Goal: Contribute content: Contribute content

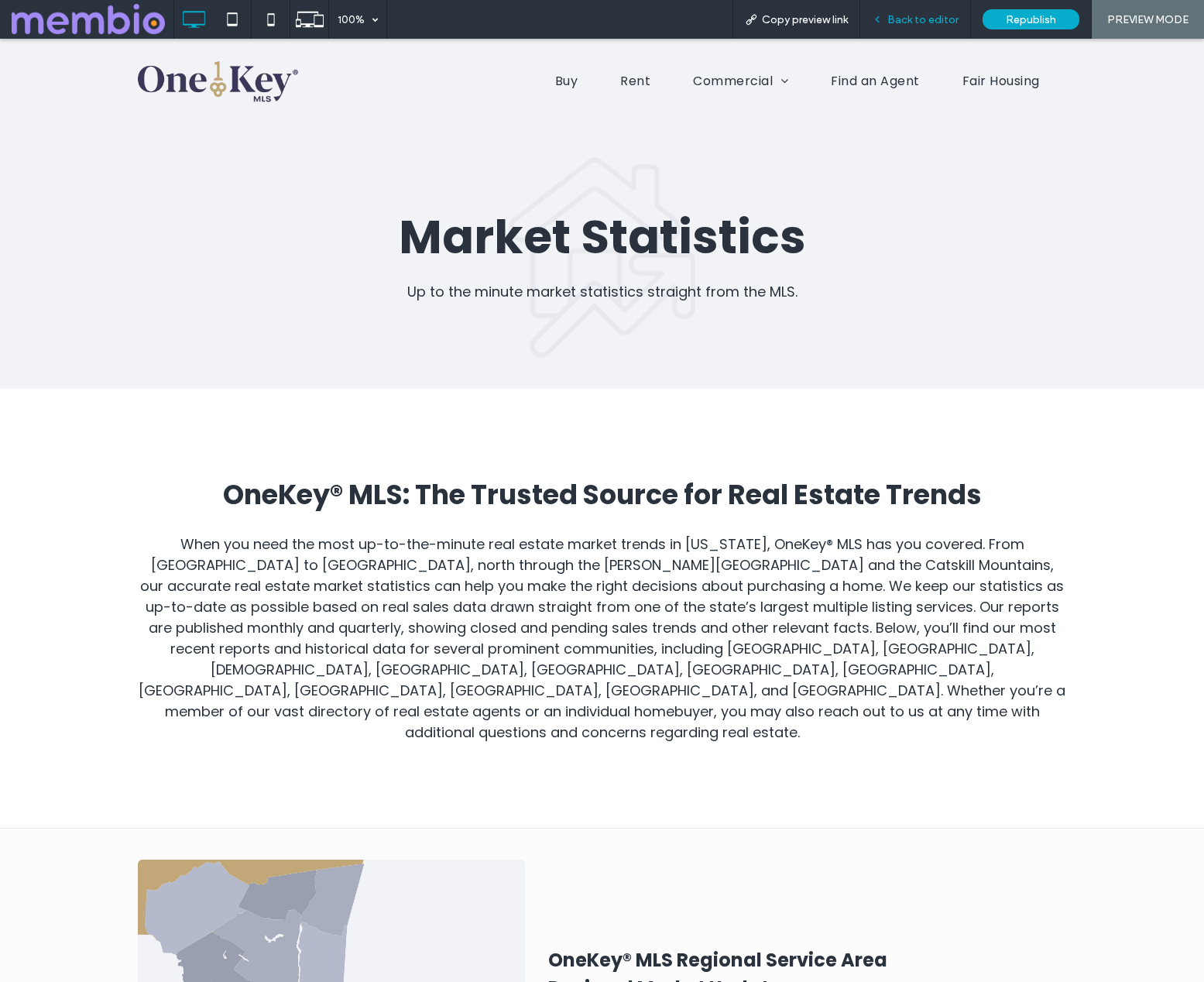
click at [921, 20] on span "Back to editor" at bounding box center [923, 19] width 71 height 13
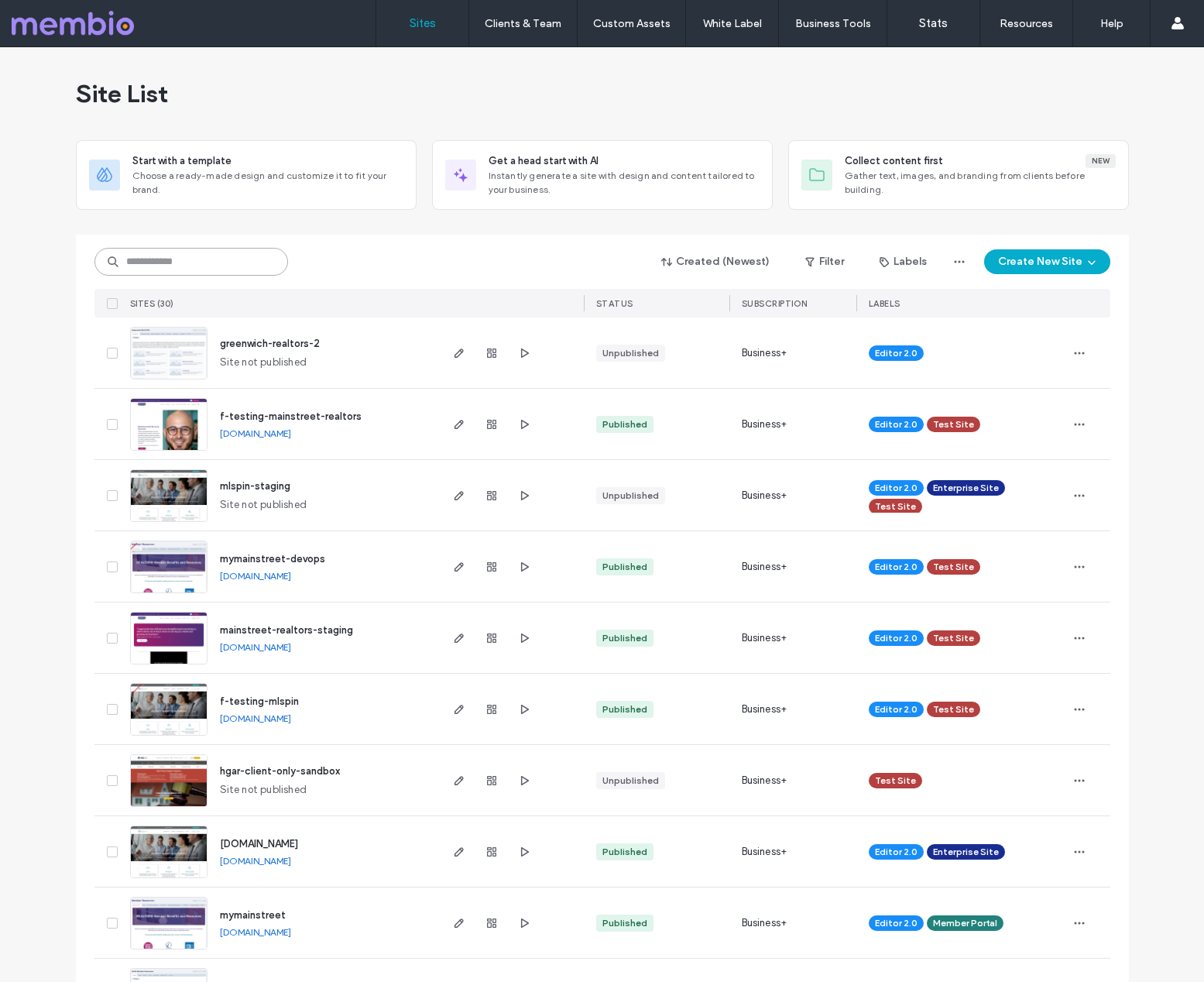
click at [195, 256] on input at bounding box center [191, 261] width 193 height 28
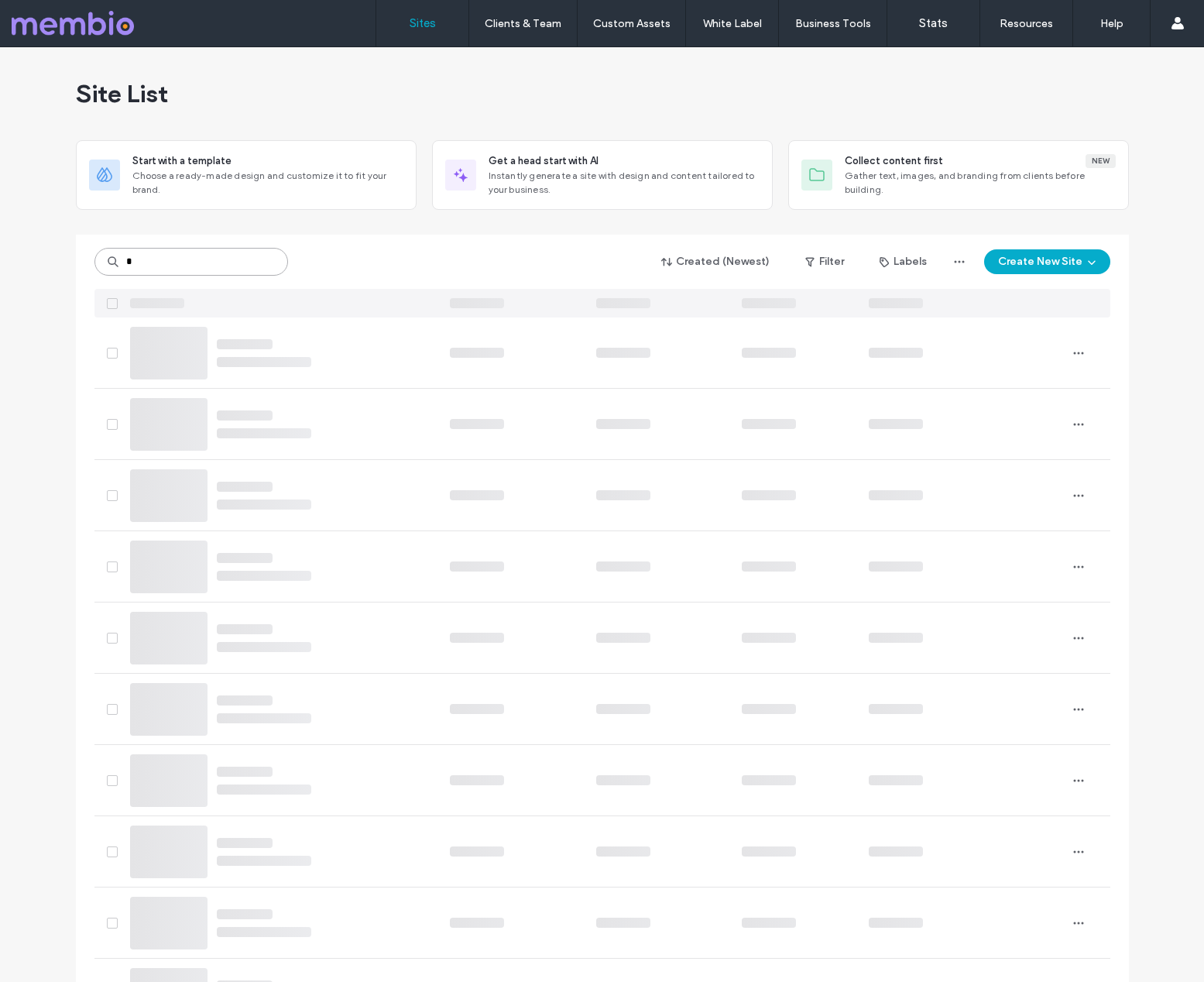
type input "*"
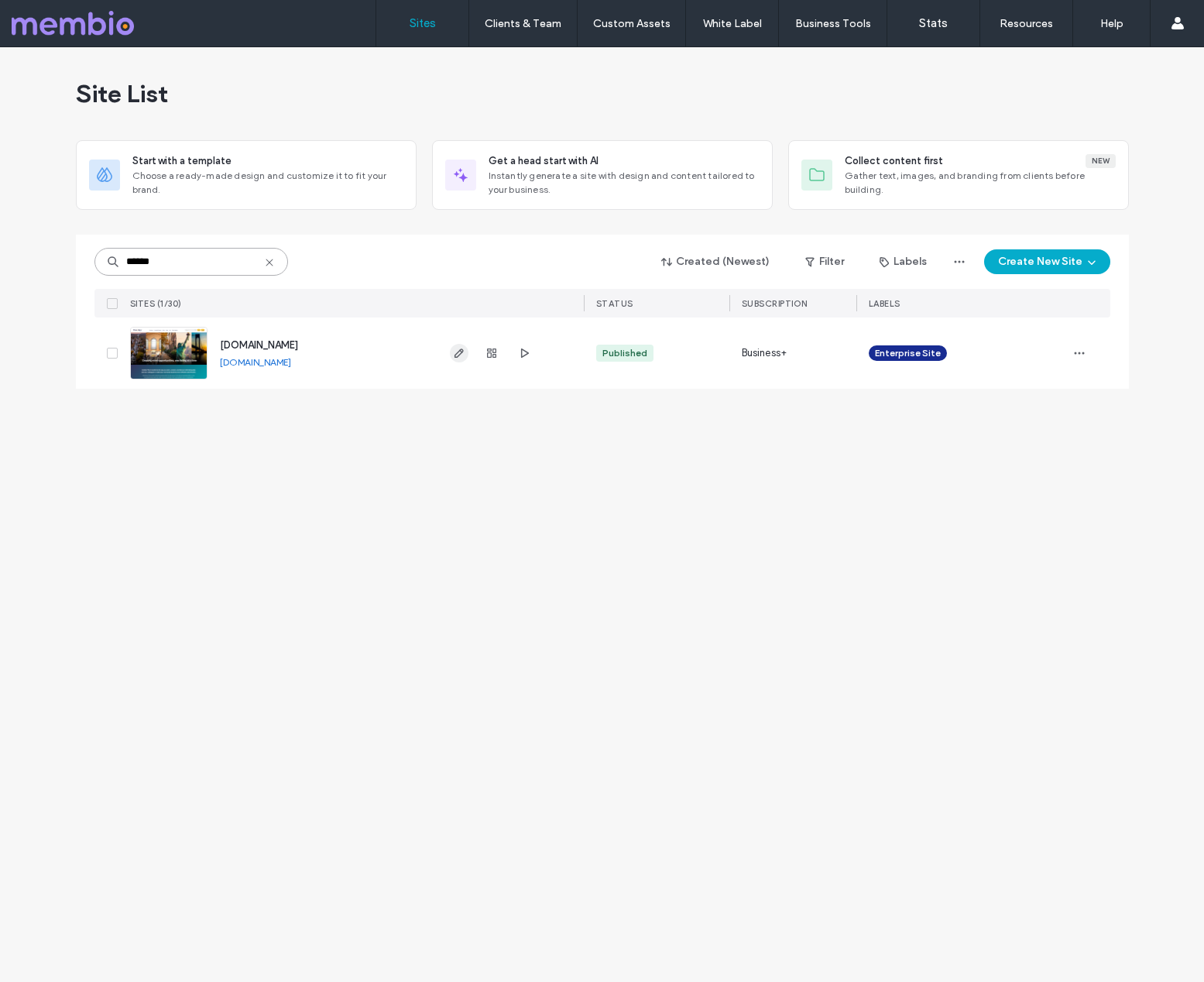
type input "******"
click at [459, 356] on icon "button" at bounding box center [459, 353] width 13 height 13
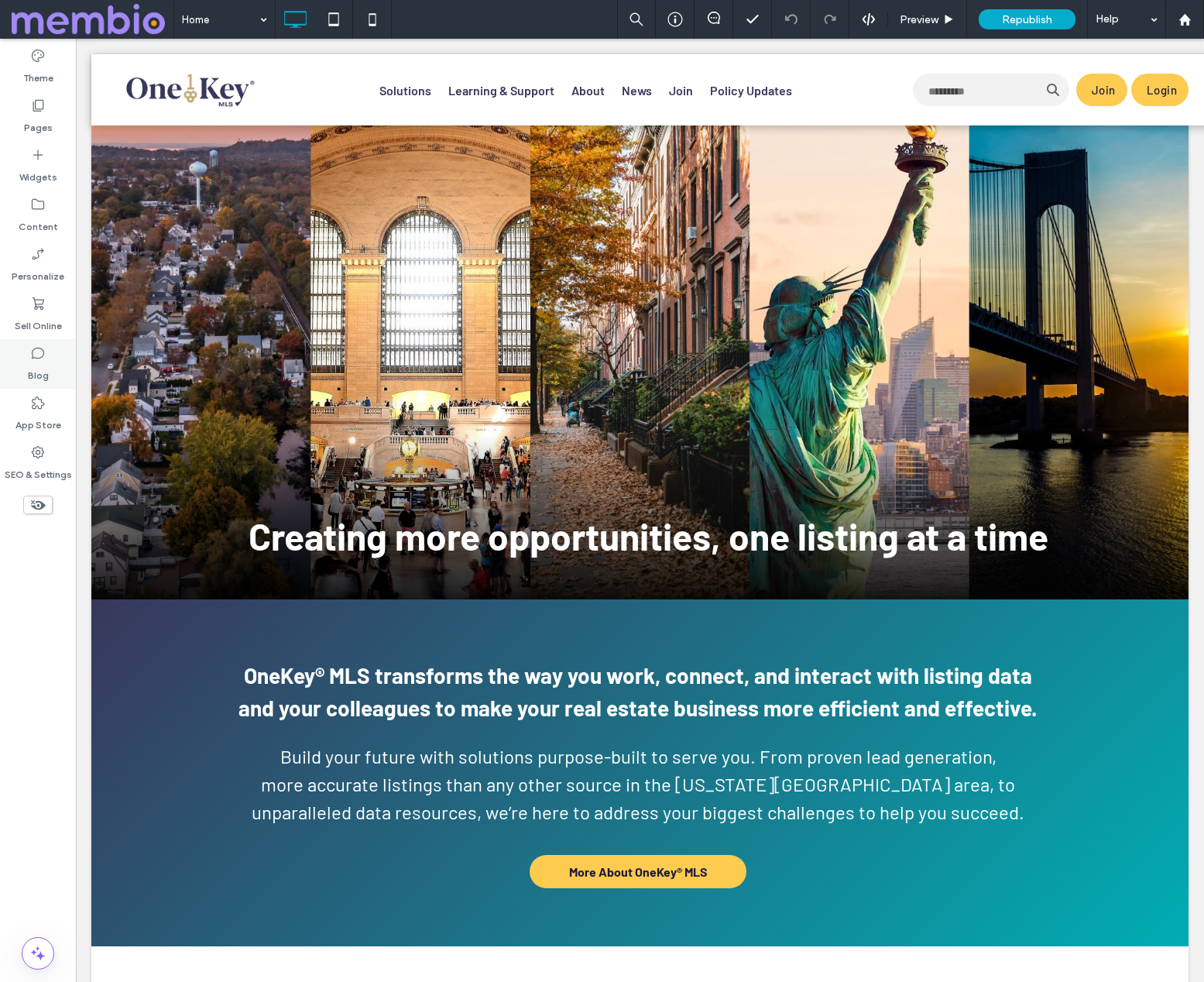
click at [37, 352] on icon at bounding box center [38, 353] width 16 height 16
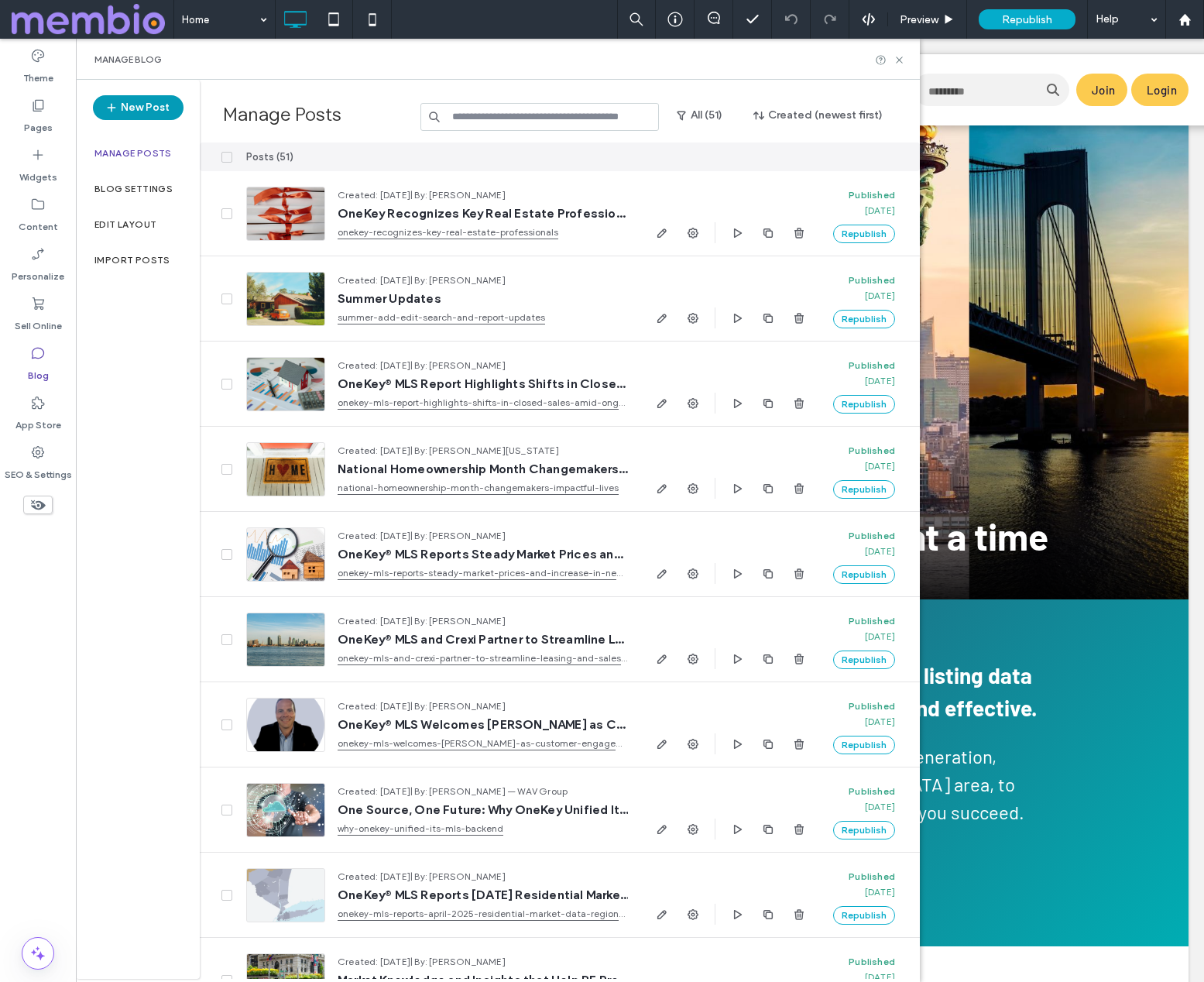
click at [150, 111] on button "New Post" at bounding box center [138, 107] width 91 height 25
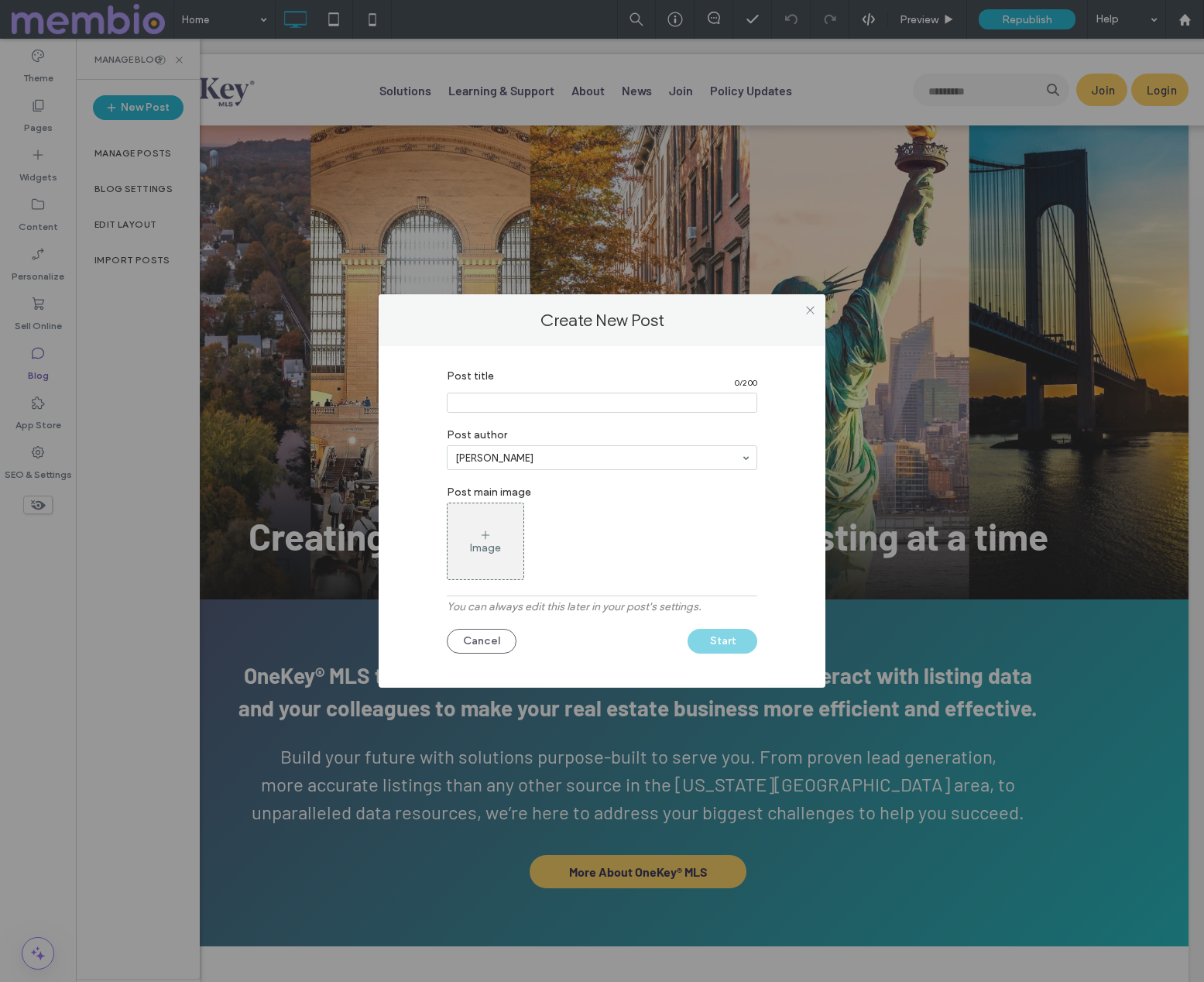
click at [626, 404] on input "Post title" at bounding box center [602, 402] width 311 height 20
paste input "**********"
type input "**********"
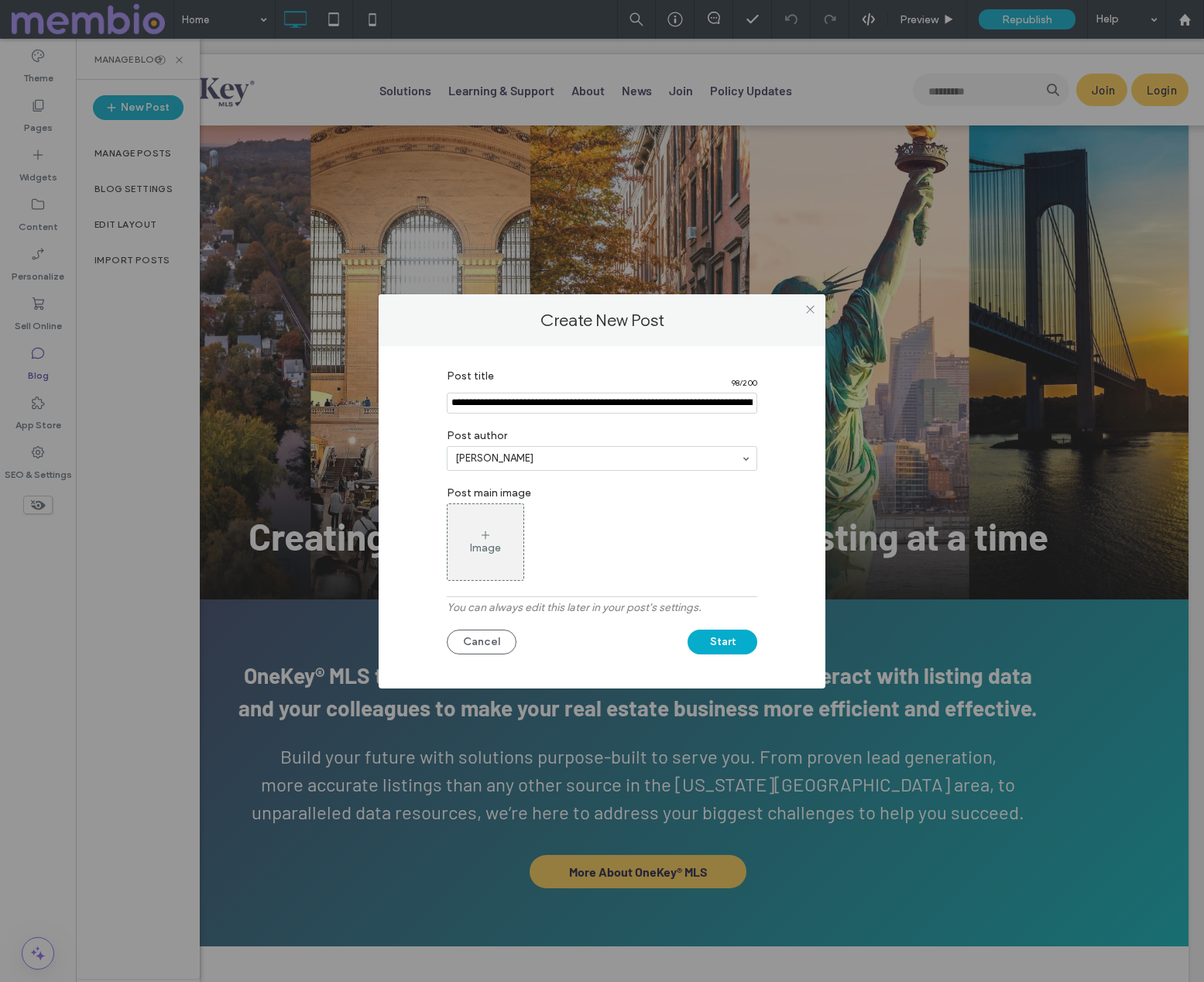
drag, startPoint x: 561, startPoint y: 529, endPoint x: 599, endPoint y: 522, distance: 38.6
click at [726, 496] on label "Post main image" at bounding box center [602, 490] width 311 height 25
click at [511, 536] on div "Image" at bounding box center [485, 542] width 76 height 73
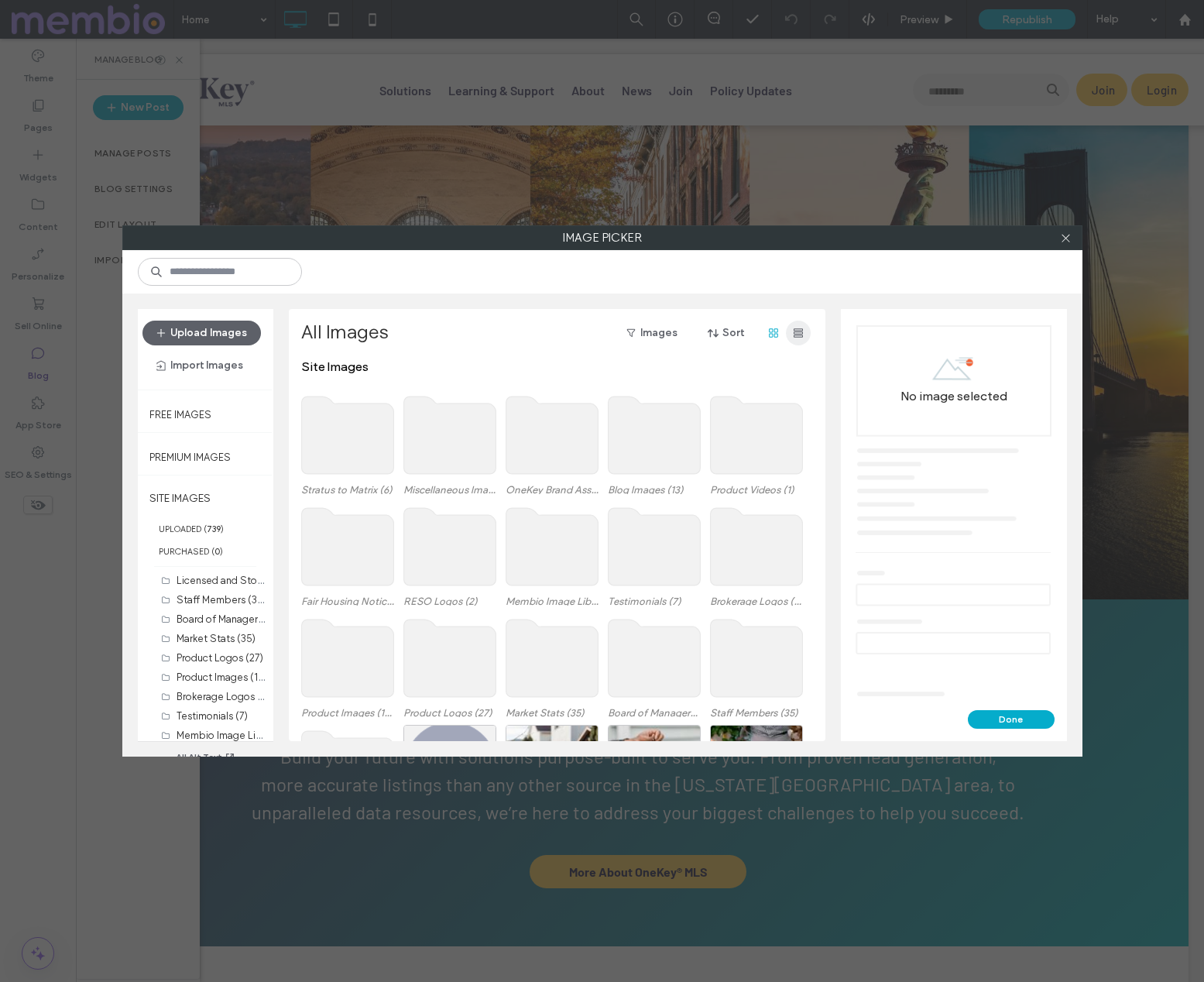
click at [803, 327] on icon "button" at bounding box center [798, 332] width 13 height 13
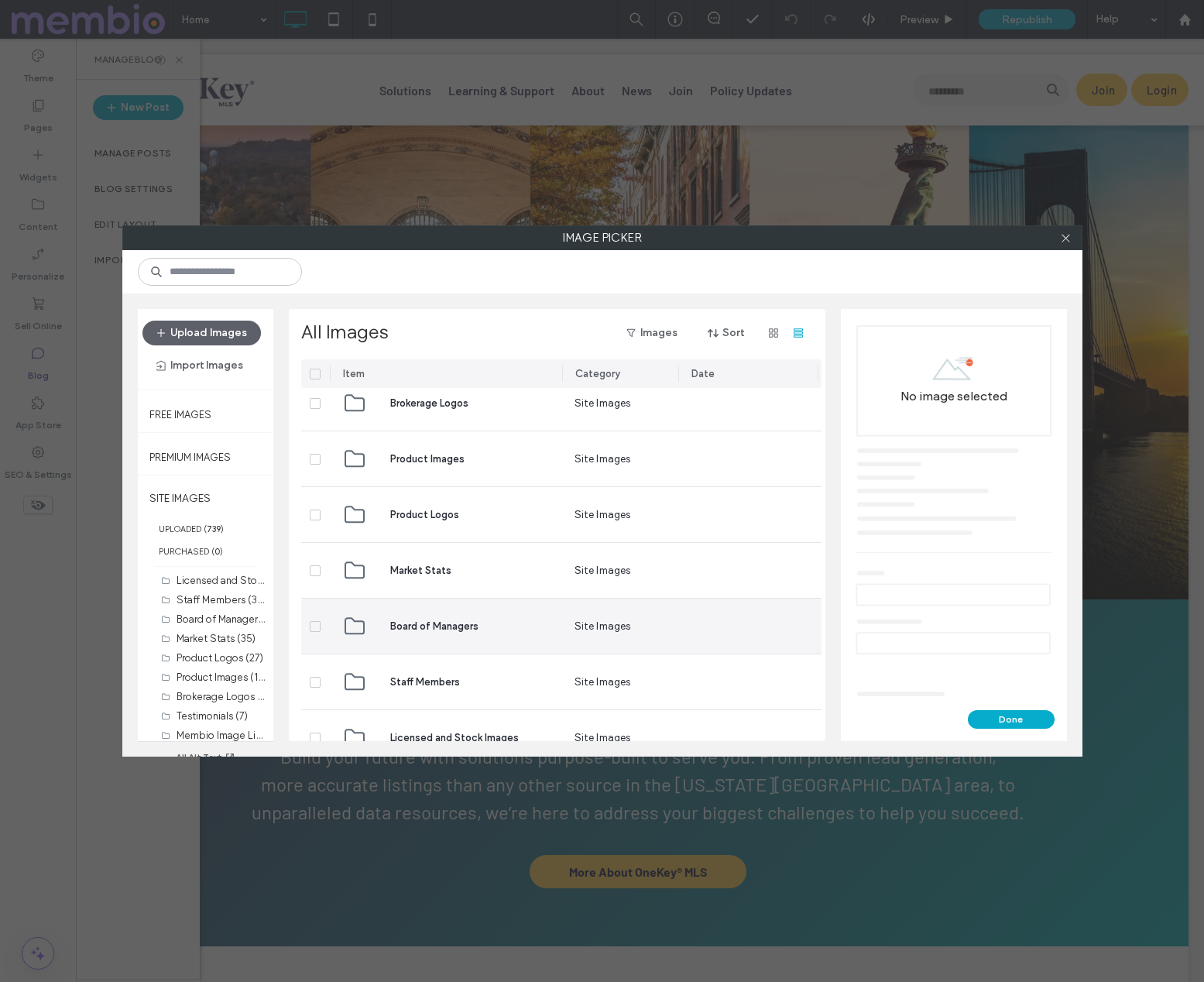
scroll to position [496, 0]
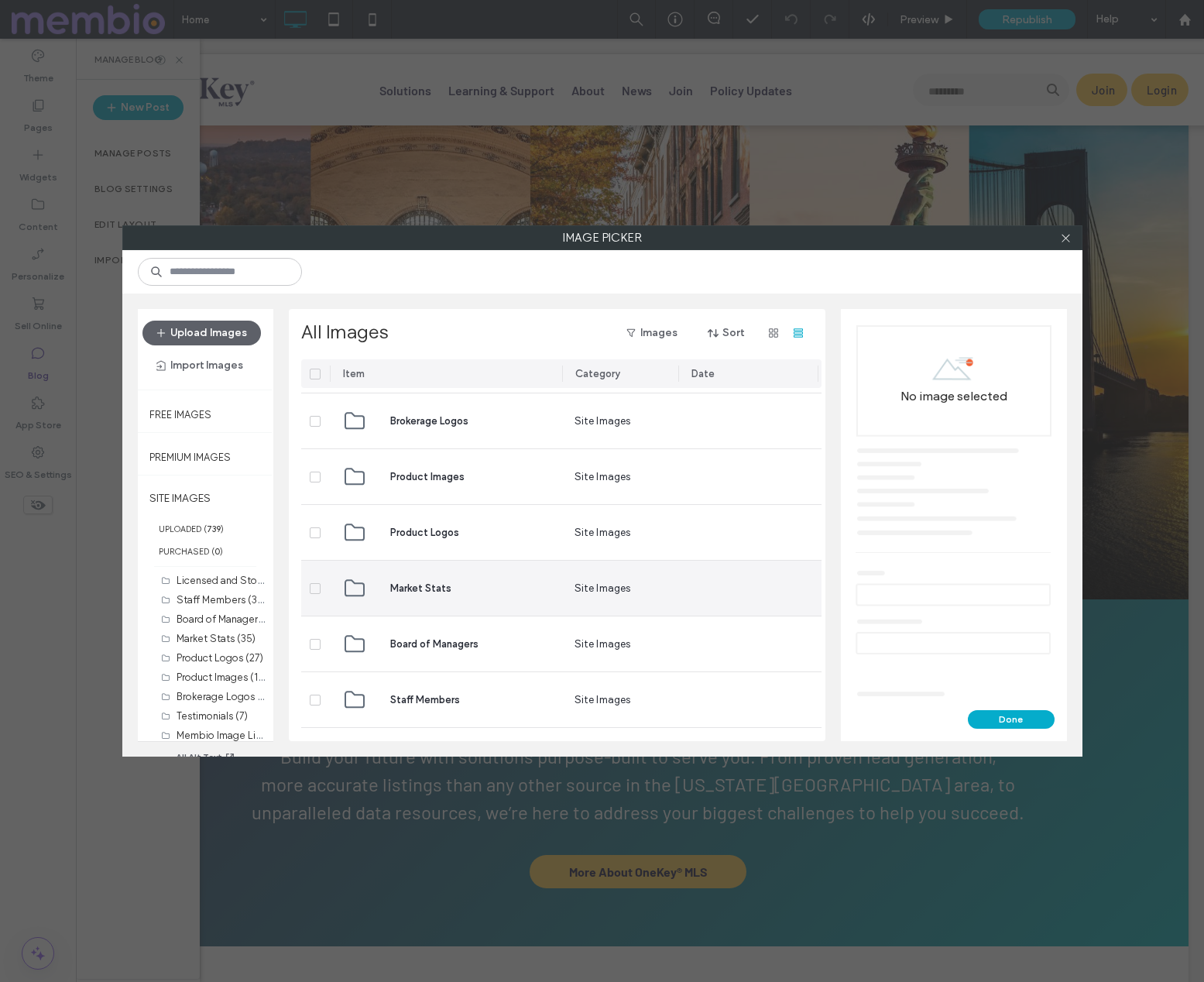
click at [434, 588] on span "Market Stats" at bounding box center [421, 589] width 61 height 16
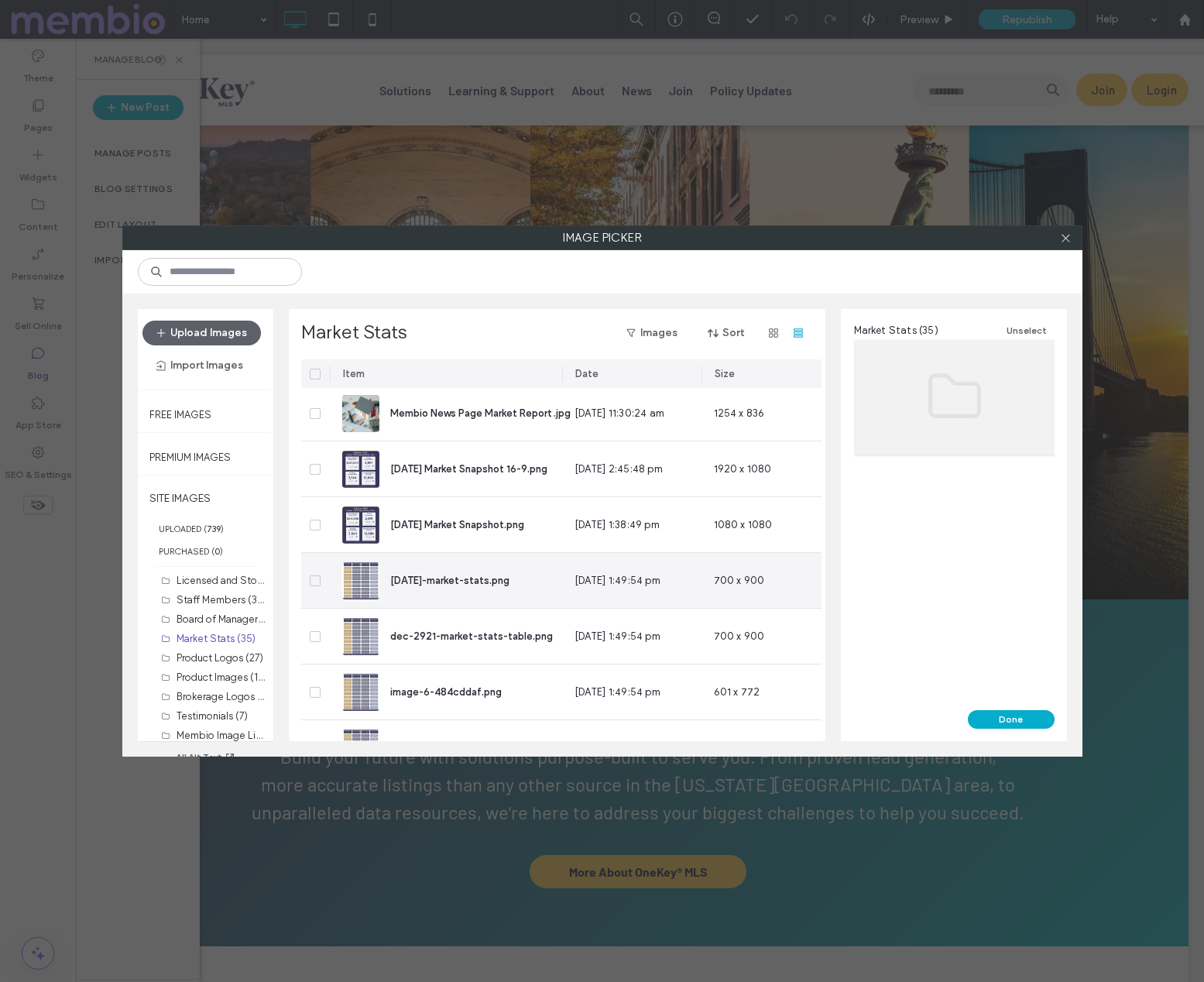
scroll to position [0, 0]
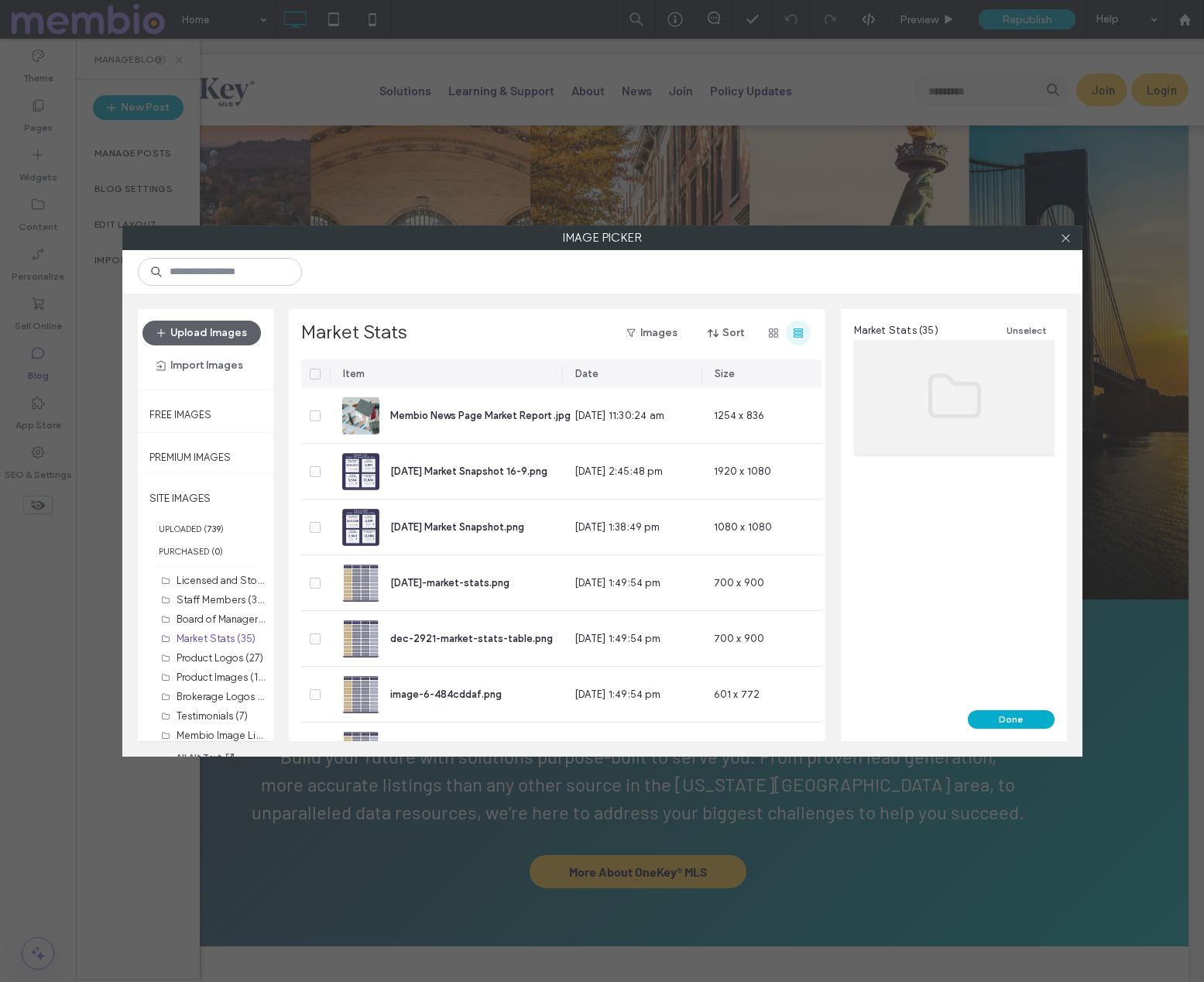
click at [803, 328] on icon "button" at bounding box center [798, 332] width 13 height 13
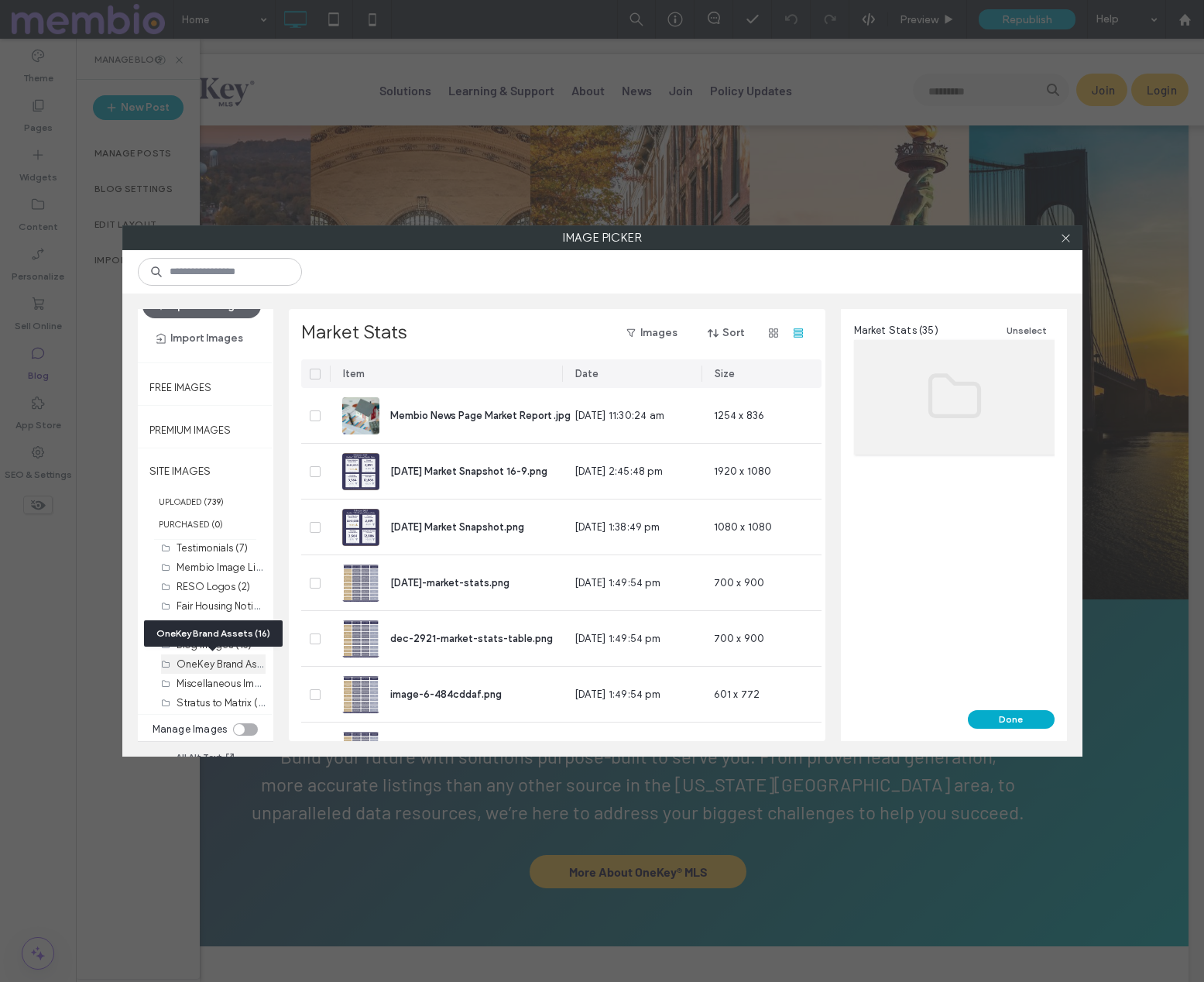
scroll to position [141, 0]
click at [207, 682] on label "Miscellaneous Images (1)" at bounding box center [233, 682] width 113 height 15
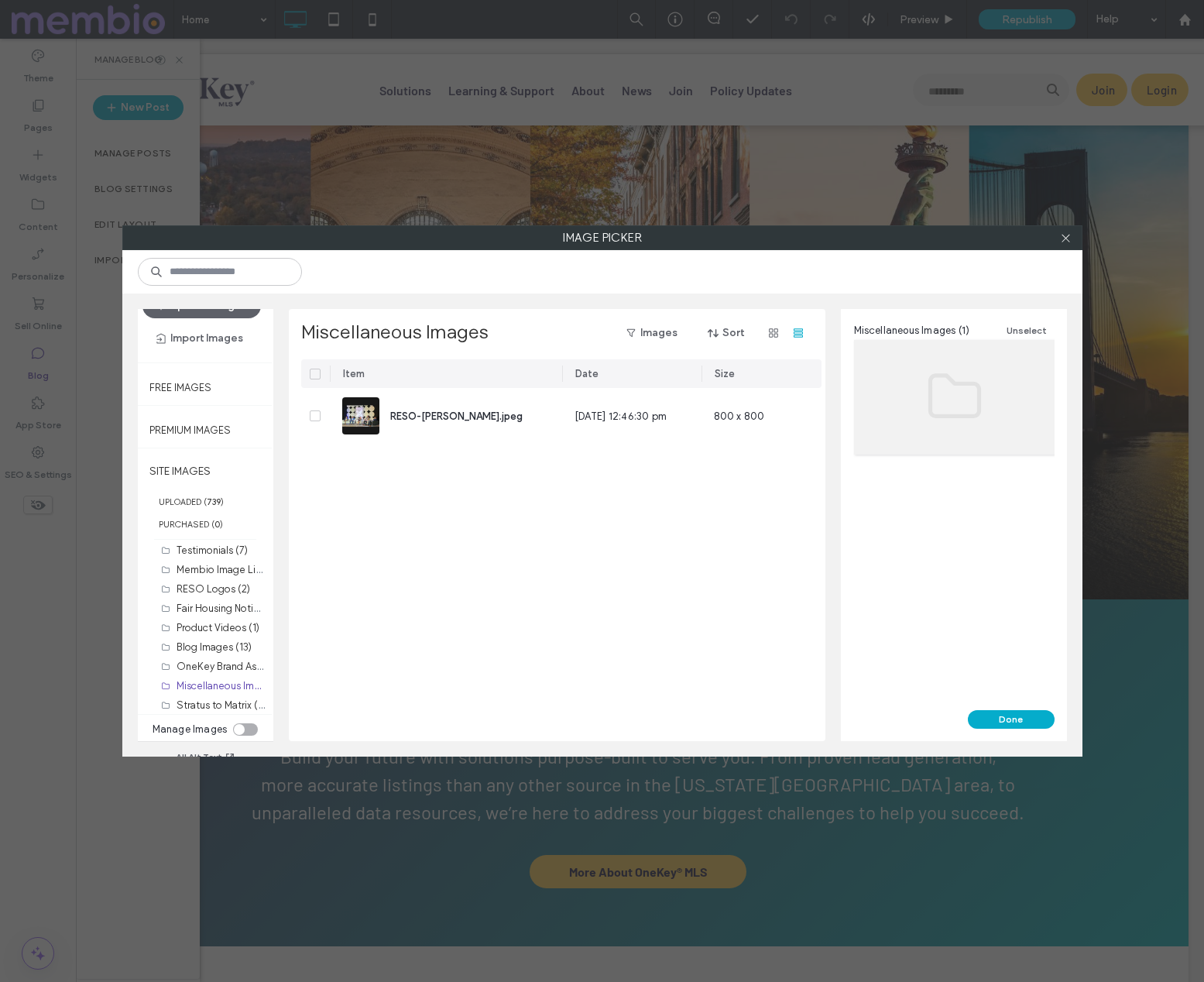
scroll to position [0, 0]
click at [205, 555] on label "Licensed and Stock Images (30)" at bounding box center [250, 552] width 148 height 15
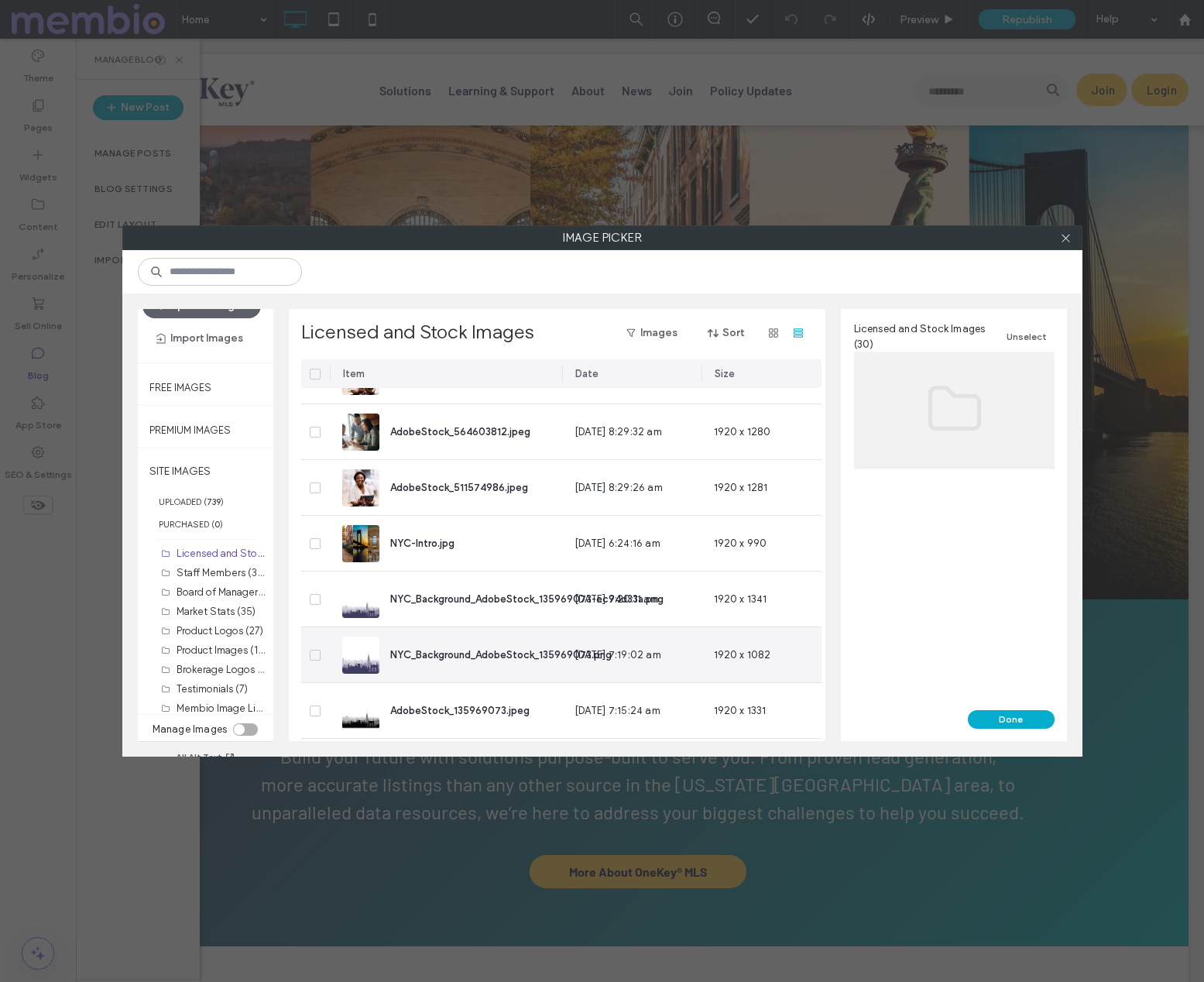
scroll to position [1328, 0]
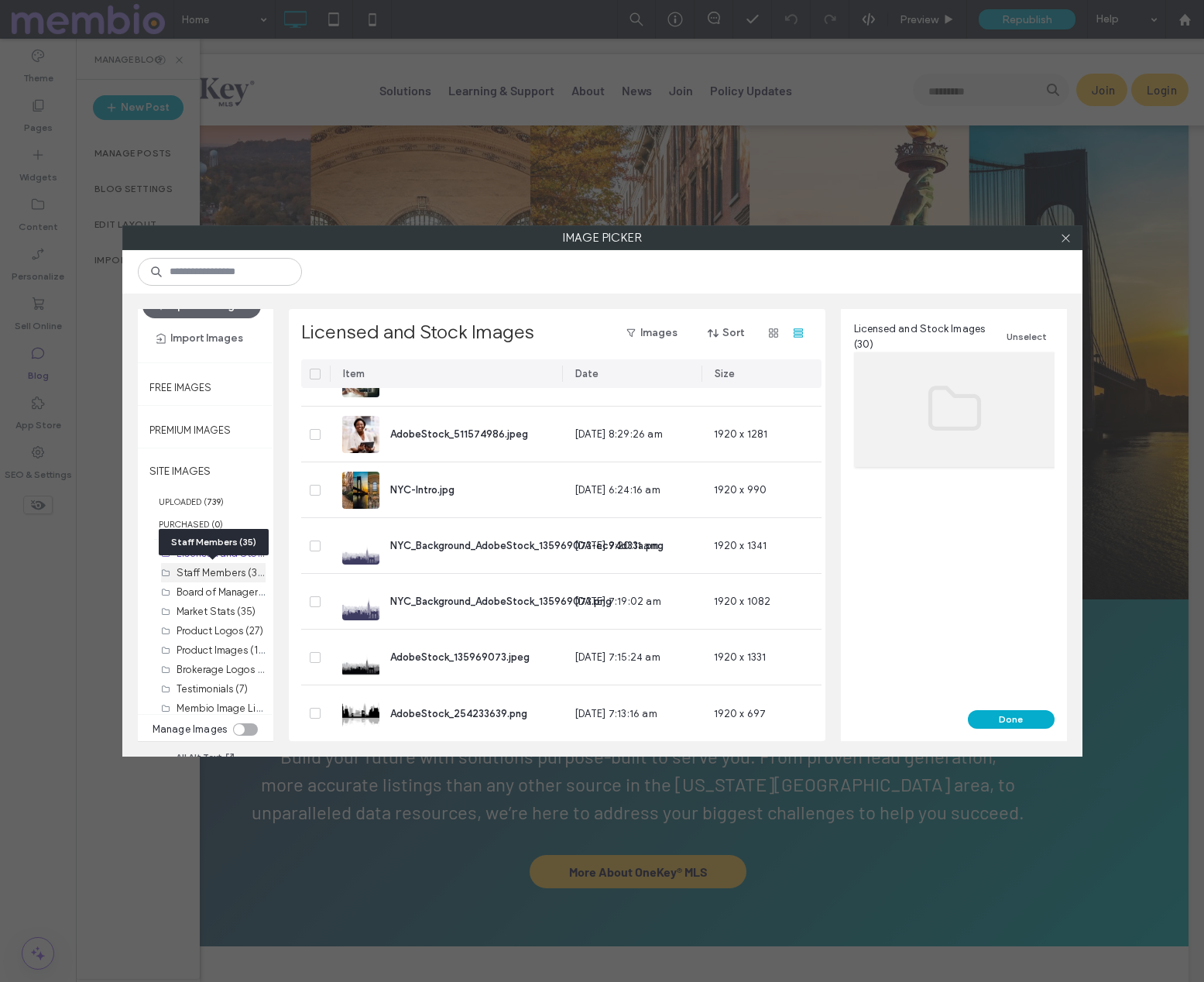
click at [198, 571] on label "Staff Members (35)" at bounding box center [221, 572] width 90 height 15
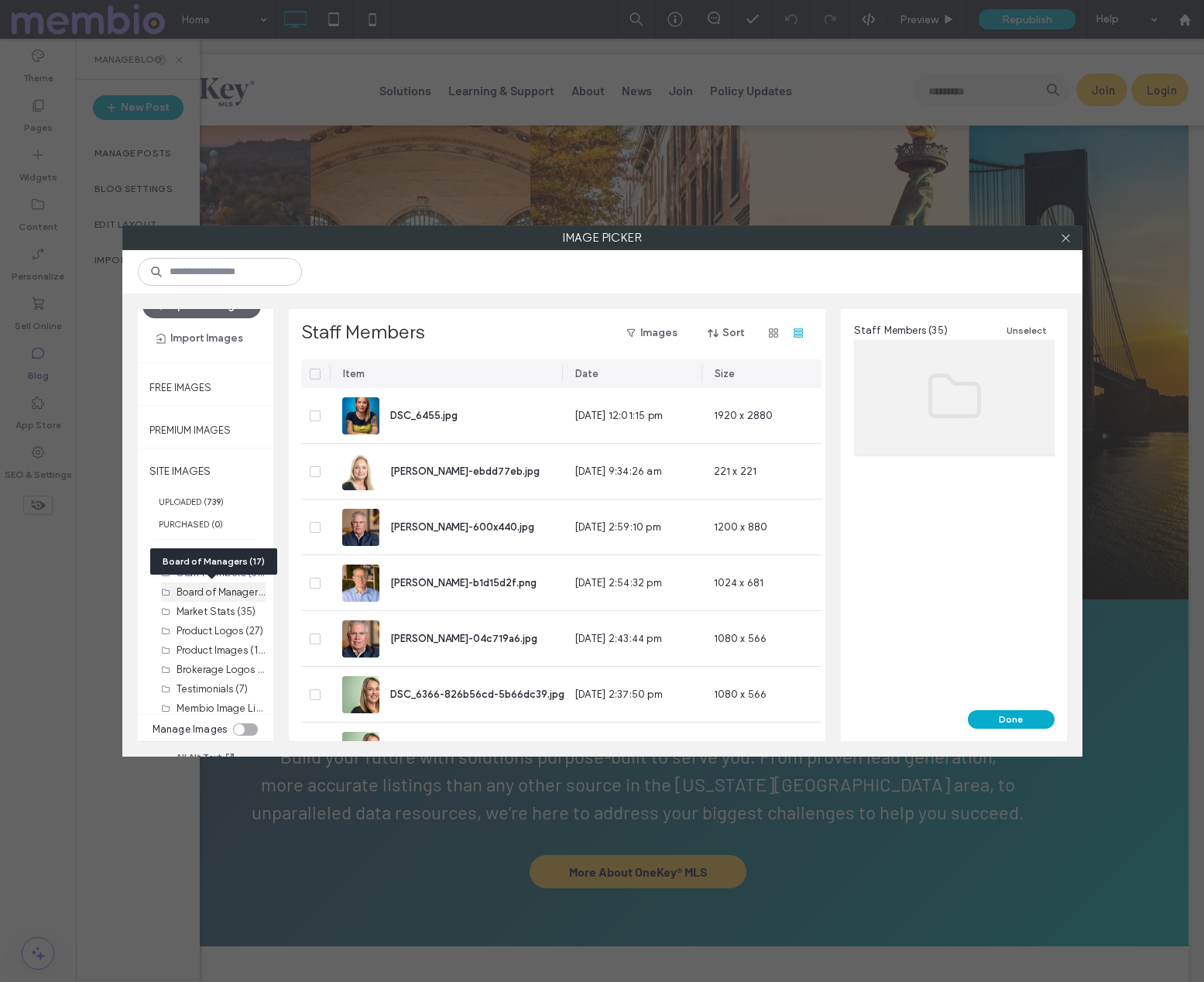
click at [197, 594] on label "Board of Managers (17)" at bounding box center [229, 591] width 105 height 15
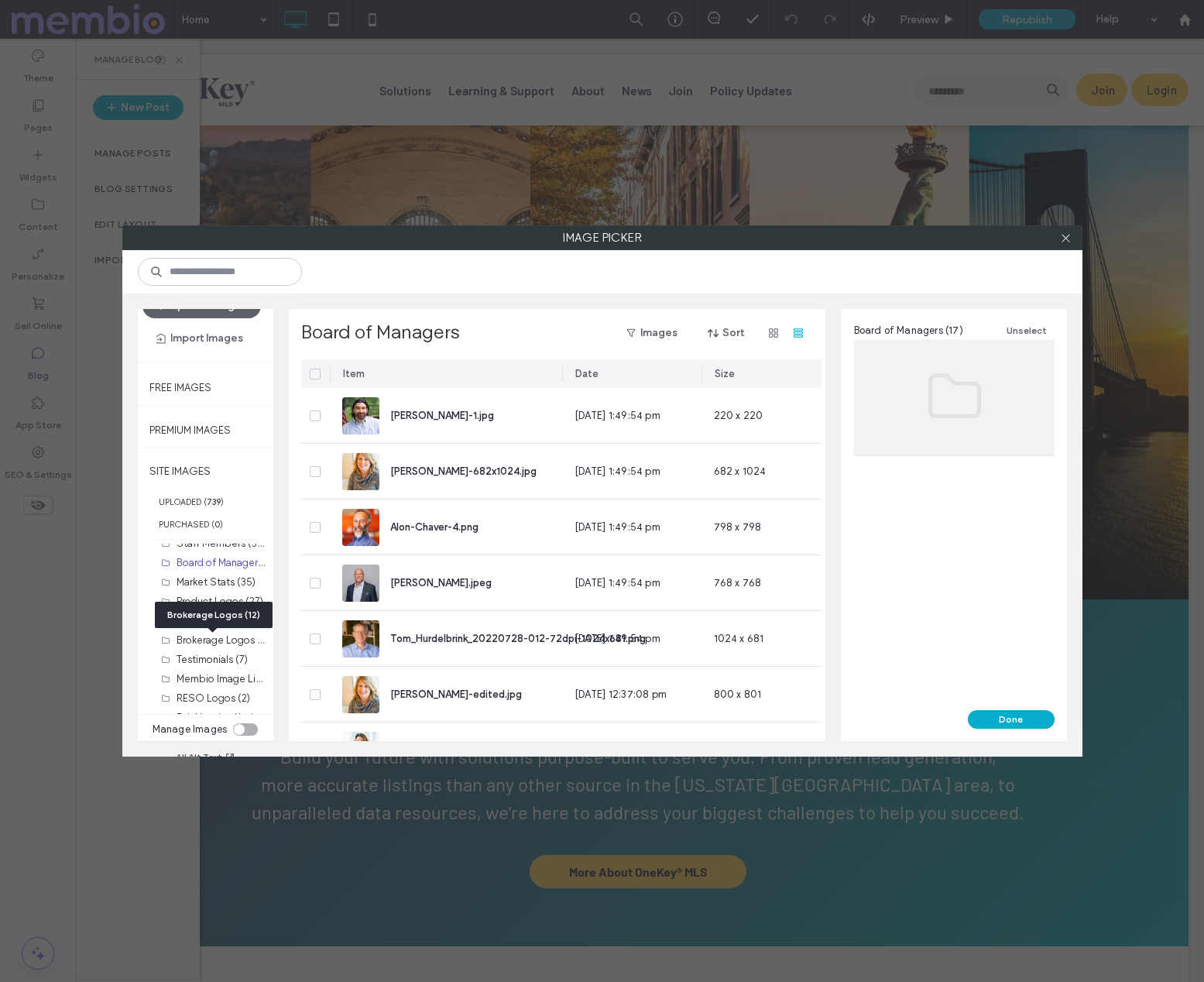
scroll to position [22, 0]
click at [199, 594] on label "Market Stats (35)" at bounding box center [216, 590] width 79 height 12
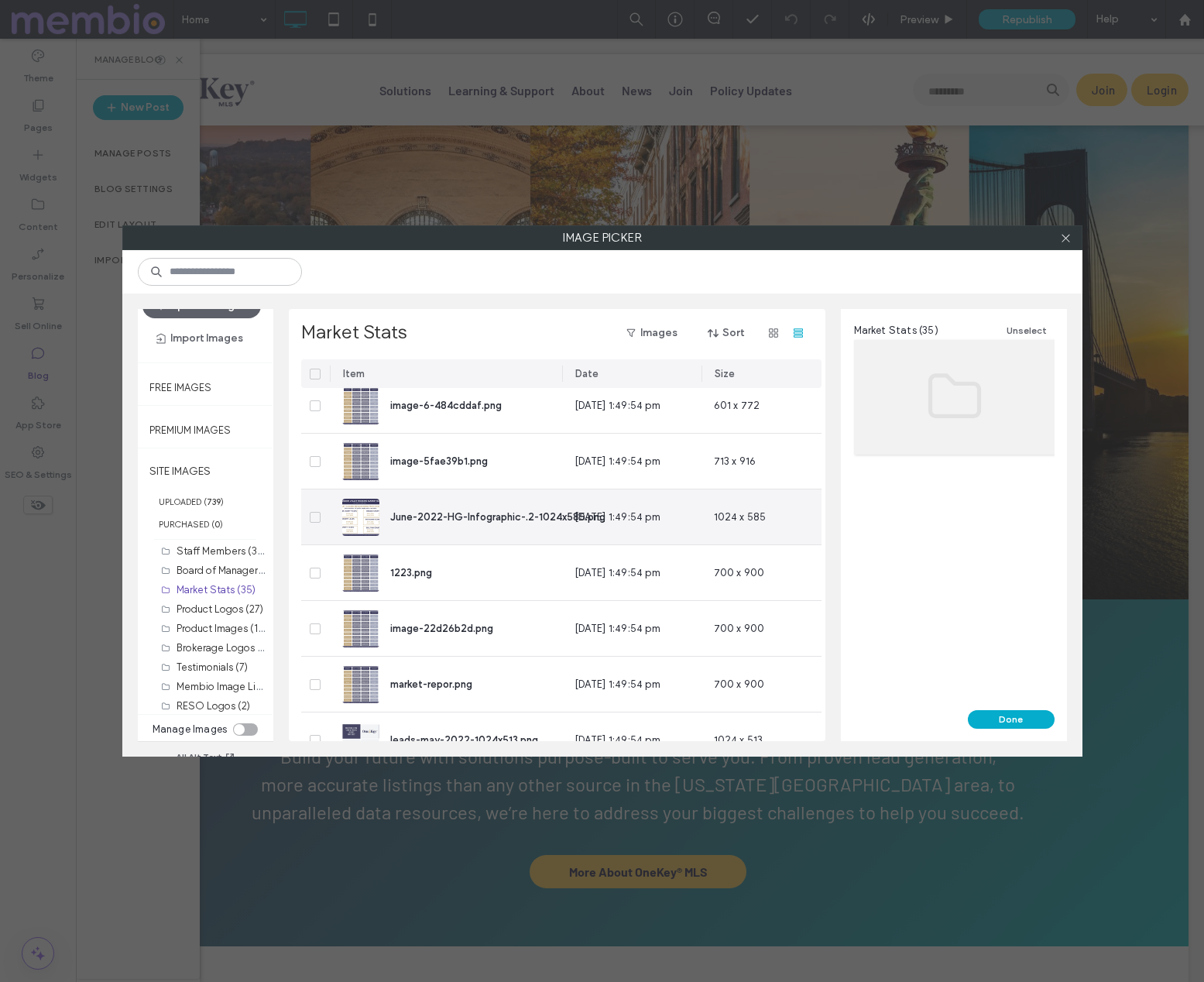
scroll to position [0, 0]
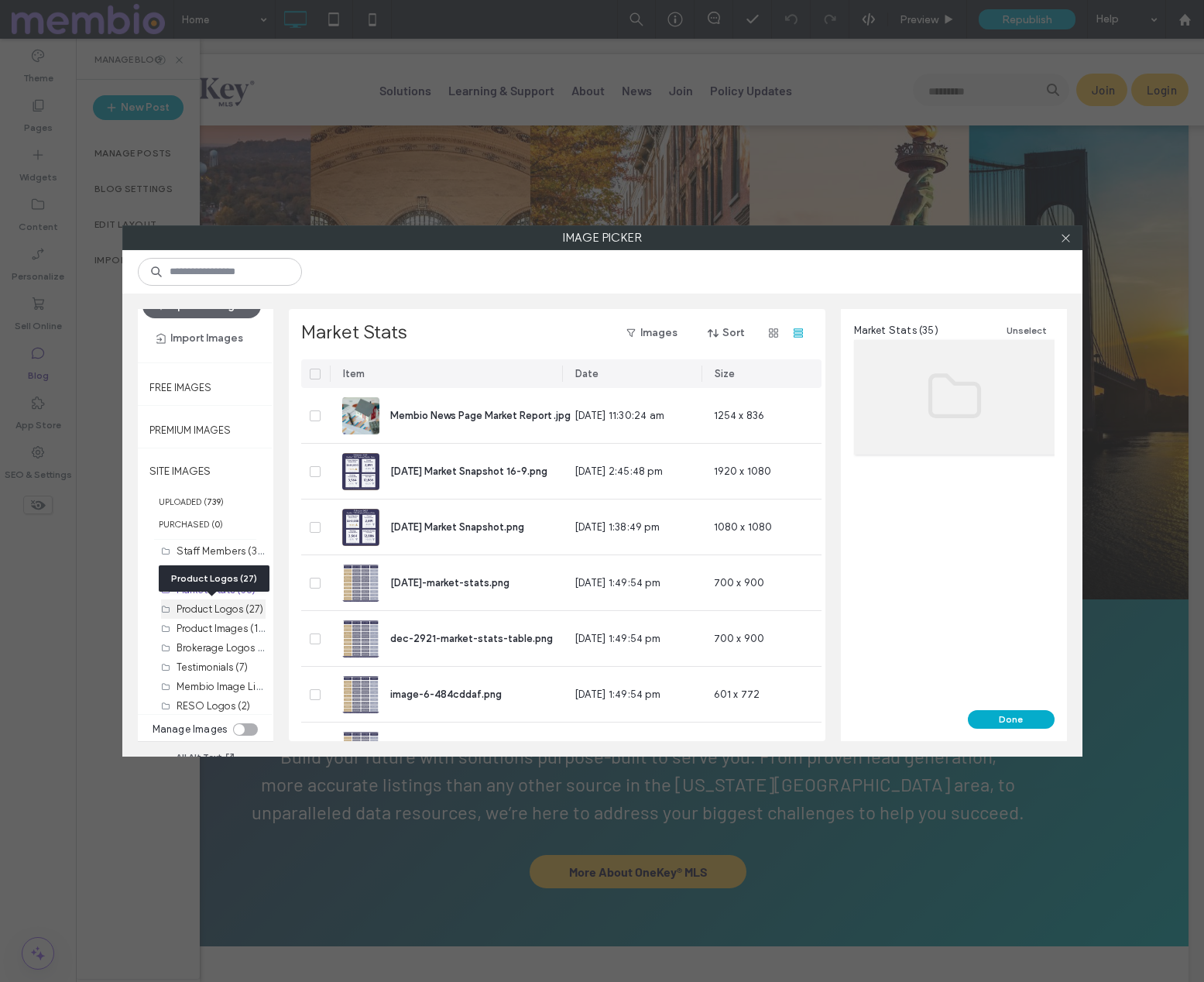
click at [200, 604] on label "Product Logos (27)" at bounding box center [220, 609] width 87 height 12
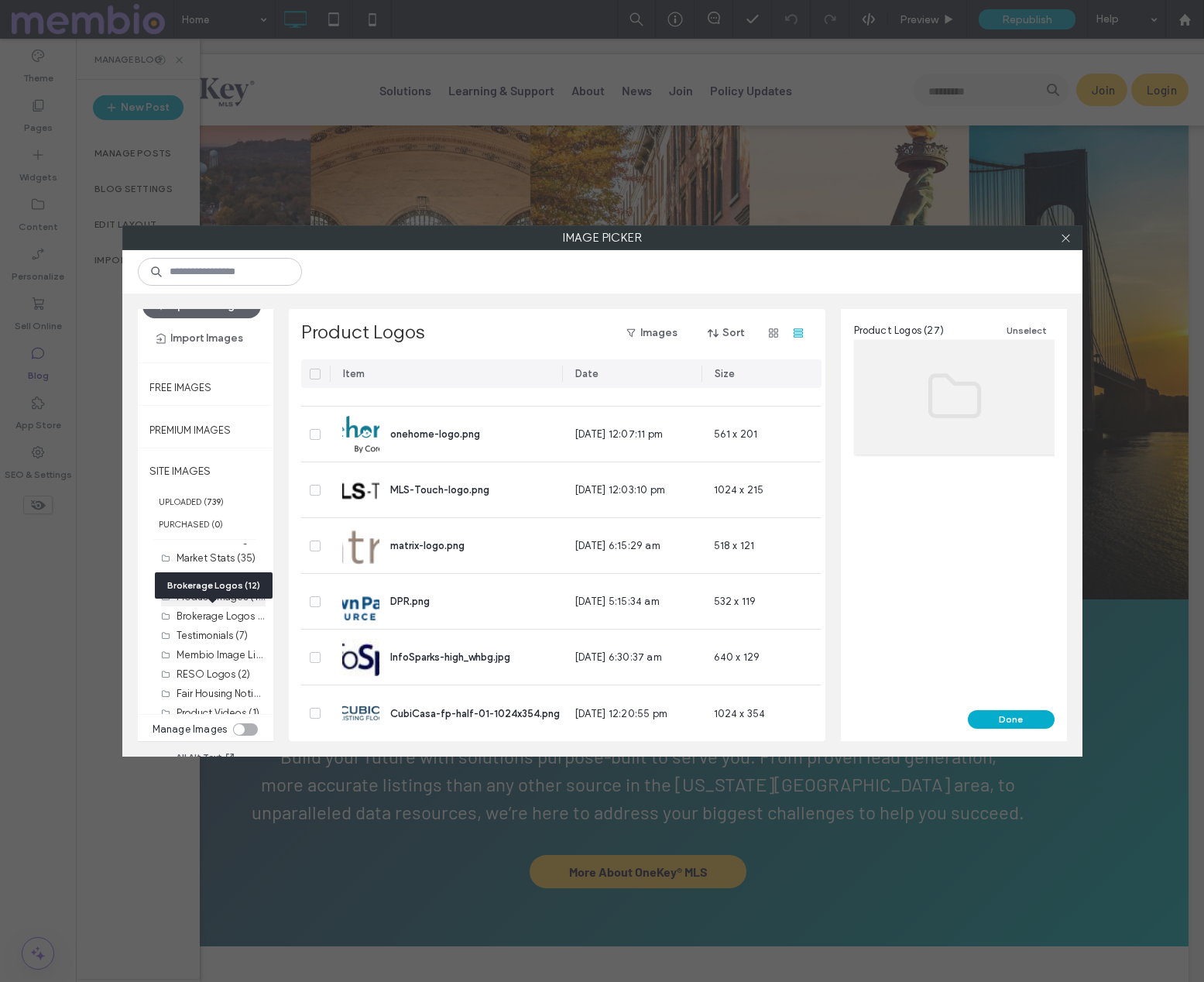
scroll to position [54, 0]
click at [197, 598] on label "Product Images (132)" at bounding box center [224, 595] width 96 height 15
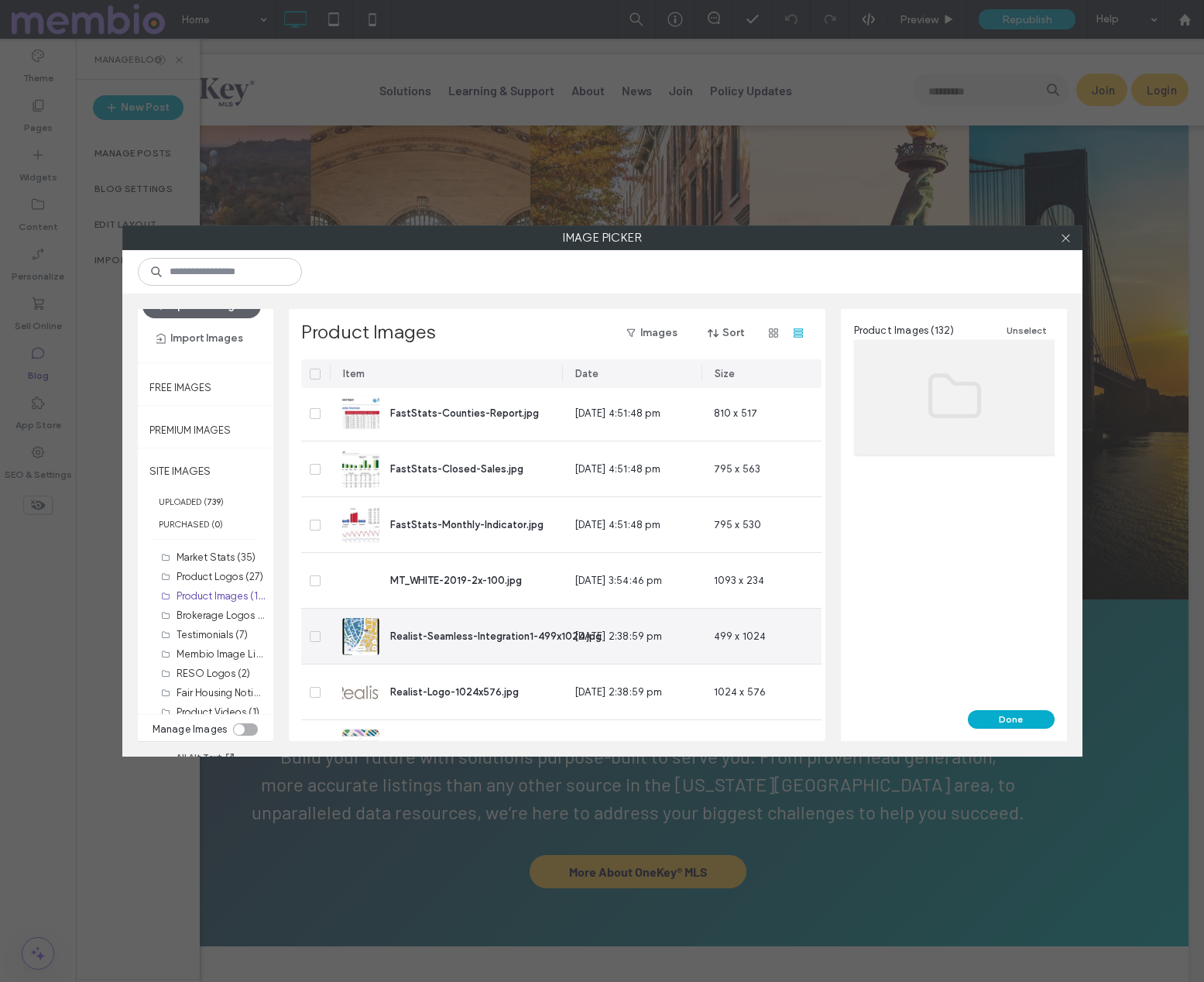
scroll to position [5733, 0]
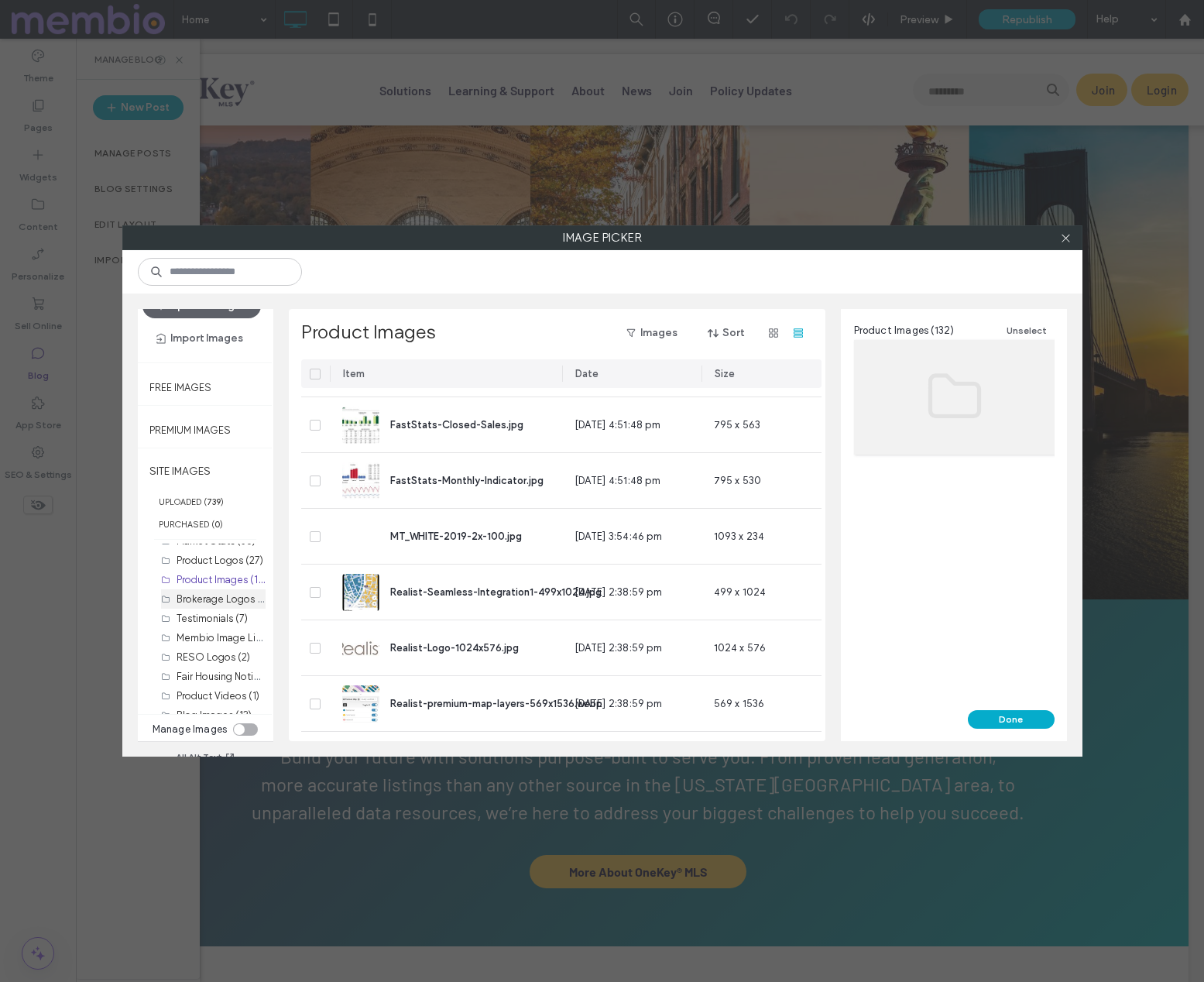
click at [194, 600] on label "Brokerage Logos (12)" at bounding box center [225, 597] width 97 height 15
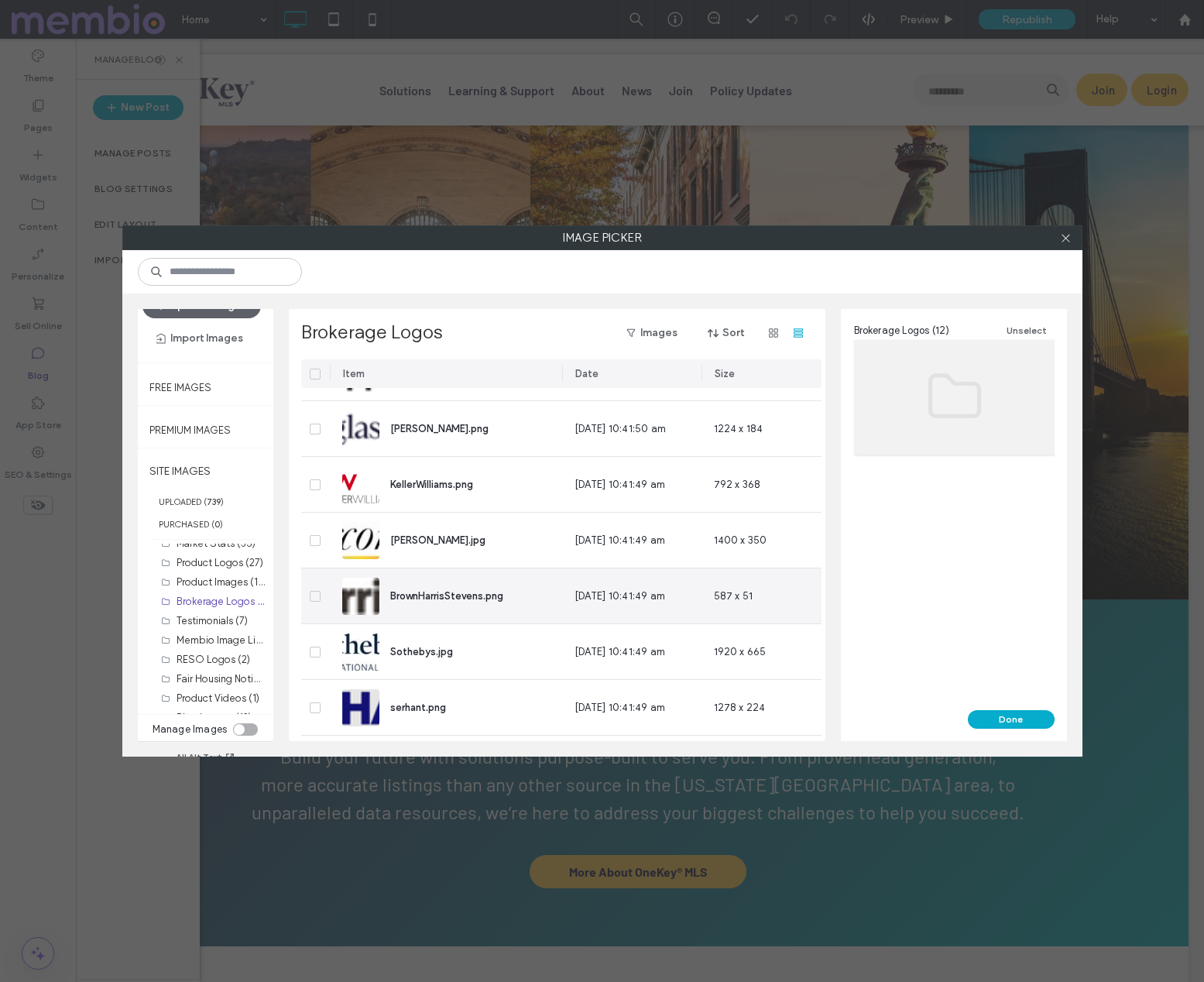
scroll to position [324, 0]
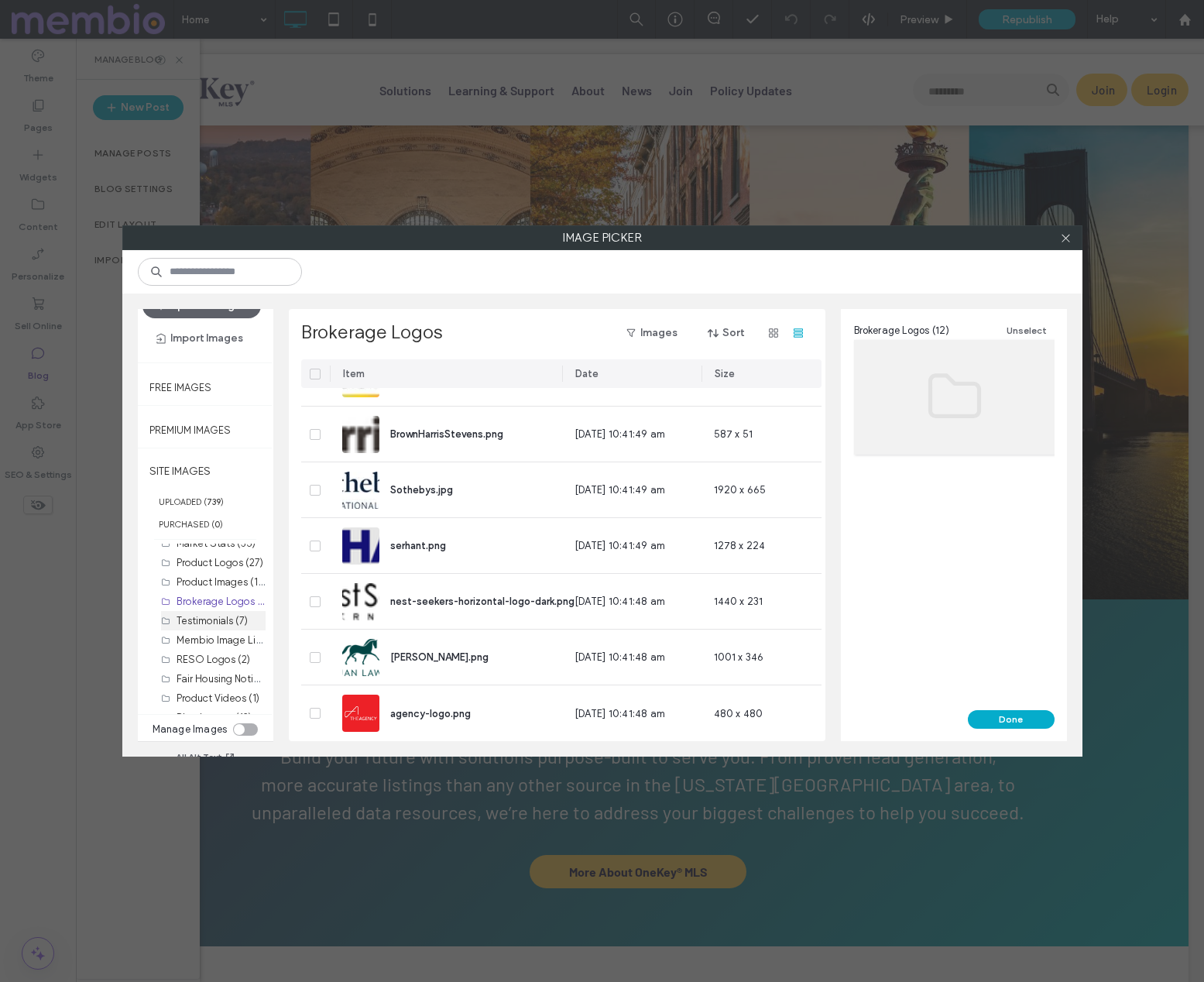
click at [202, 624] on label "Testimonials (7)" at bounding box center [212, 621] width 71 height 12
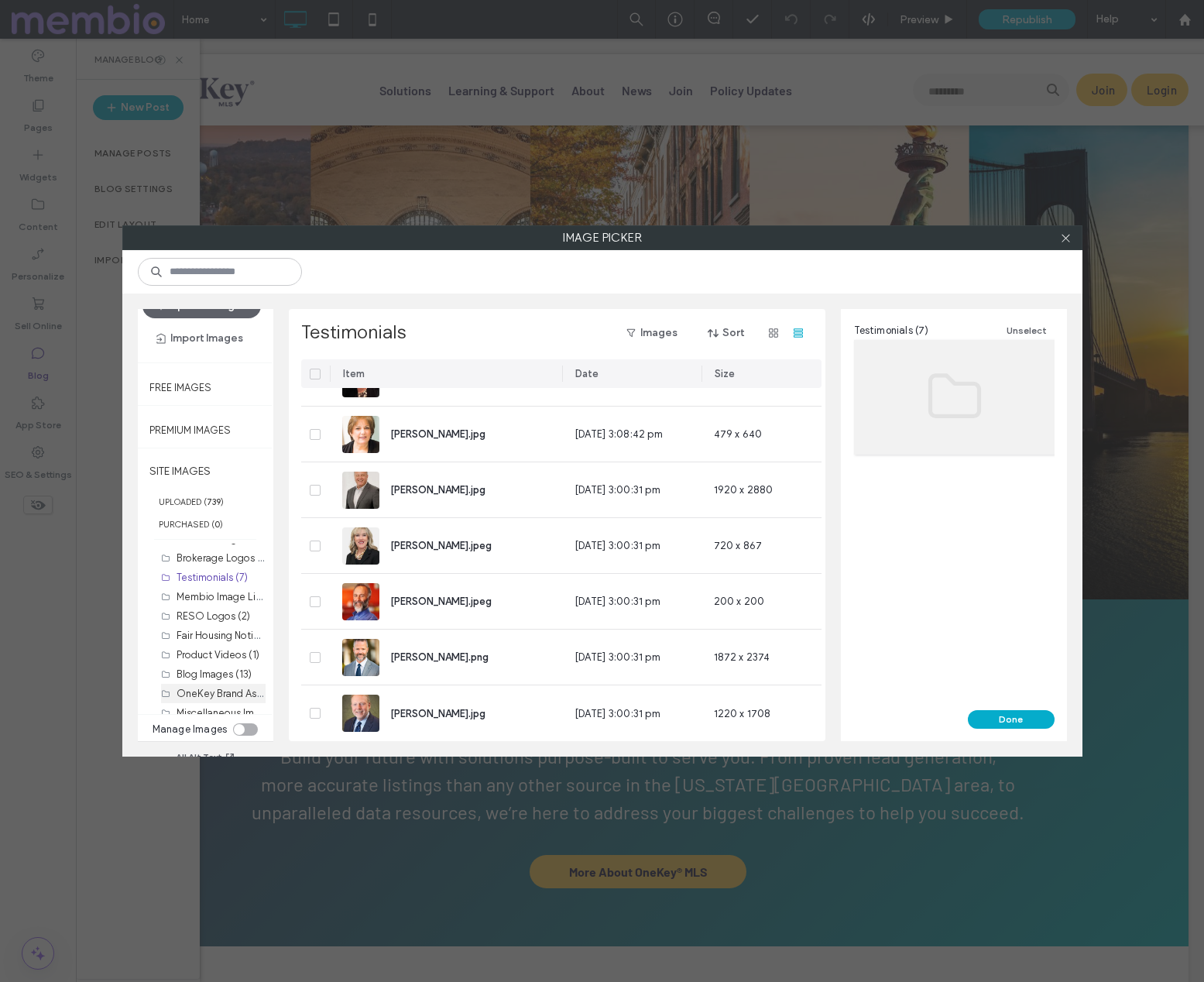
scroll to position [141, 0]
click at [199, 569] on label "Membio Image Library (94)" at bounding box center [239, 566] width 124 height 15
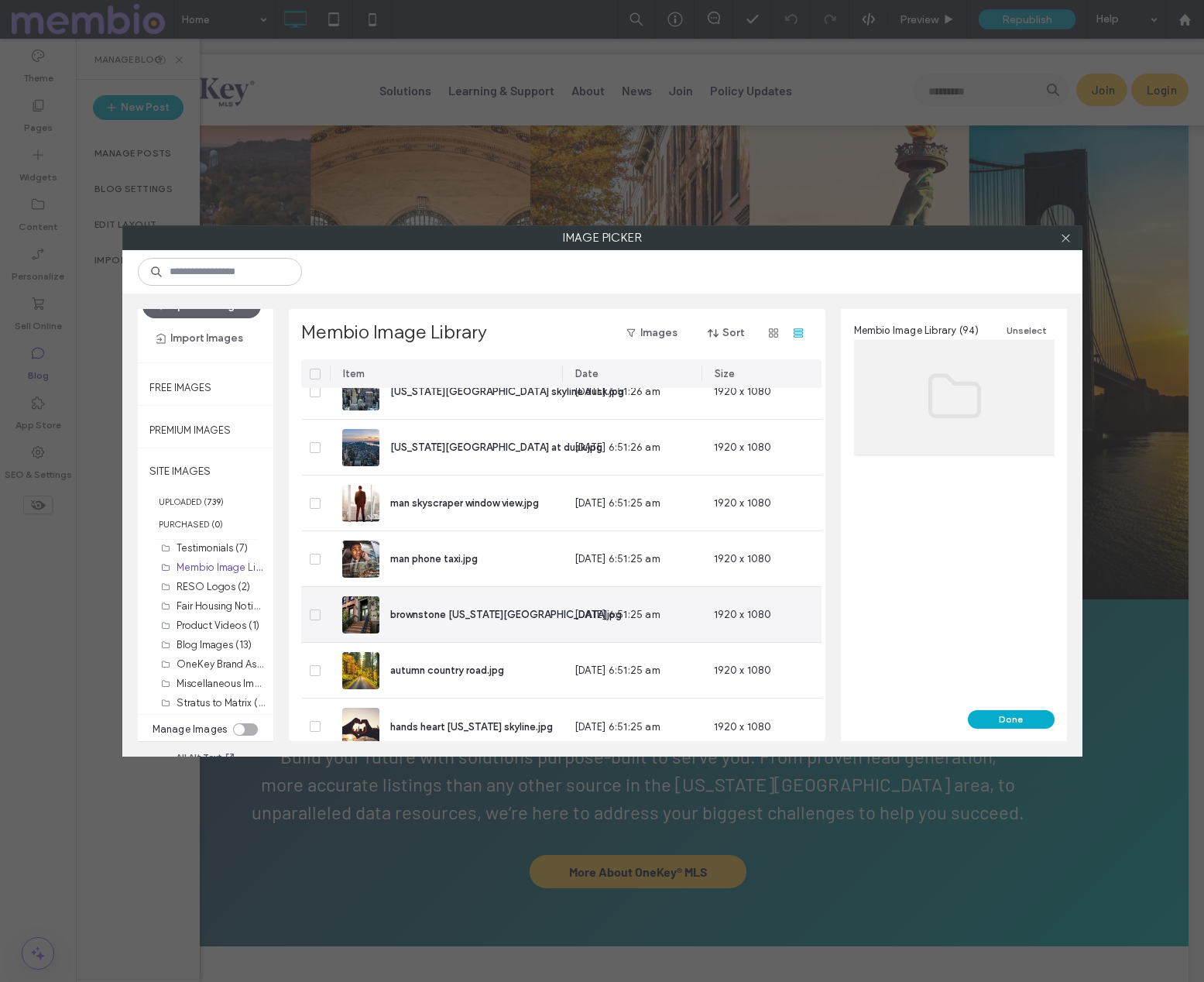
scroll to position [4896, 0]
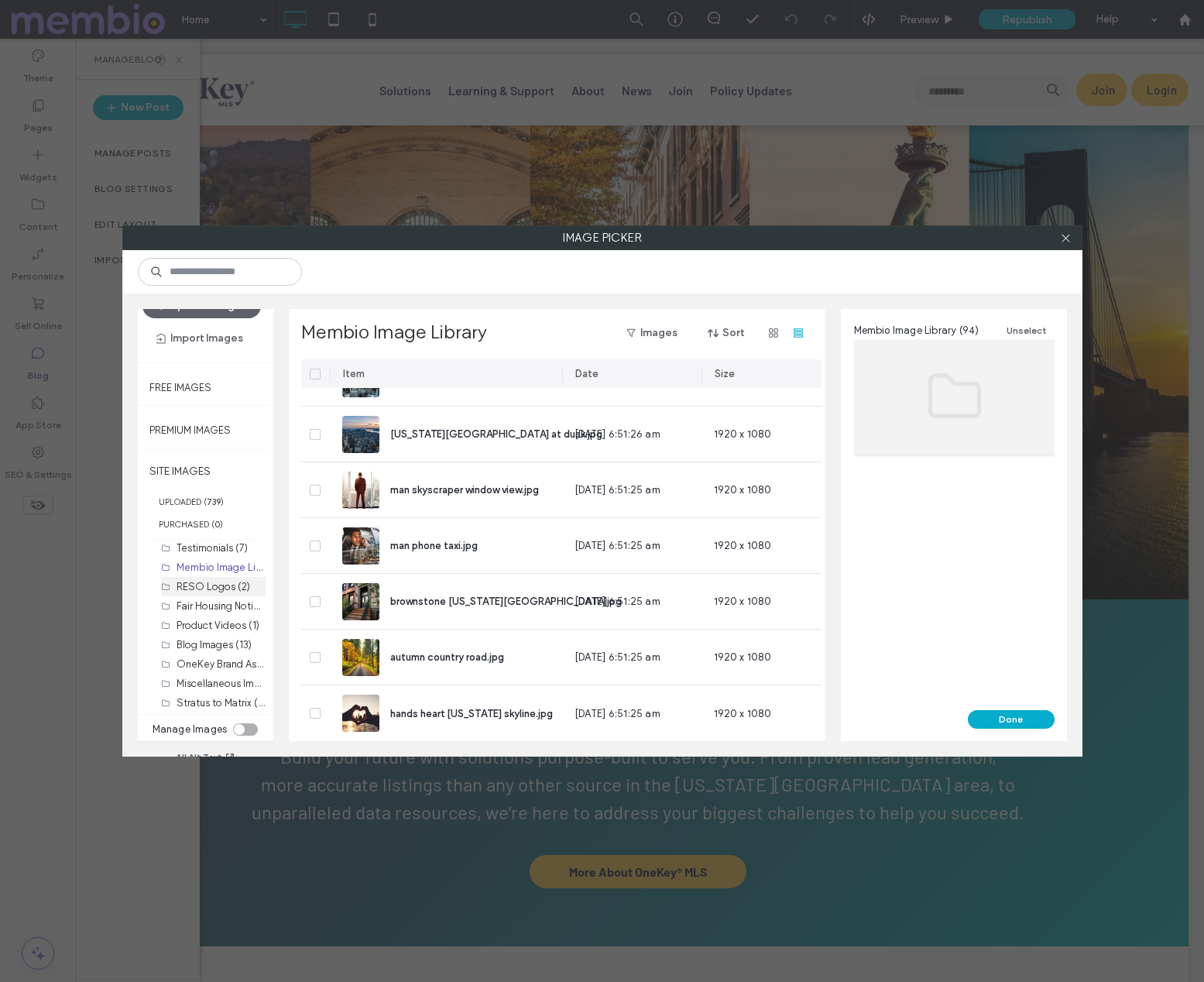
click at [205, 587] on label "RESO Logos (2)" at bounding box center [213, 587] width 74 height 12
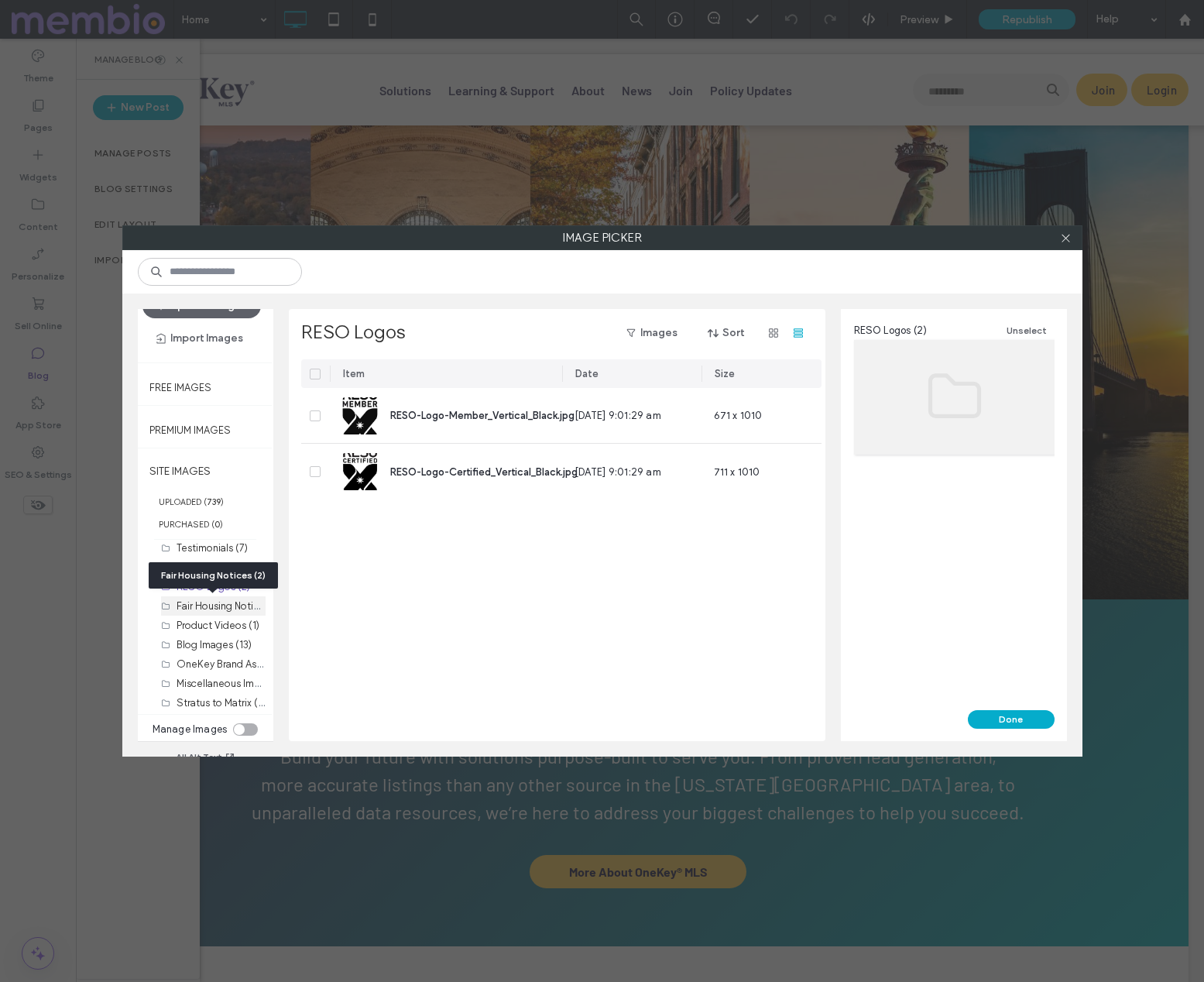
click at [192, 604] on label "Fair Housing Notices (2)" at bounding box center [230, 604] width 107 height 15
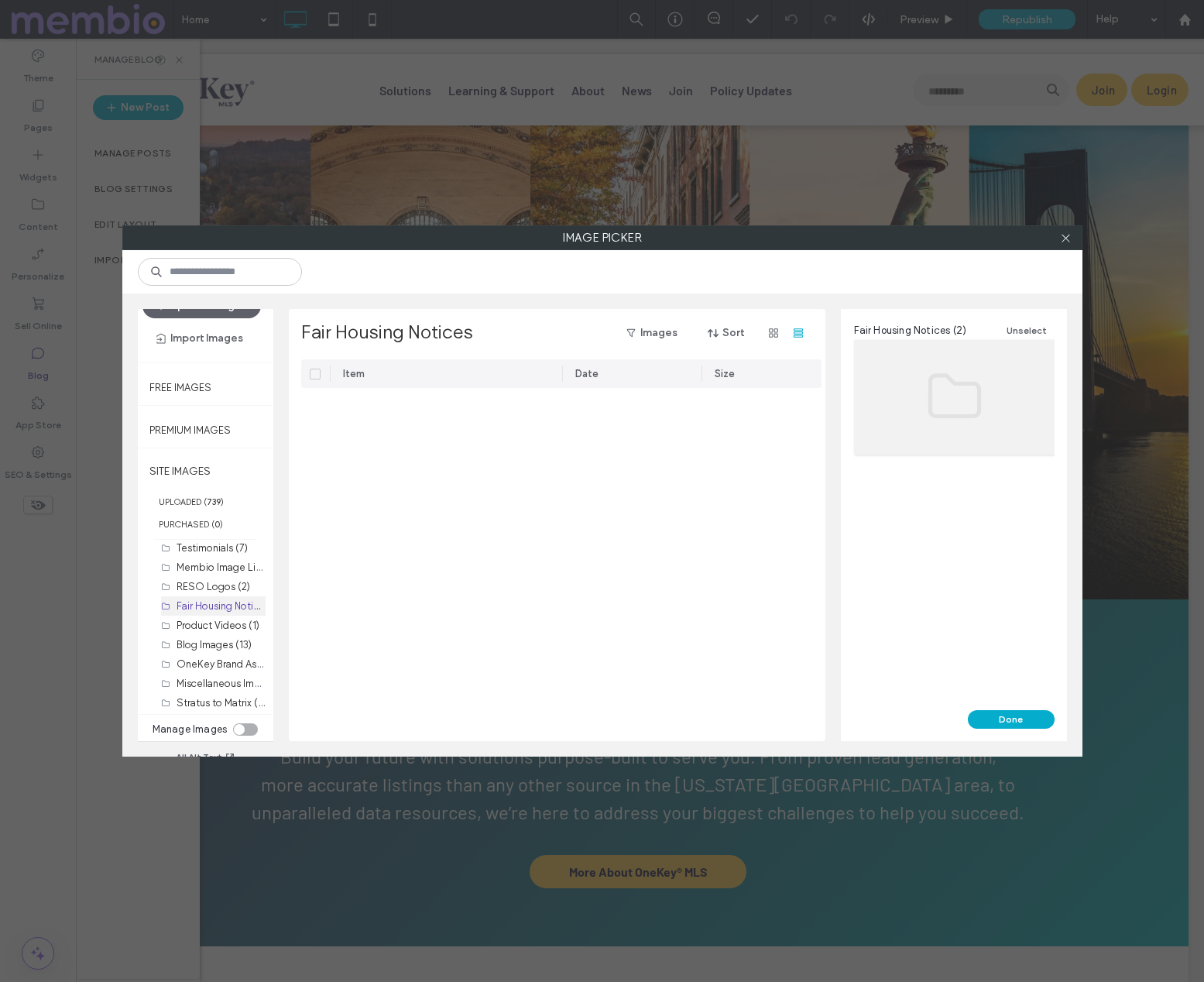
click at [200, 606] on label "Fair Housing Notices (2)" at bounding box center [230, 604] width 107 height 15
click at [197, 633] on div "Product Videos (1)" at bounding box center [221, 625] width 89 height 16
click at [203, 647] on label "Blog Images (13)" at bounding box center [214, 645] width 75 height 12
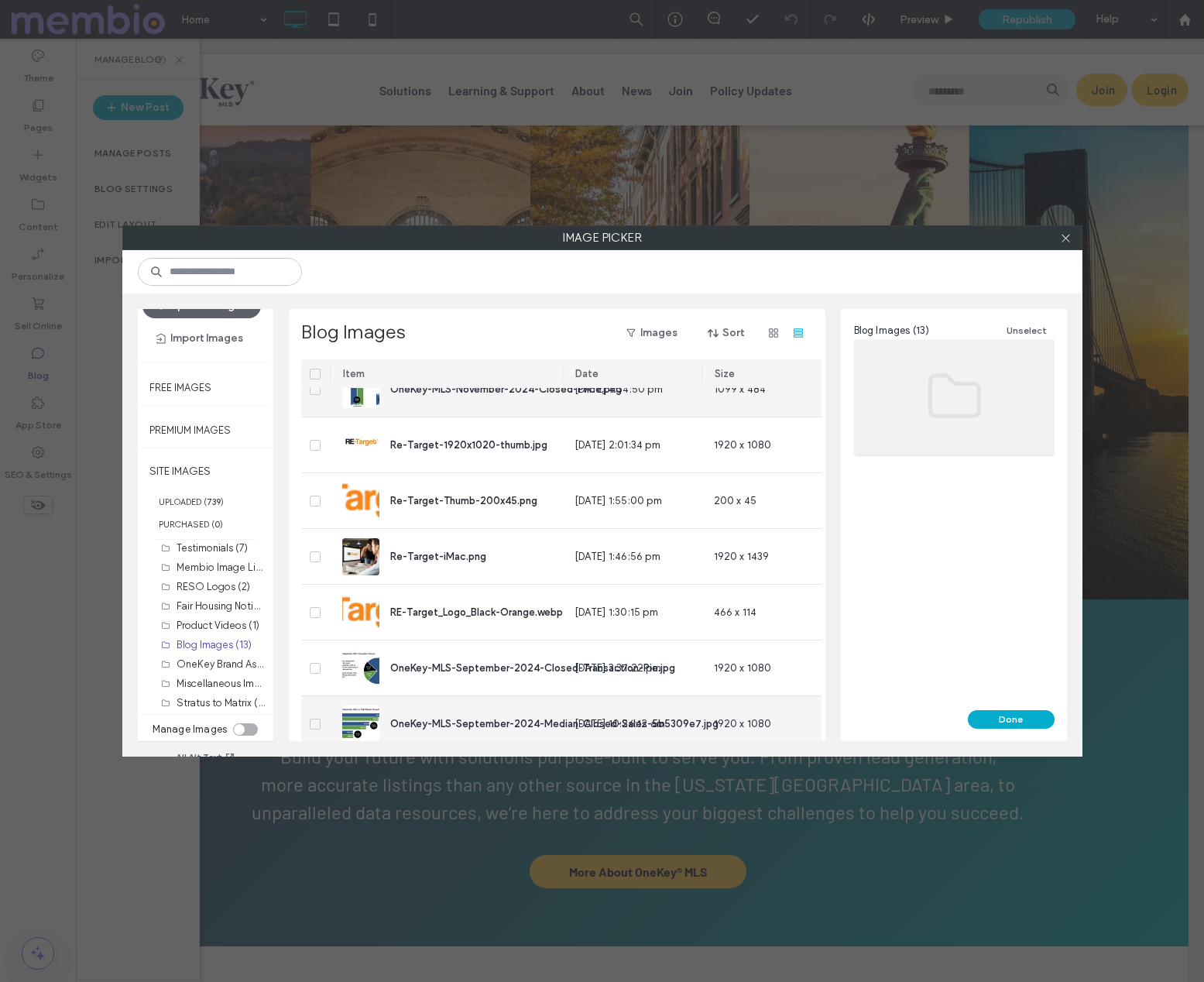
scroll to position [0, 0]
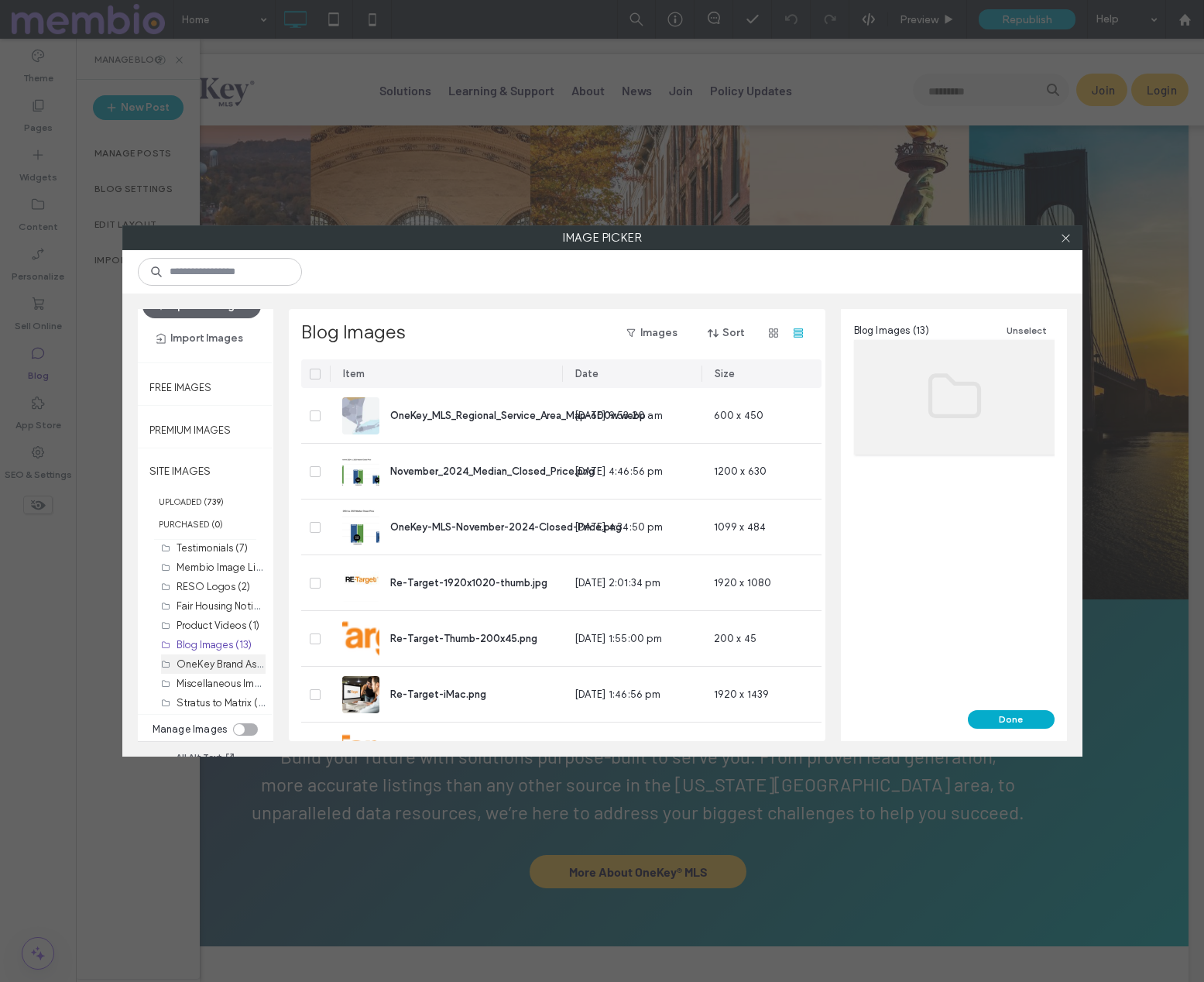
click at [196, 662] on label "OneKey Brand Assets (16)" at bounding box center [236, 663] width 118 height 15
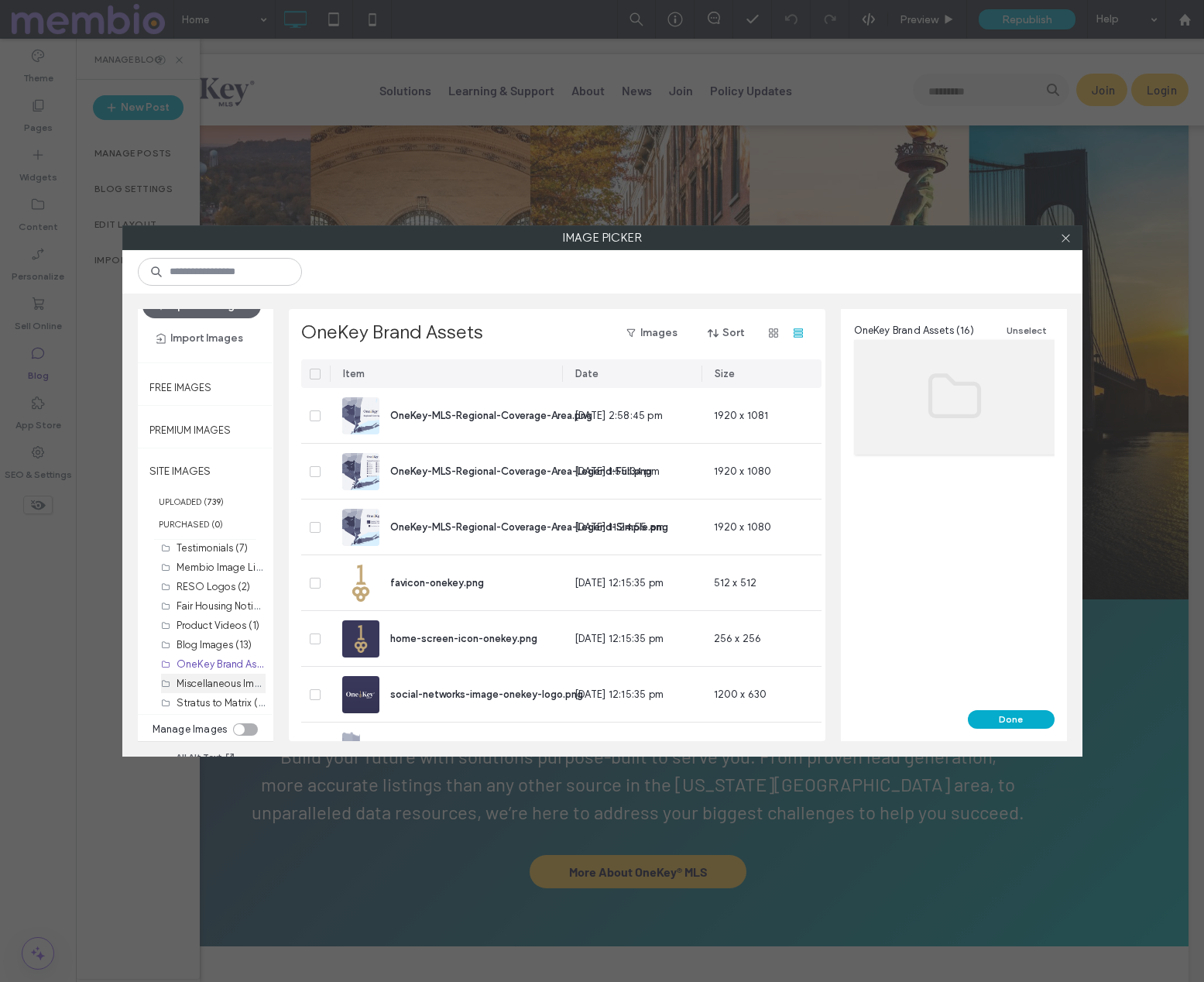
click at [205, 684] on label "Miscellaneous Images (1)" at bounding box center [233, 682] width 113 height 15
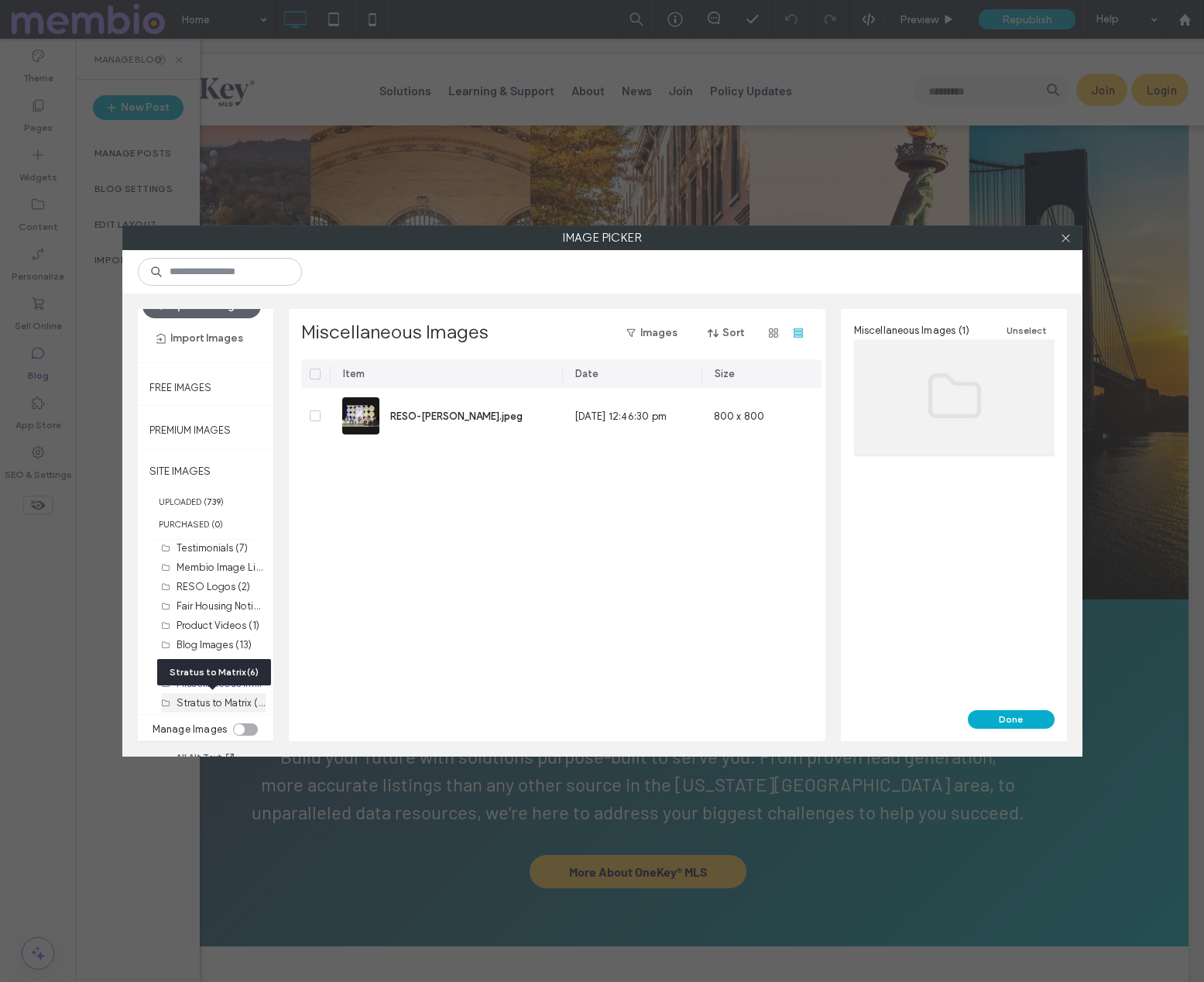
click at [196, 705] on label "Stratus to Matrix (6)" at bounding box center [222, 702] width 91 height 15
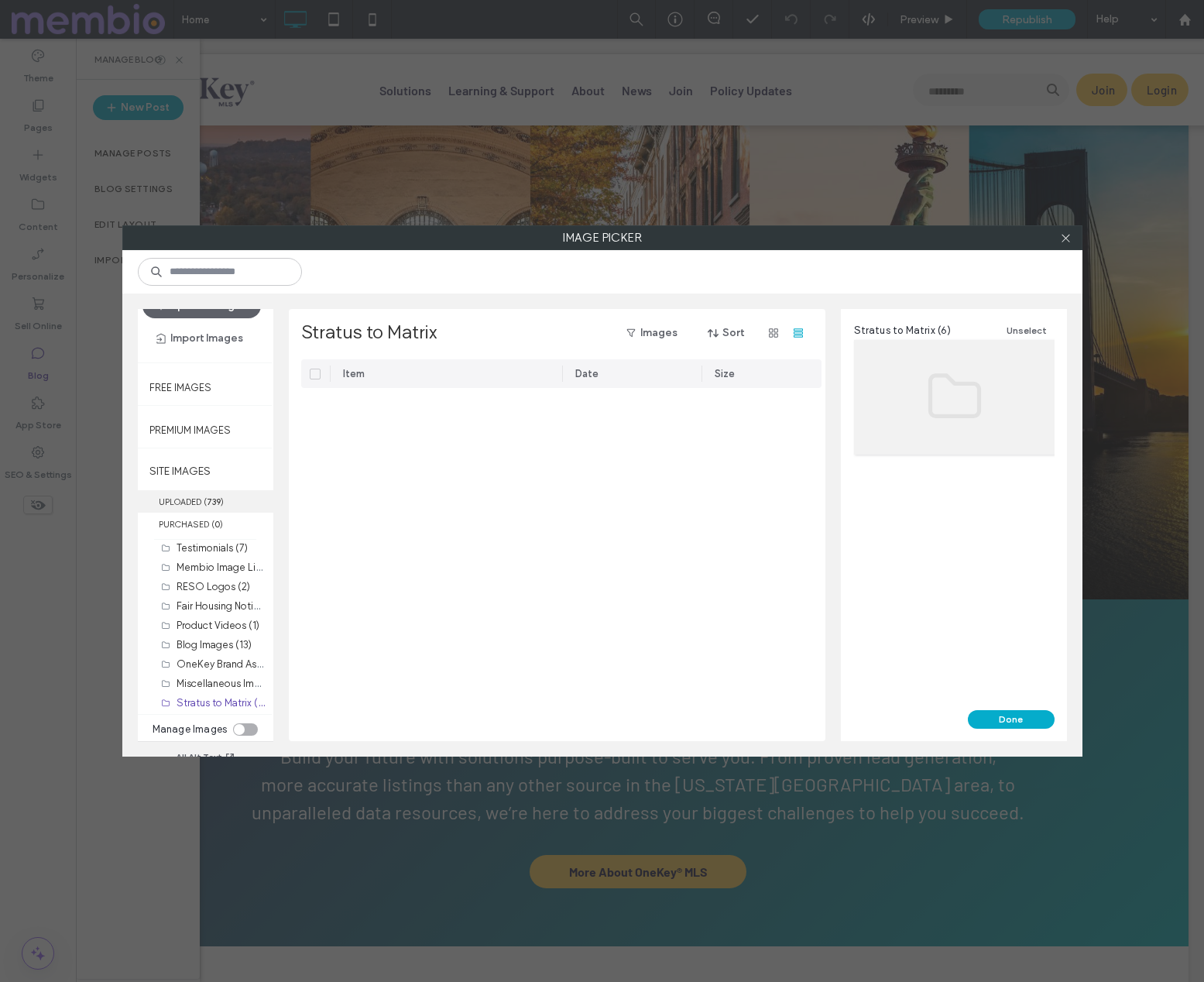
click at [196, 500] on label "UPLOADED ( 739 )" at bounding box center [205, 501] width 135 height 23
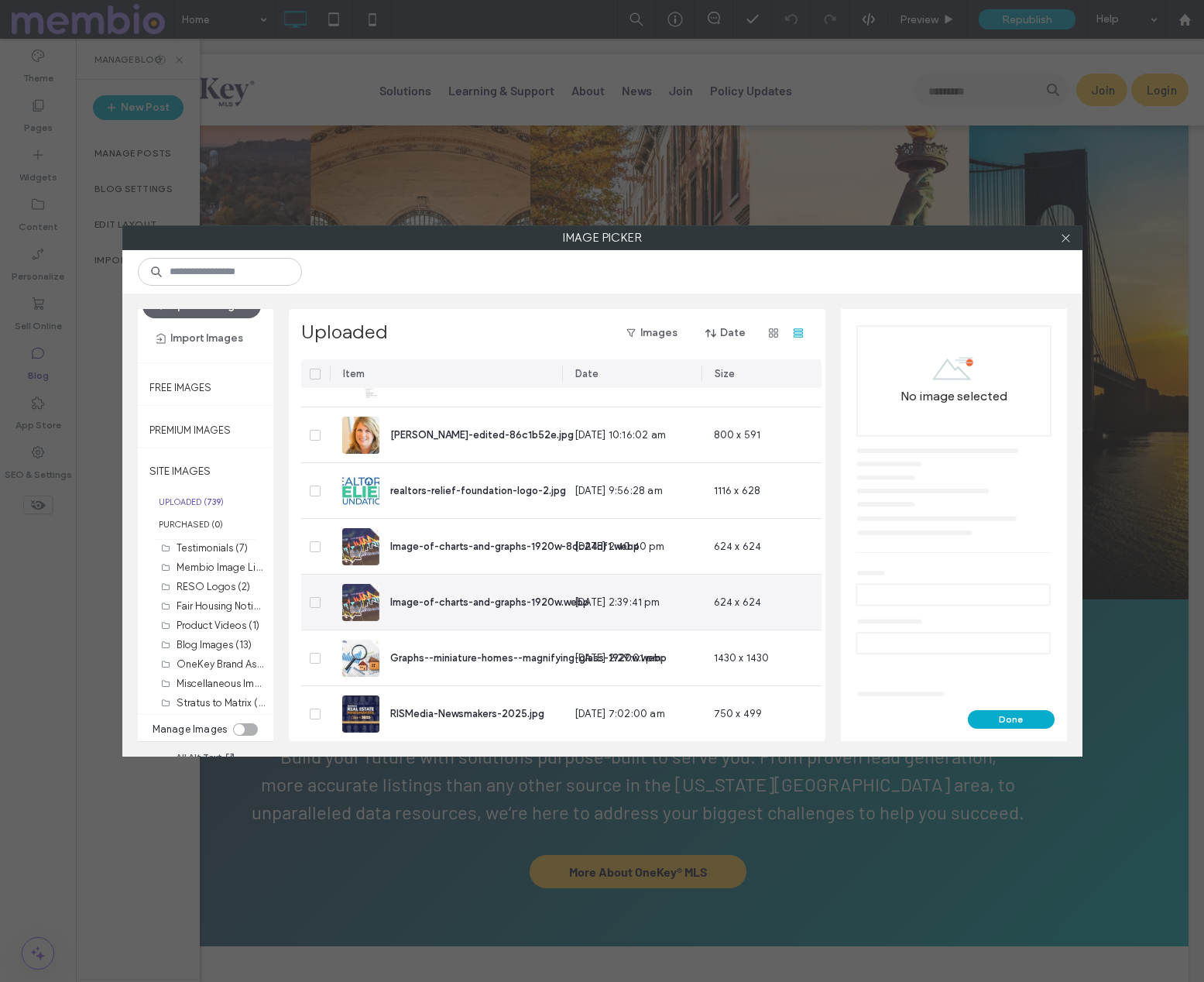
scroll to position [6036, 0]
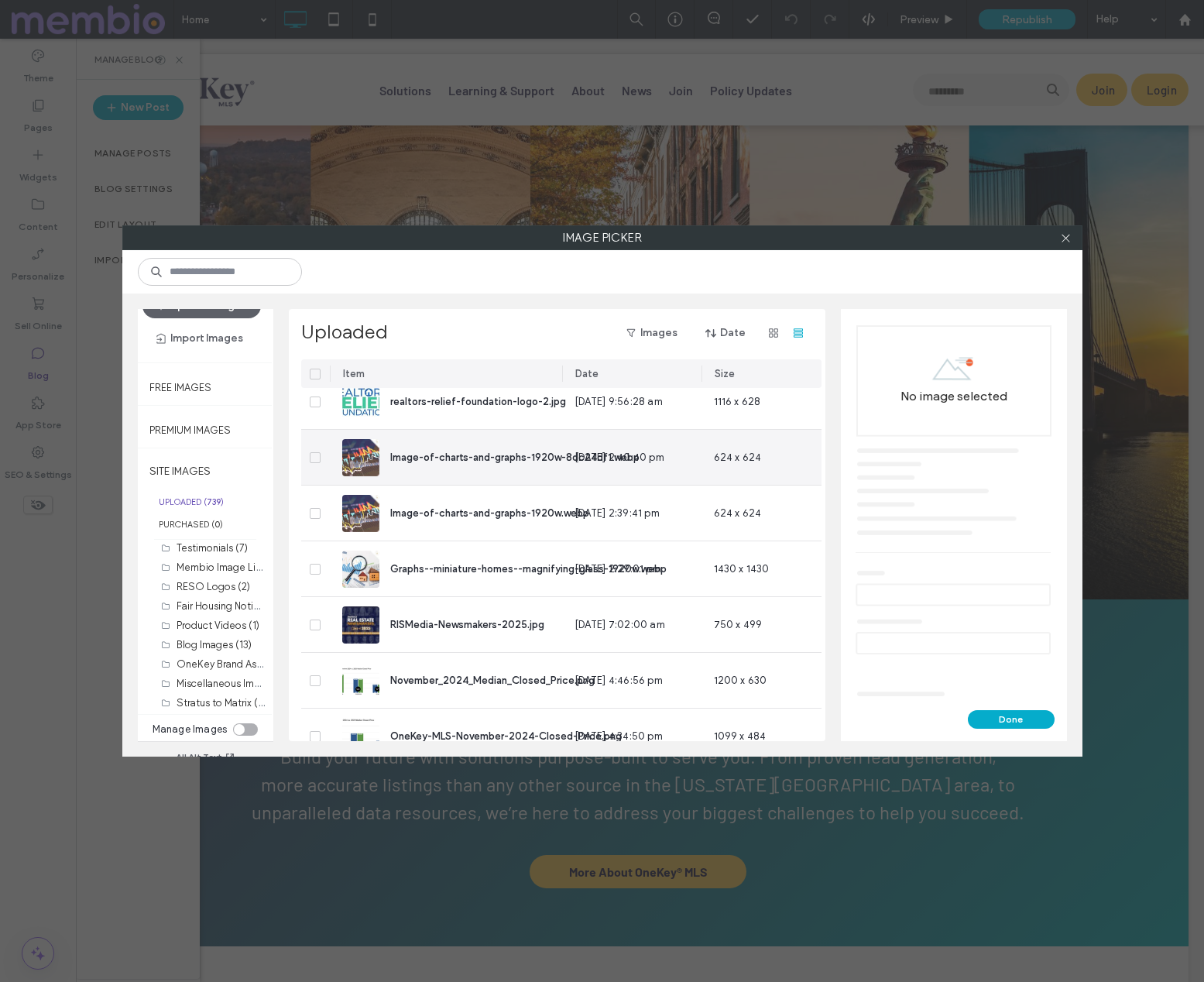
click at [319, 456] on span at bounding box center [315, 457] width 11 height 11
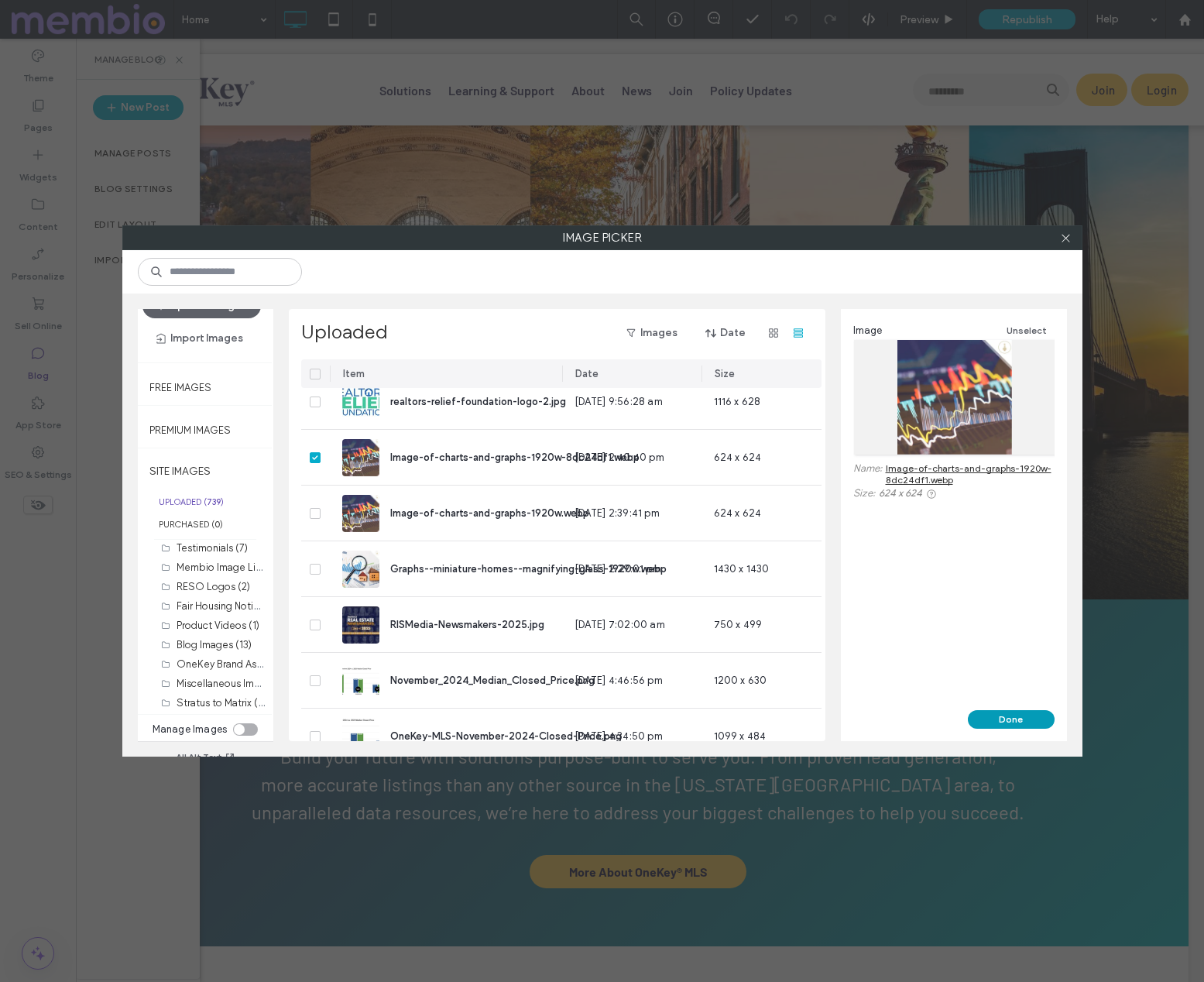
click at [1013, 715] on button "Done" at bounding box center [1012, 719] width 87 height 19
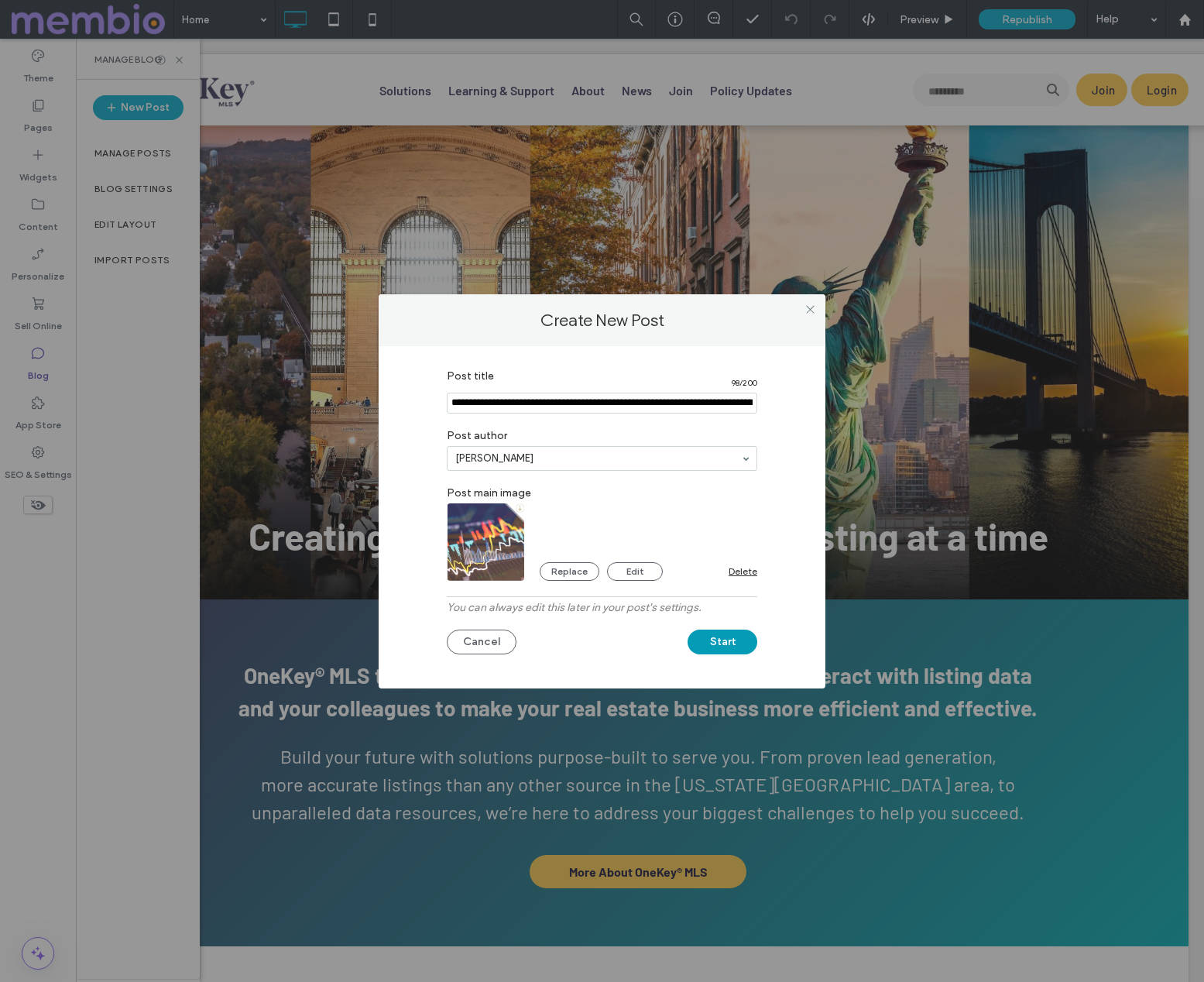
click at [726, 642] on button "Start" at bounding box center [722, 642] width 70 height 25
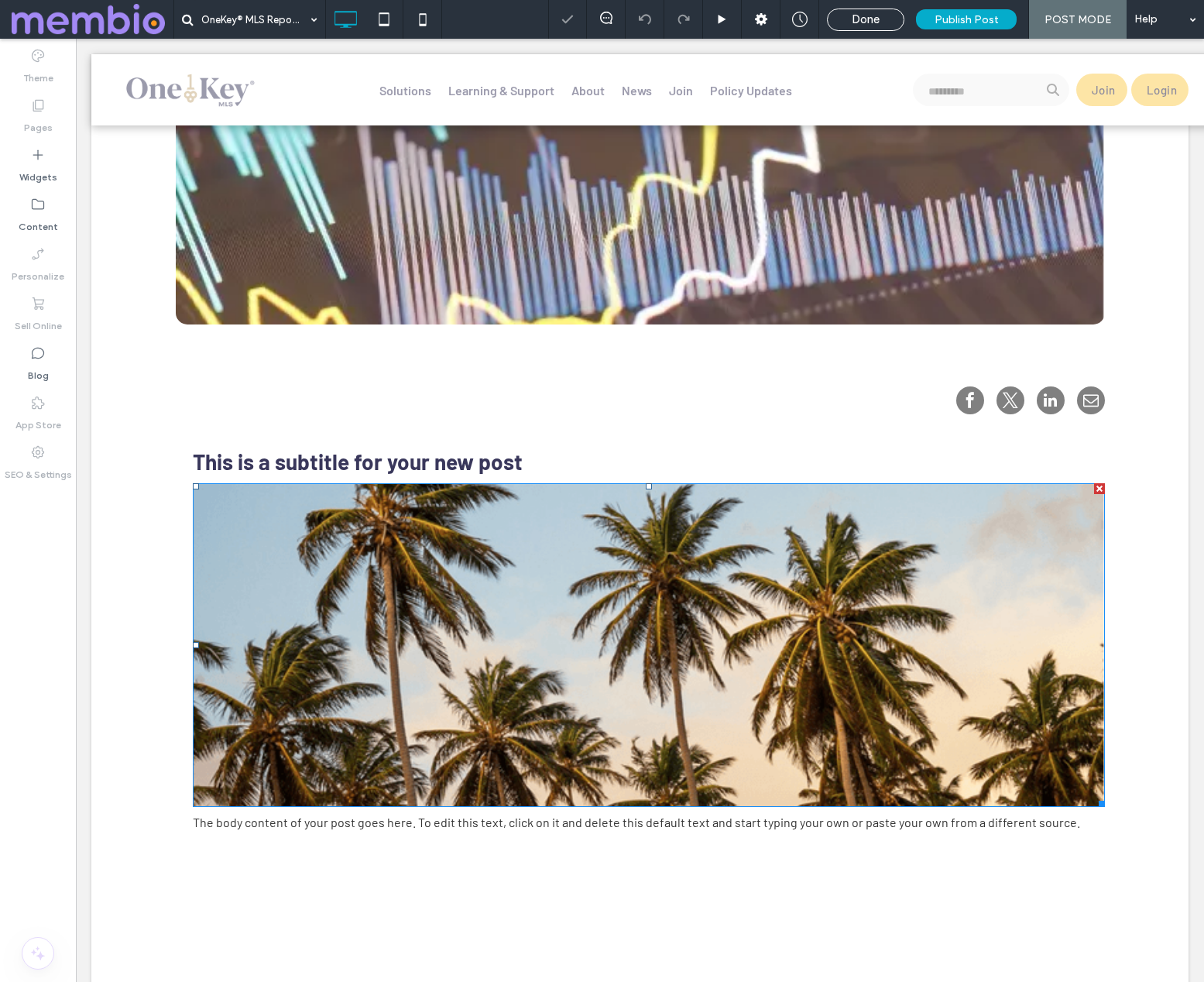
scroll to position [645, 0]
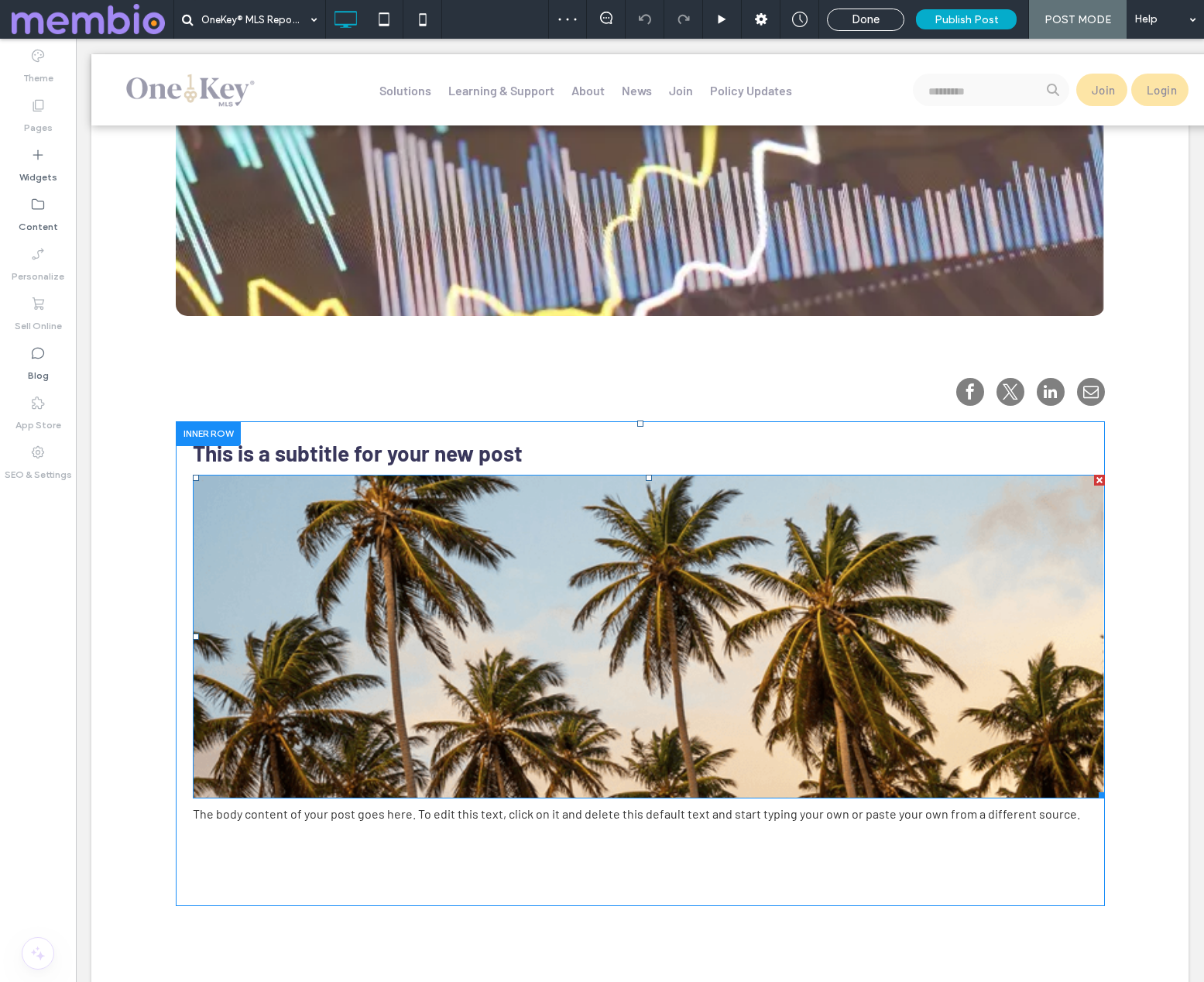
click at [1098, 475] on div at bounding box center [1099, 479] width 11 height 11
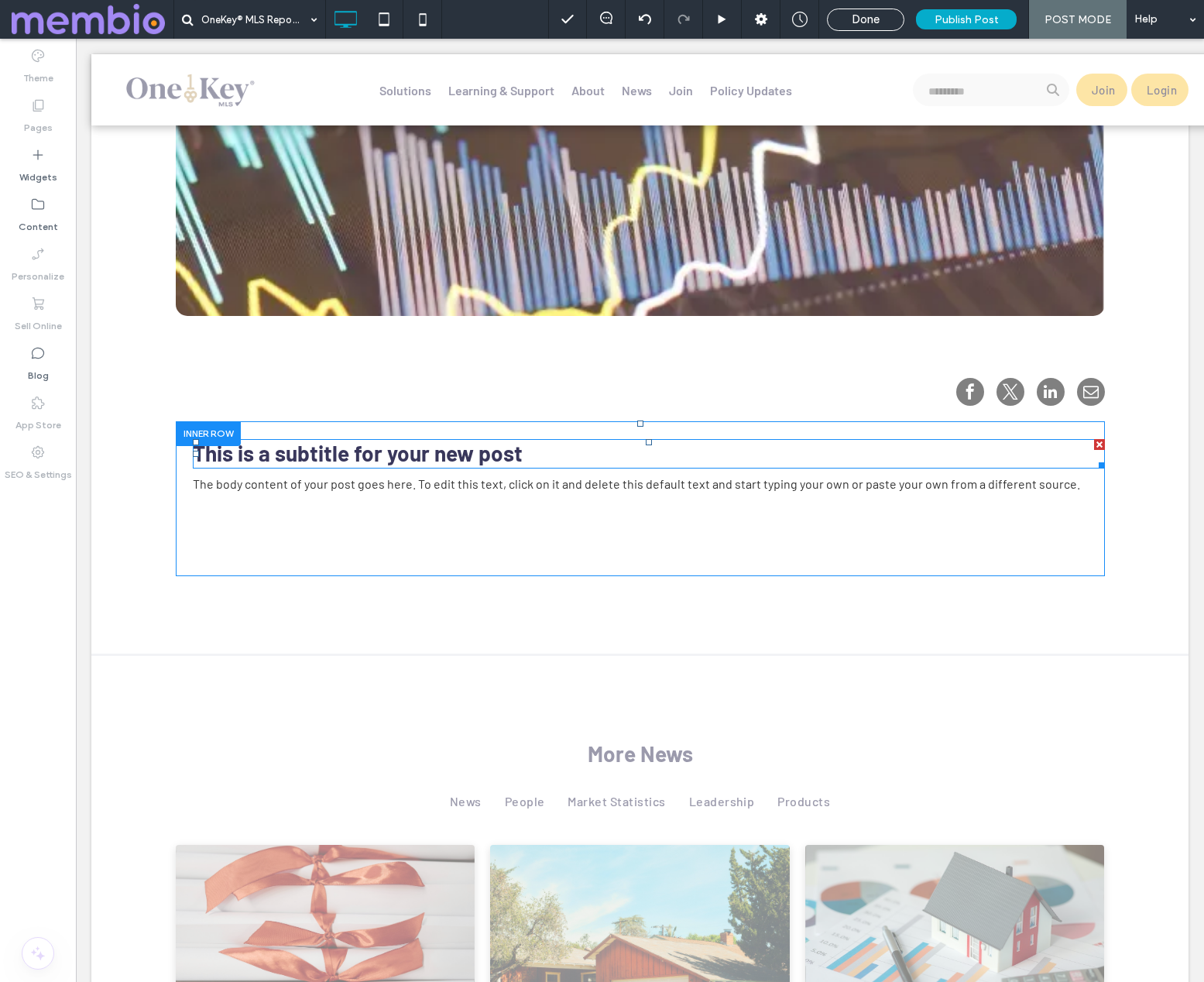
drag, startPoint x: 275, startPoint y: 454, endPoint x: 247, endPoint y: 455, distance: 28.0
click at [275, 454] on h3 "This is a subtitle for your new post" at bounding box center [649, 454] width 911 height 30
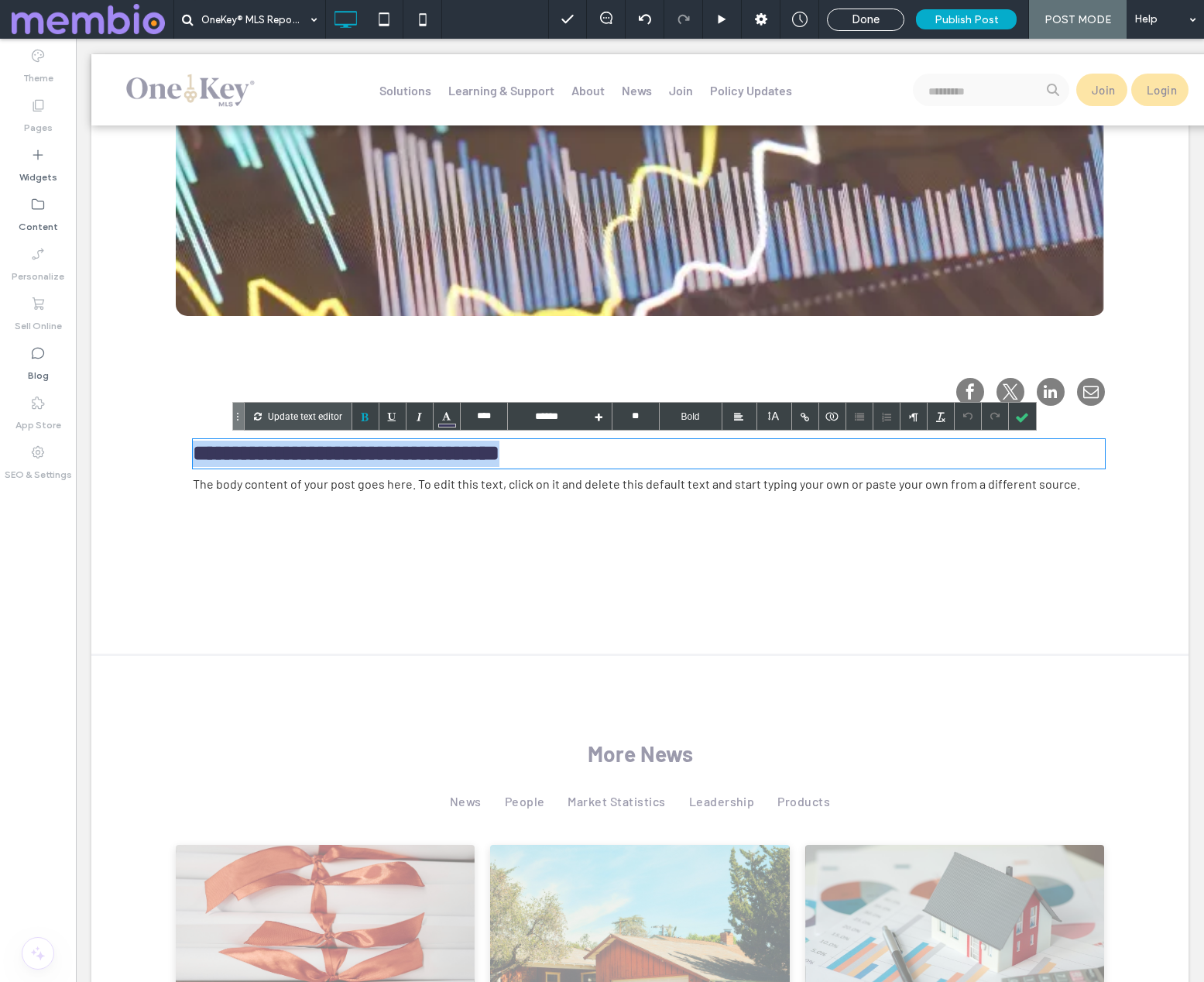
drag, startPoint x: 196, startPoint y: 453, endPoint x: 520, endPoint y: 455, distance: 324.0
click at [520, 455] on h3 "**********" at bounding box center [649, 454] width 911 height 30
click at [377, 460] on h3 "**********" at bounding box center [649, 454] width 911 height 30
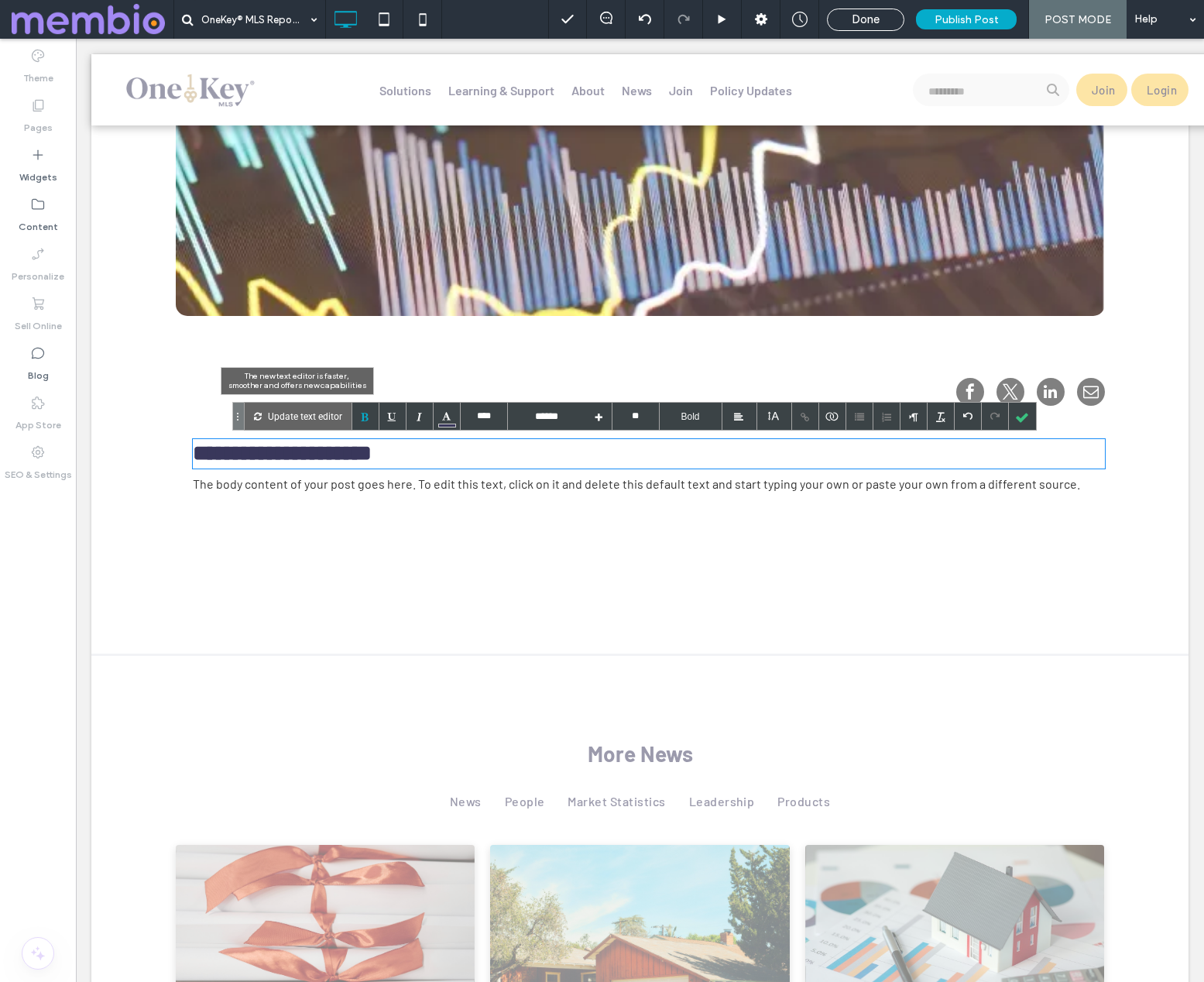
click at [326, 416] on p "Update text editor" at bounding box center [305, 415] width 74 height 27
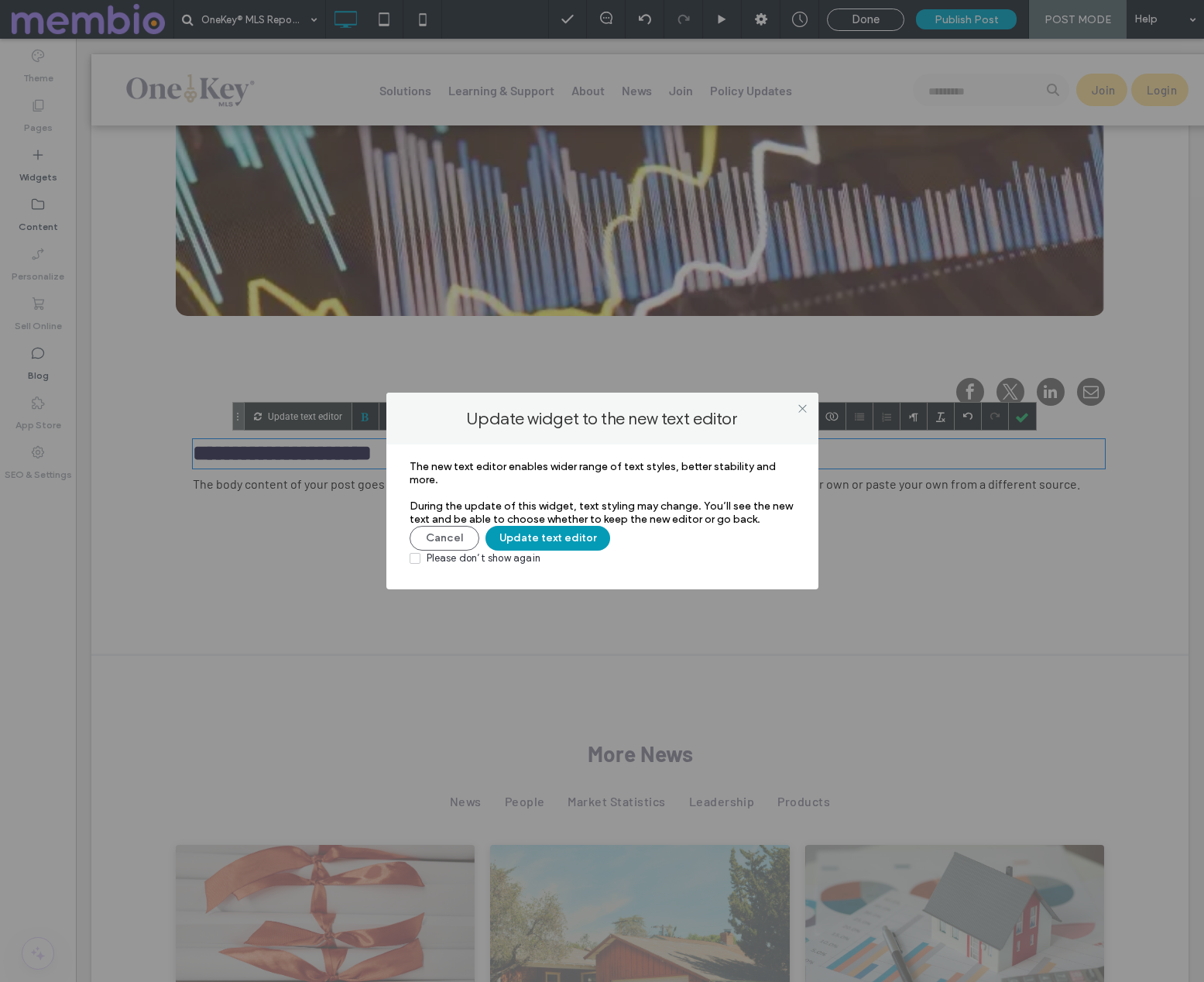
click at [554, 540] on button "Update text editor" at bounding box center [547, 537] width 124 height 25
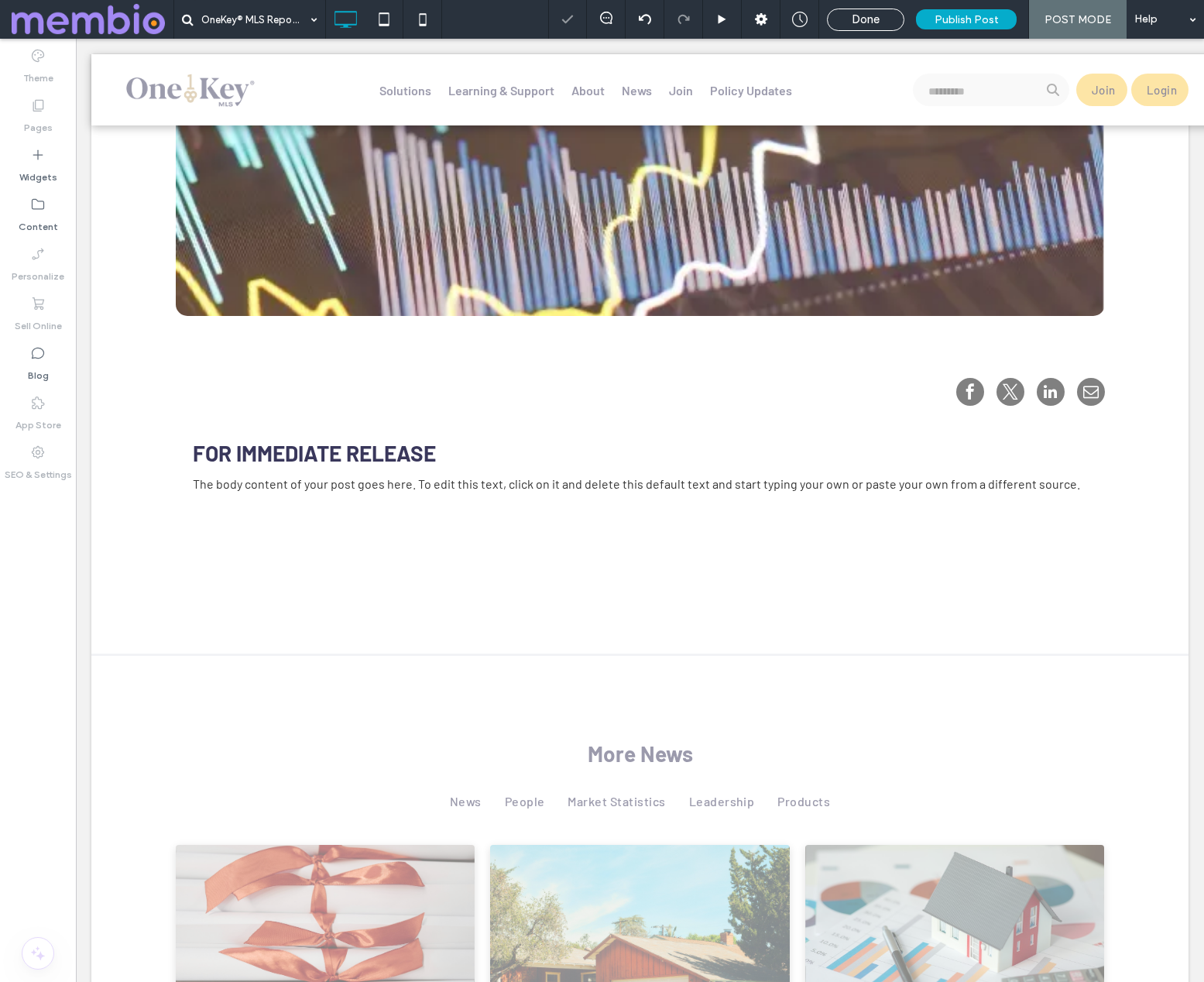
type input "******"
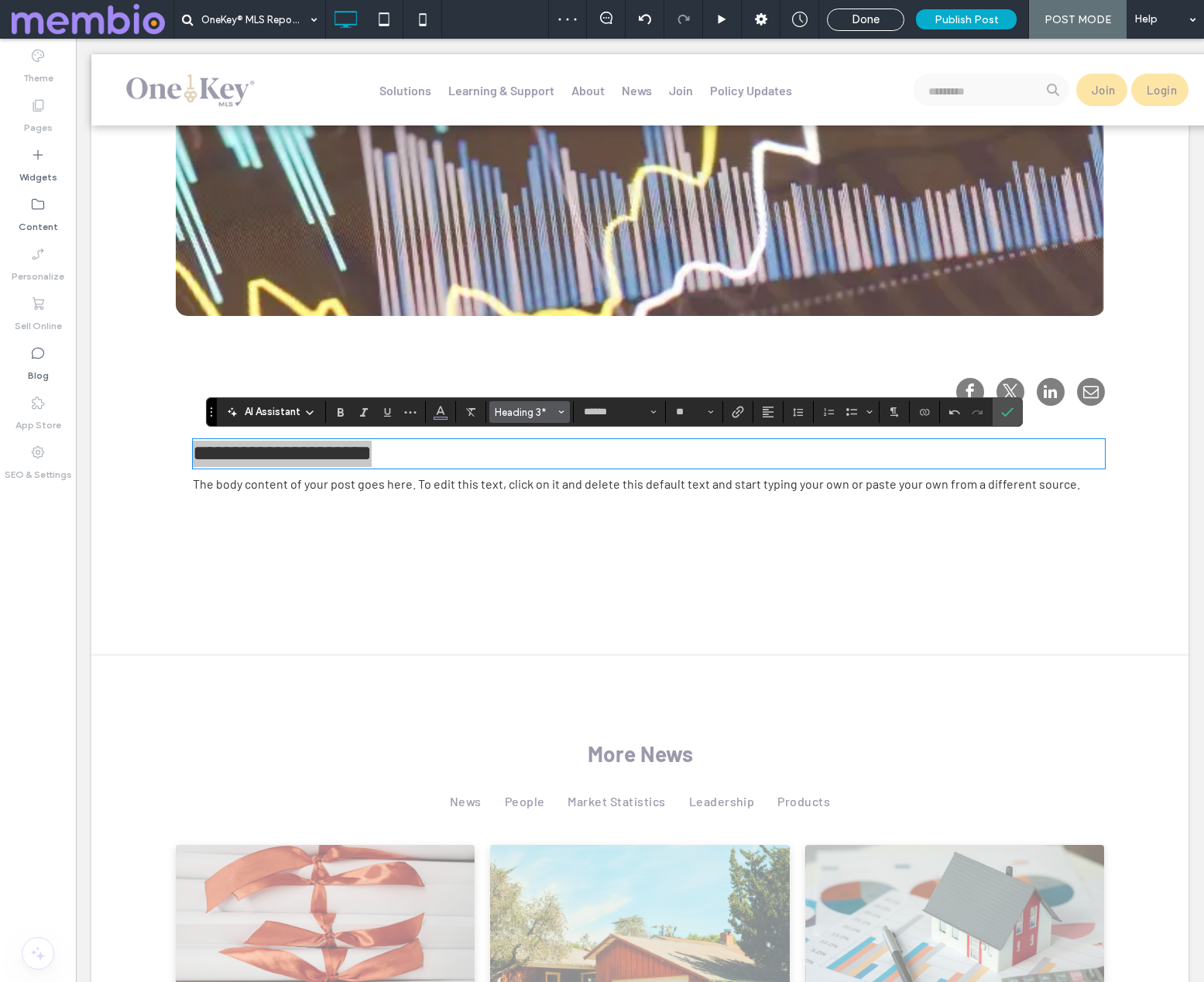
click at [523, 411] on span "Heading 3*" at bounding box center [525, 412] width 60 height 12
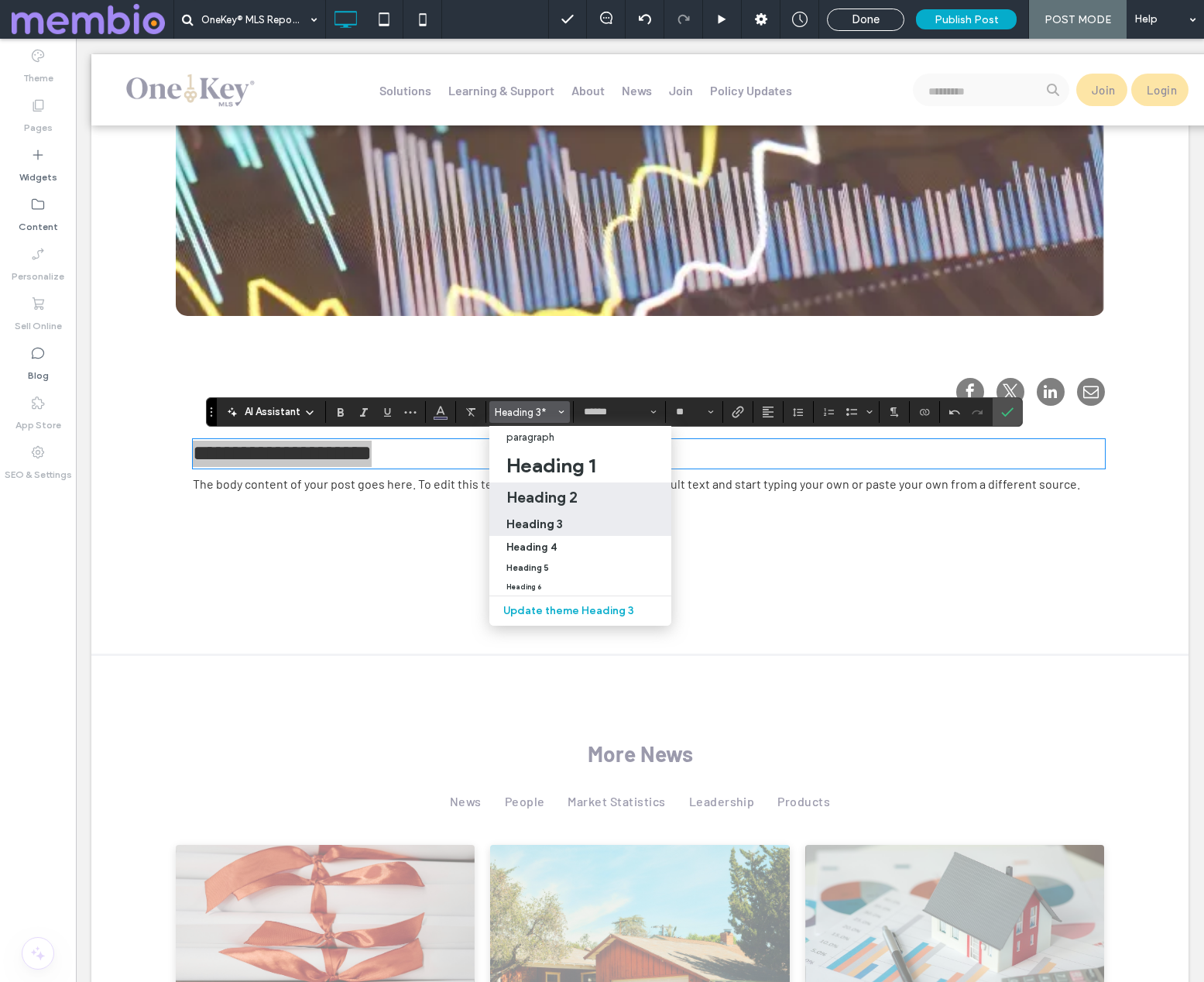
drag, startPoint x: 571, startPoint y: 490, endPoint x: 495, endPoint y: 452, distance: 85.0
click at [571, 490] on h2 "Heading 2" at bounding box center [542, 497] width 71 height 19
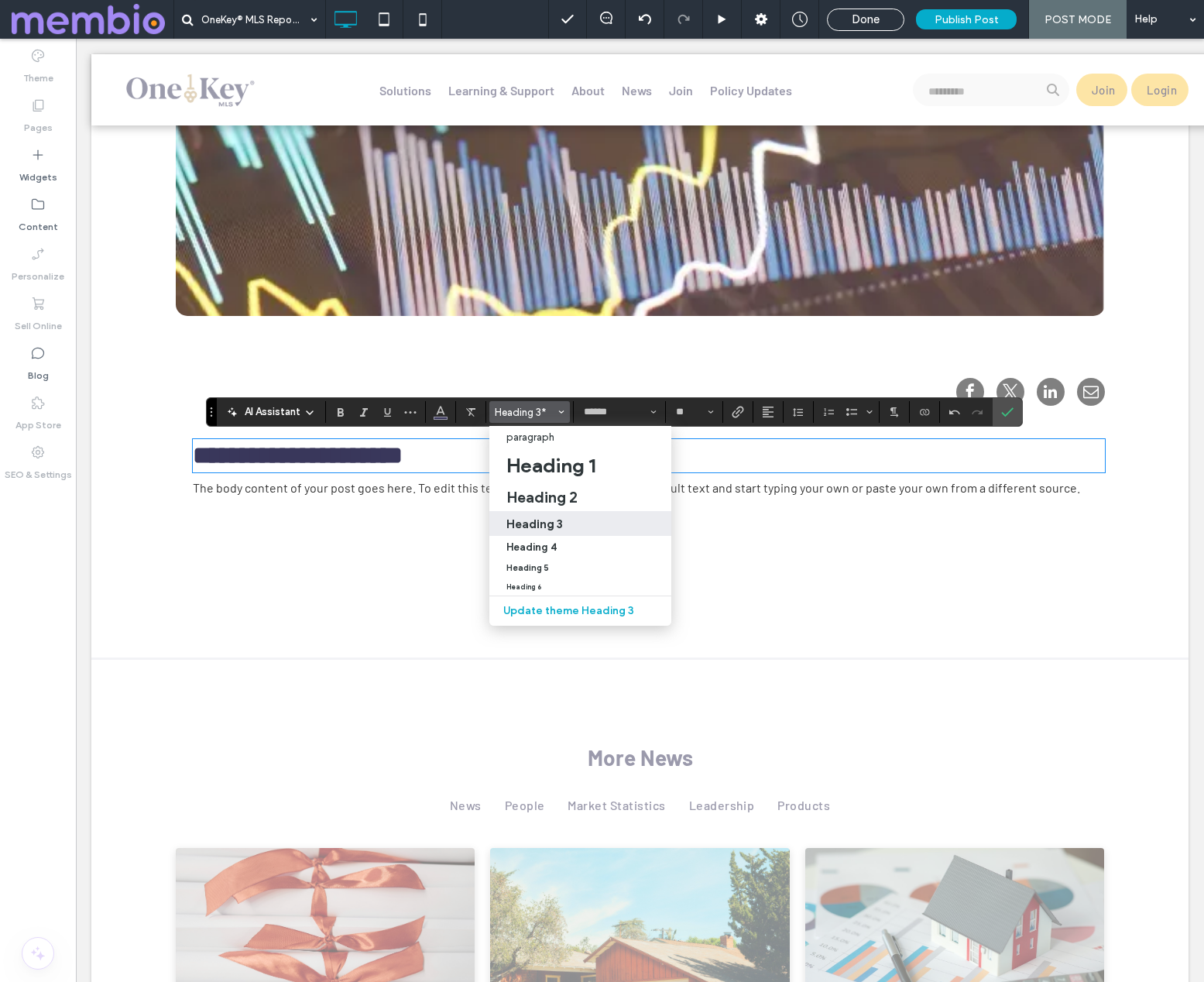
type input "**"
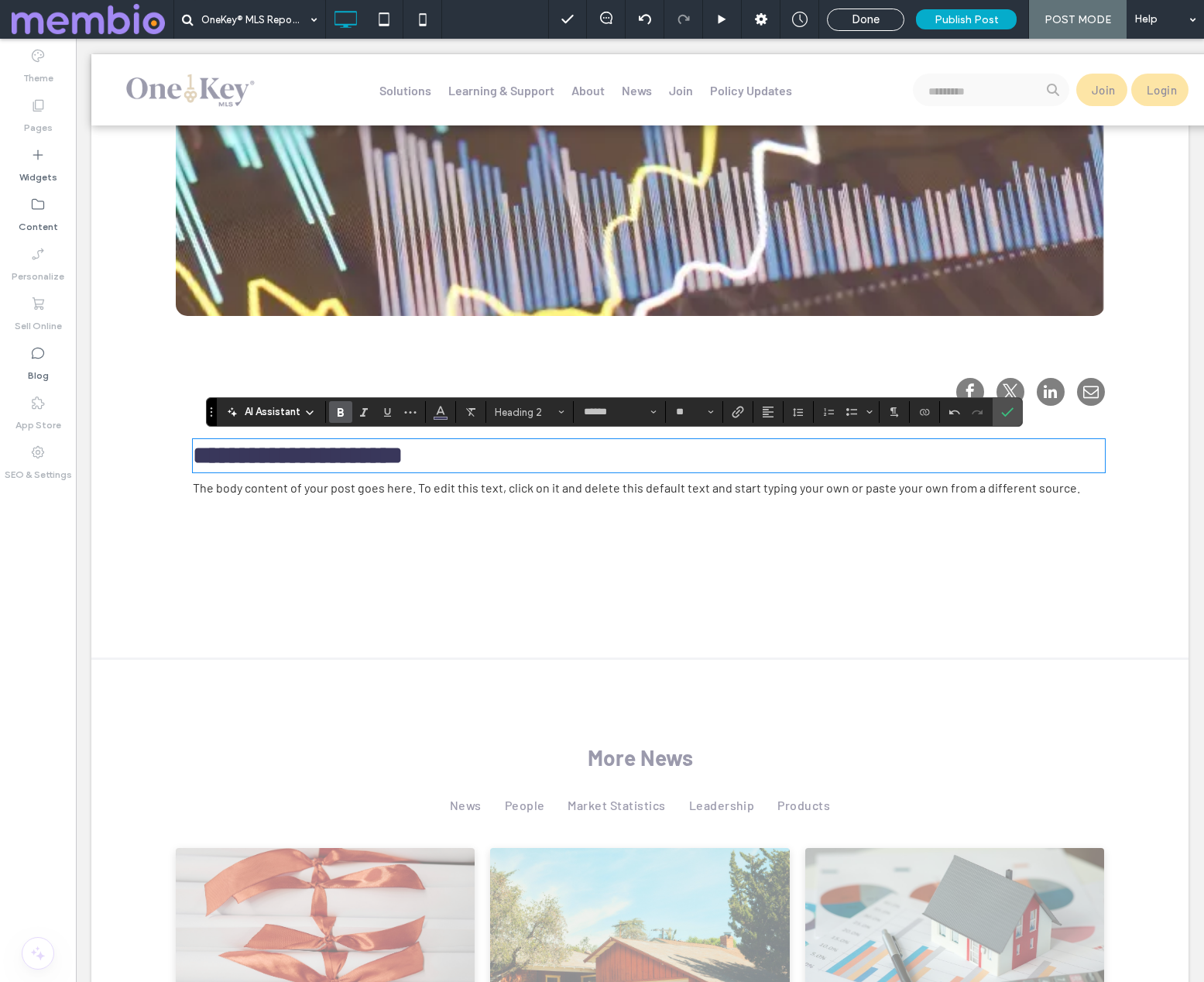
click at [512, 485] on div "The body content of your post goes here. To edit this text, click on it and del…" at bounding box center [649, 487] width 911 height 18
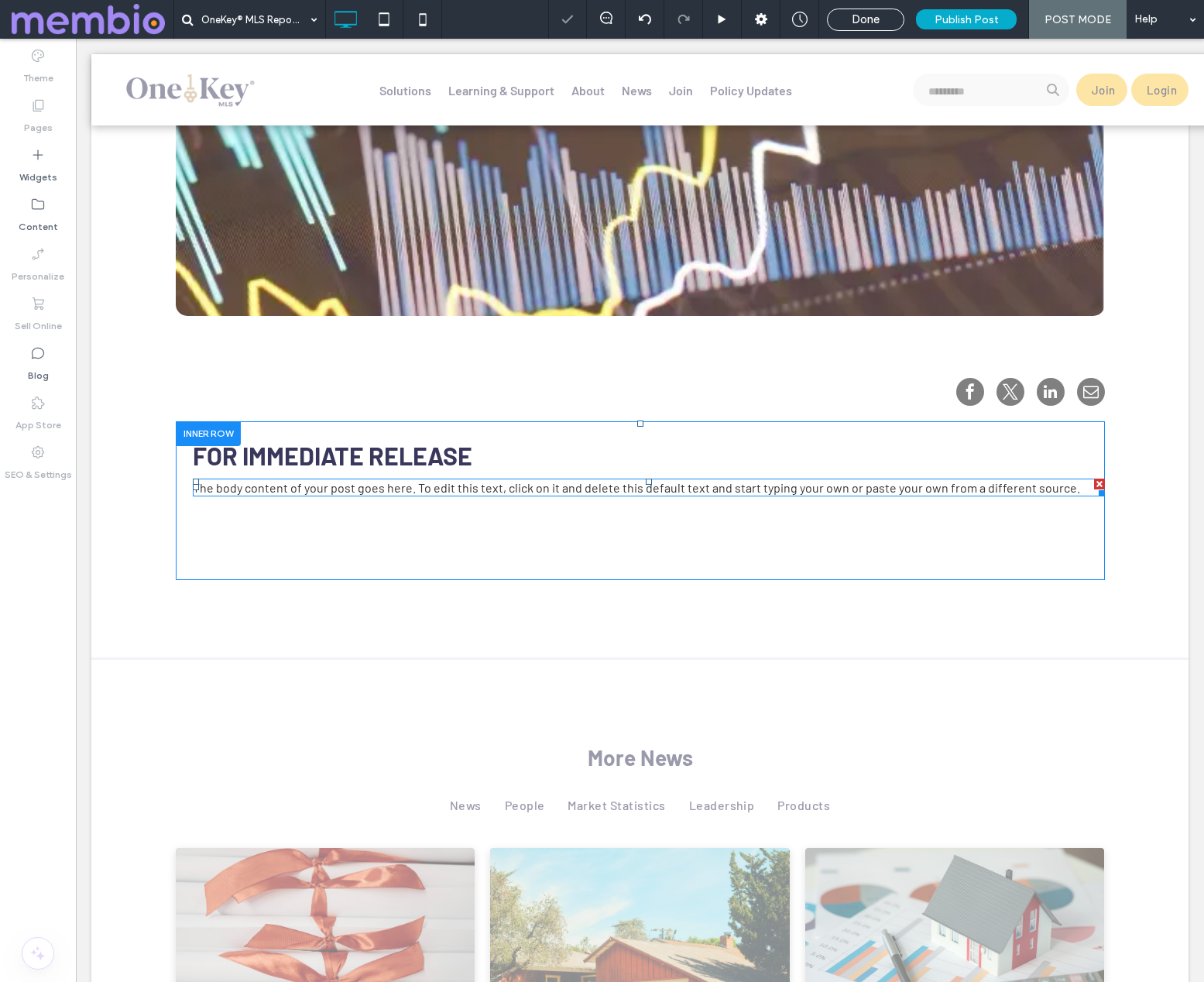
click at [554, 483] on div "The body content of your post goes here. To edit this text, click on it and del…" at bounding box center [649, 487] width 911 height 18
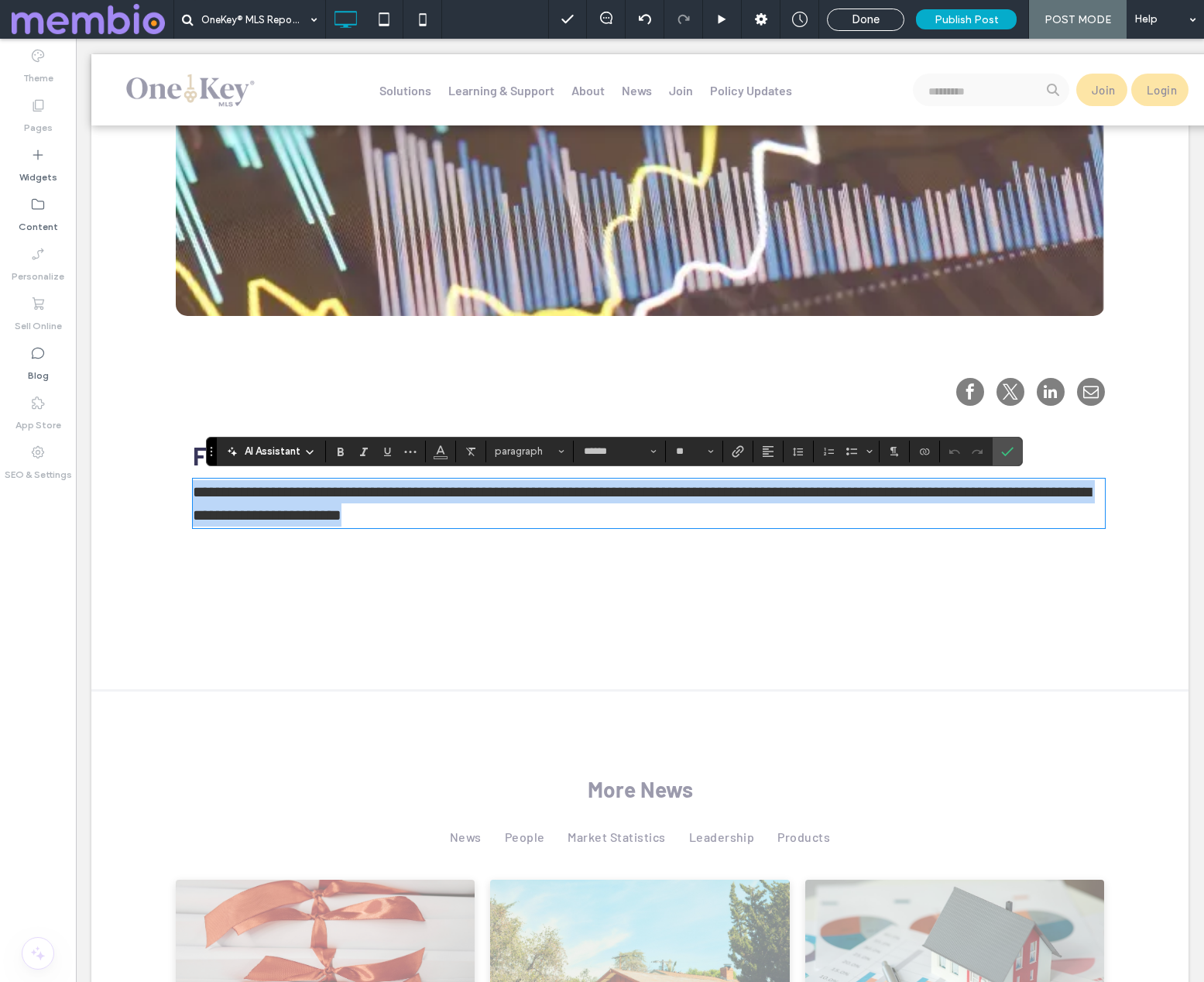
paste div
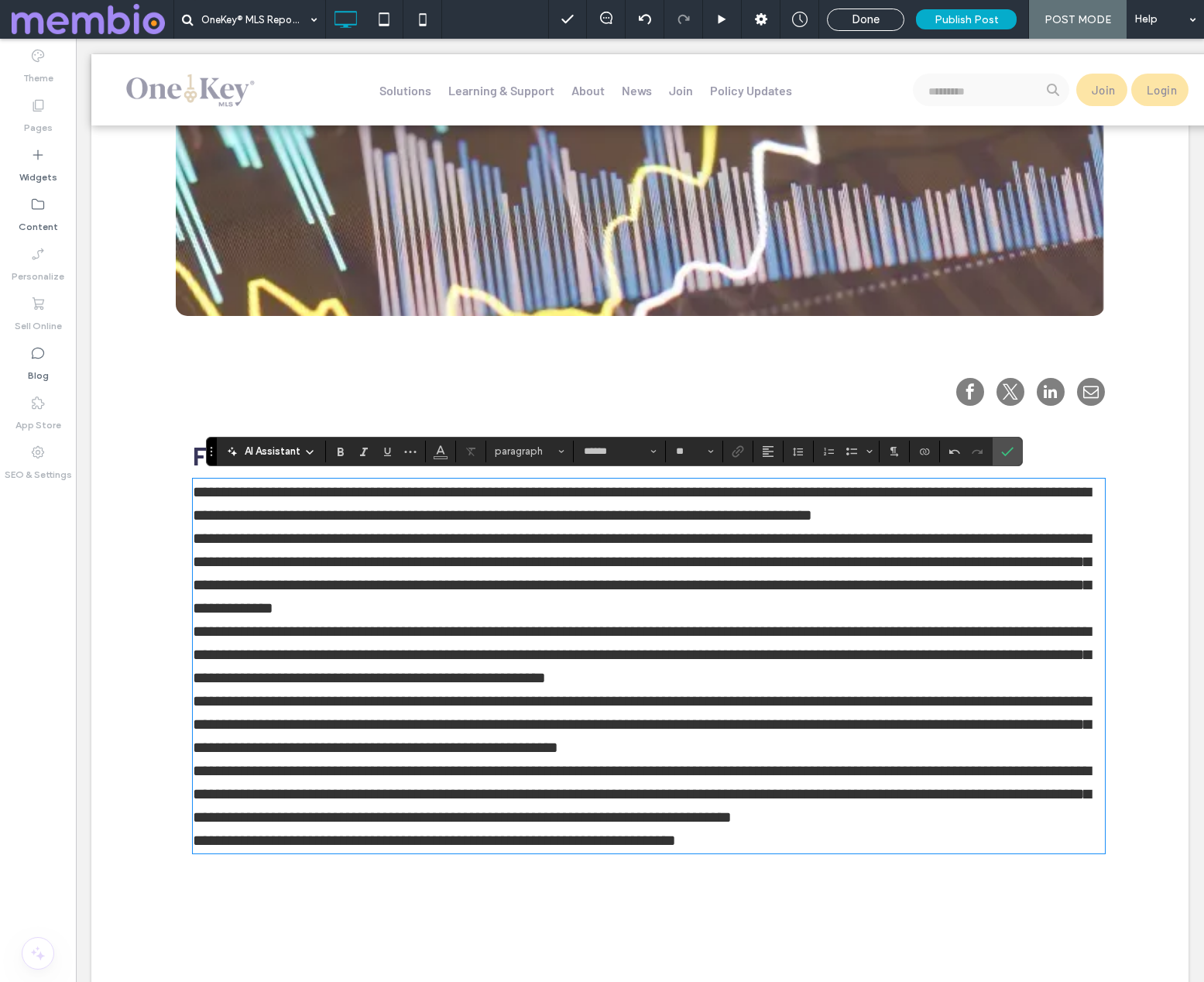
type input "**"
click at [965, 515] on p "**********" at bounding box center [649, 503] width 911 height 46
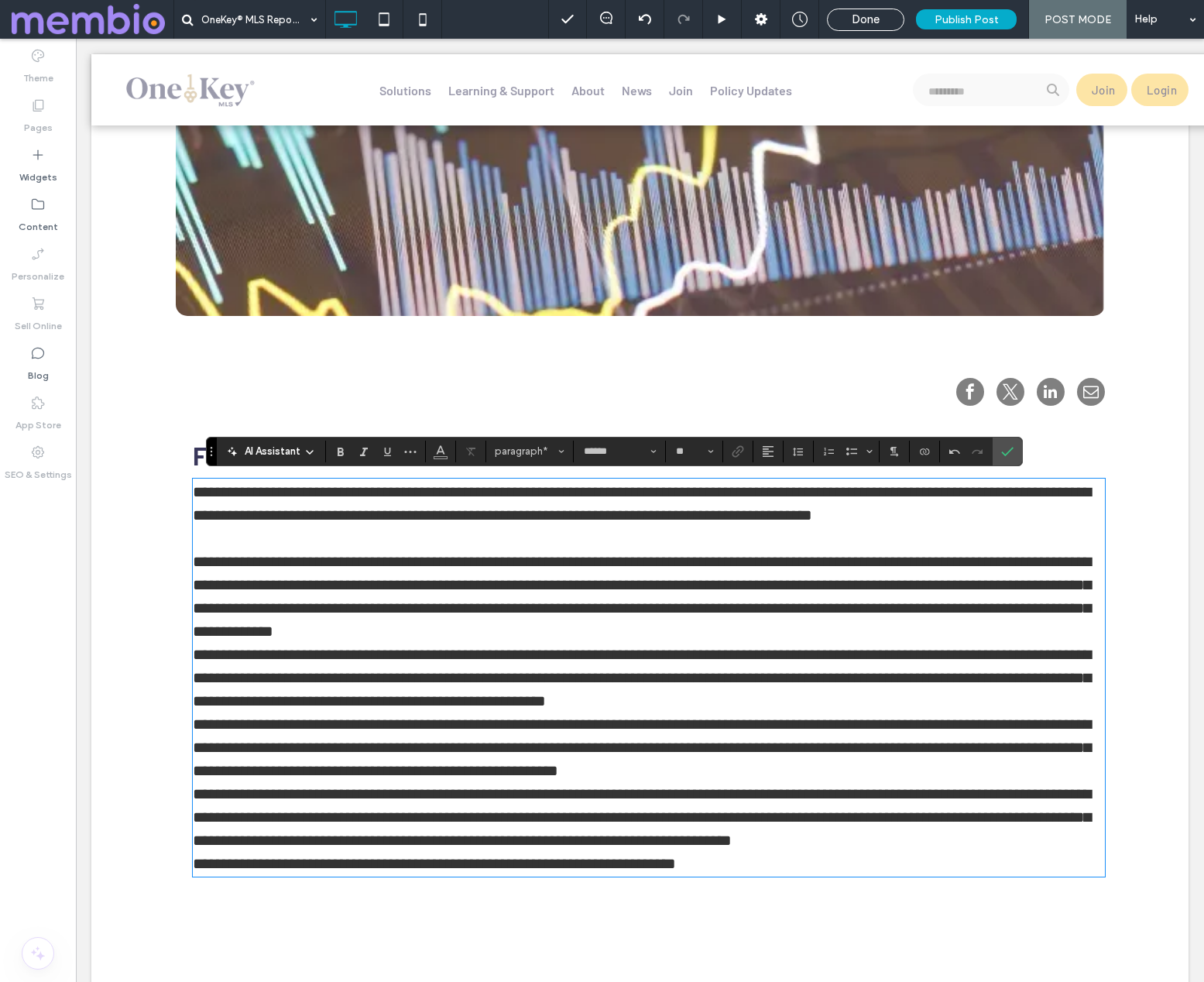
click at [532, 629] on p "**********" at bounding box center [649, 596] width 911 height 93
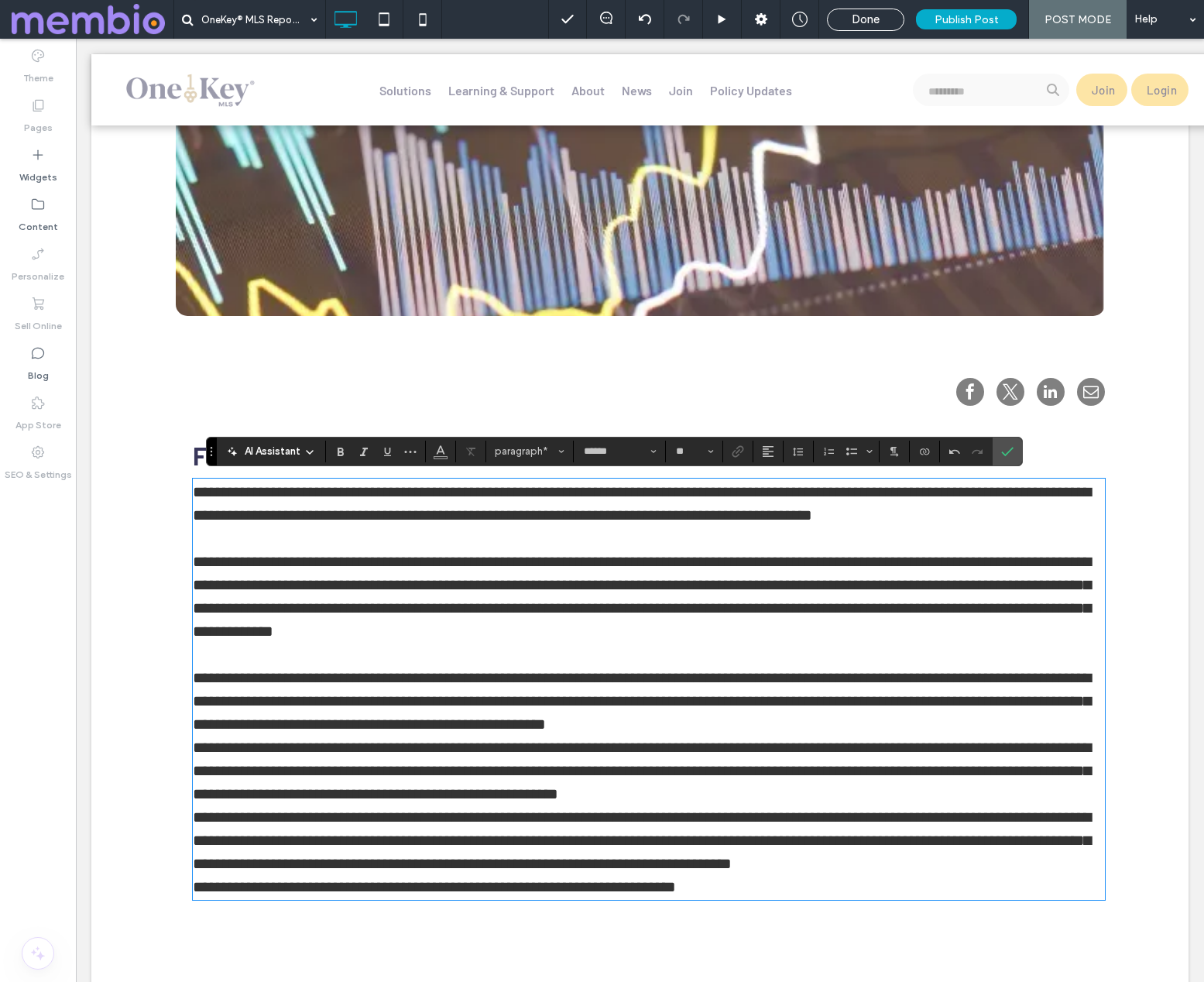
click at [737, 722] on p "**********" at bounding box center [649, 700] width 911 height 70
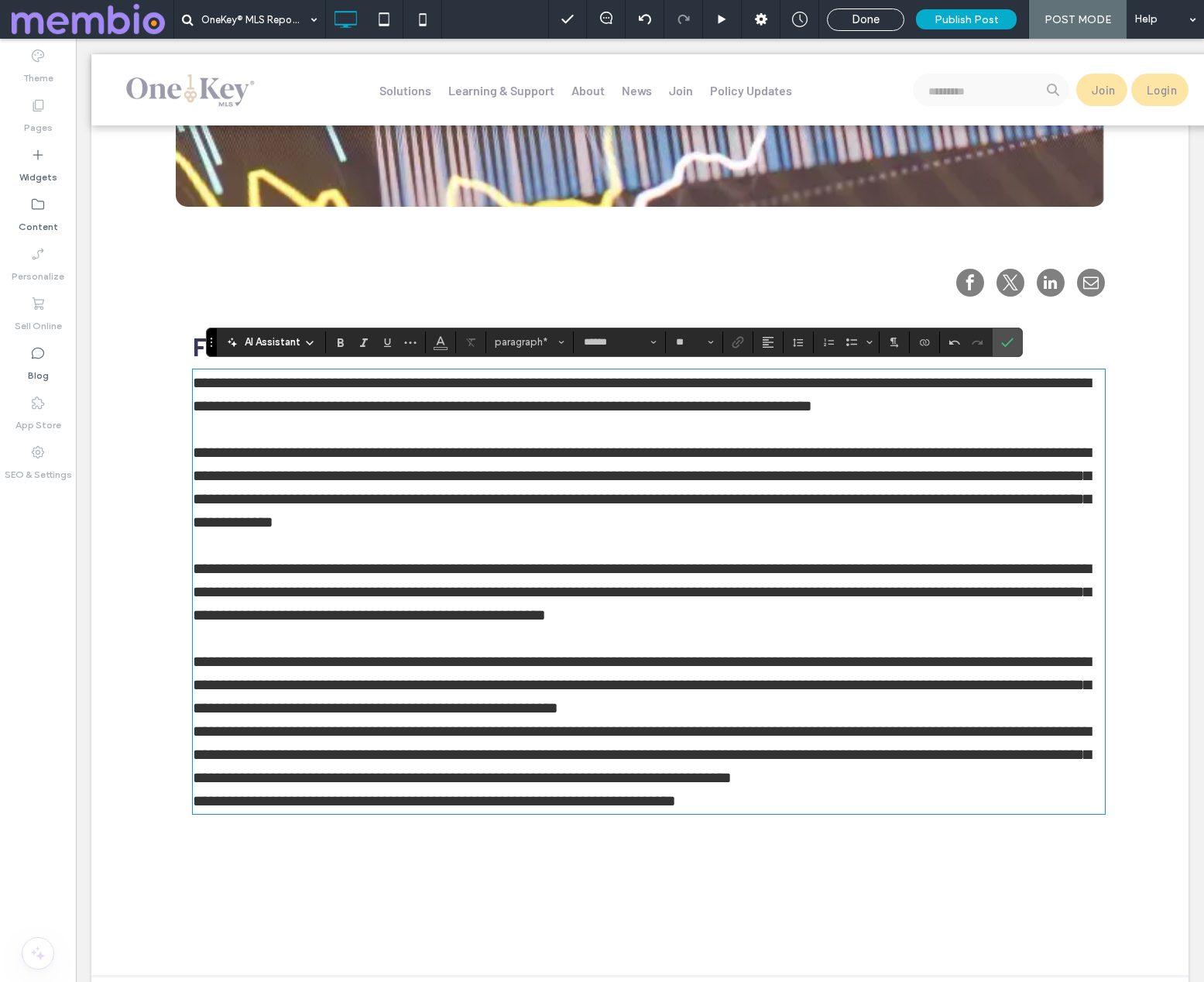
scroll to position [752, 0]
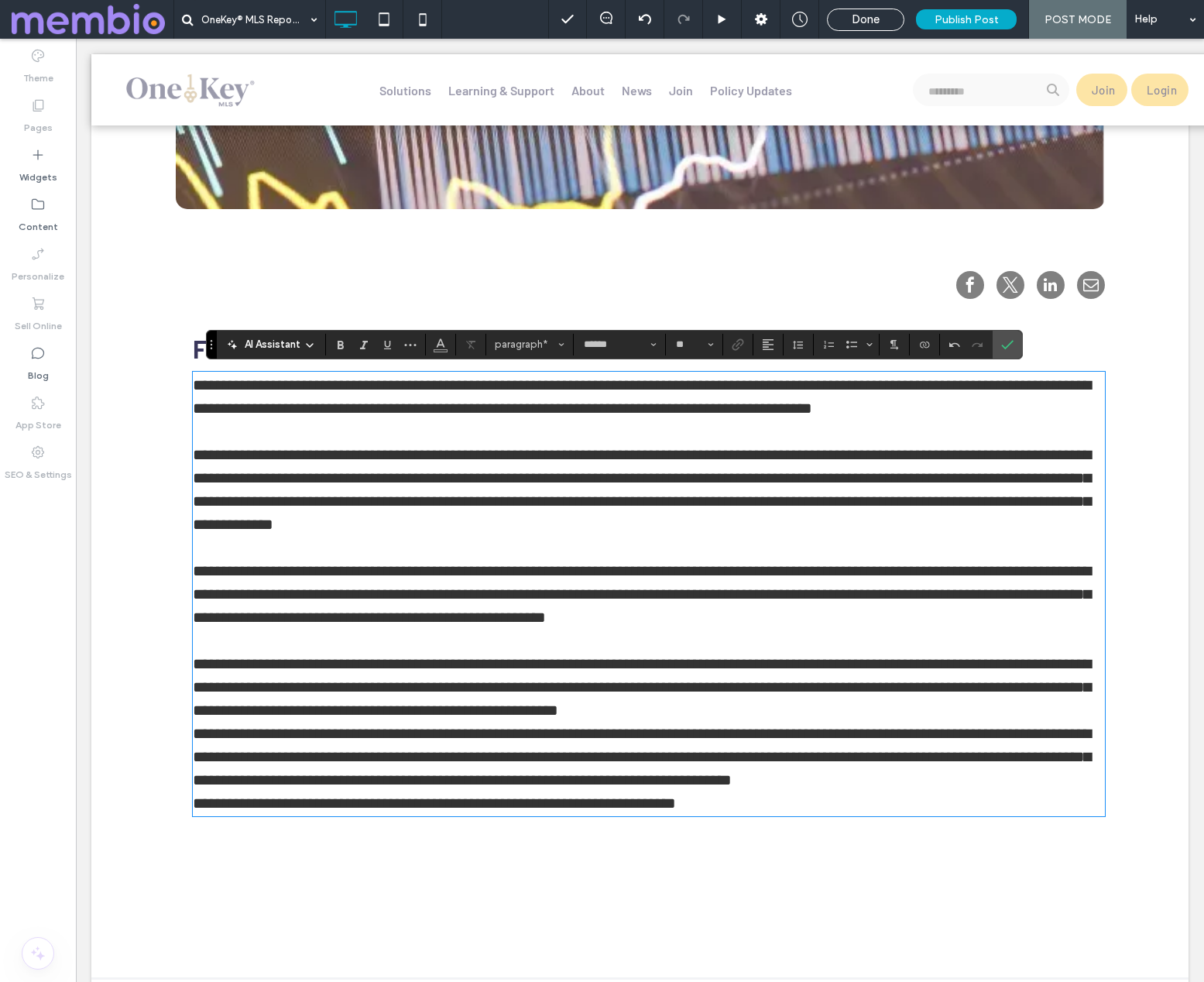
click at [739, 708] on p "**********" at bounding box center [649, 686] width 911 height 70
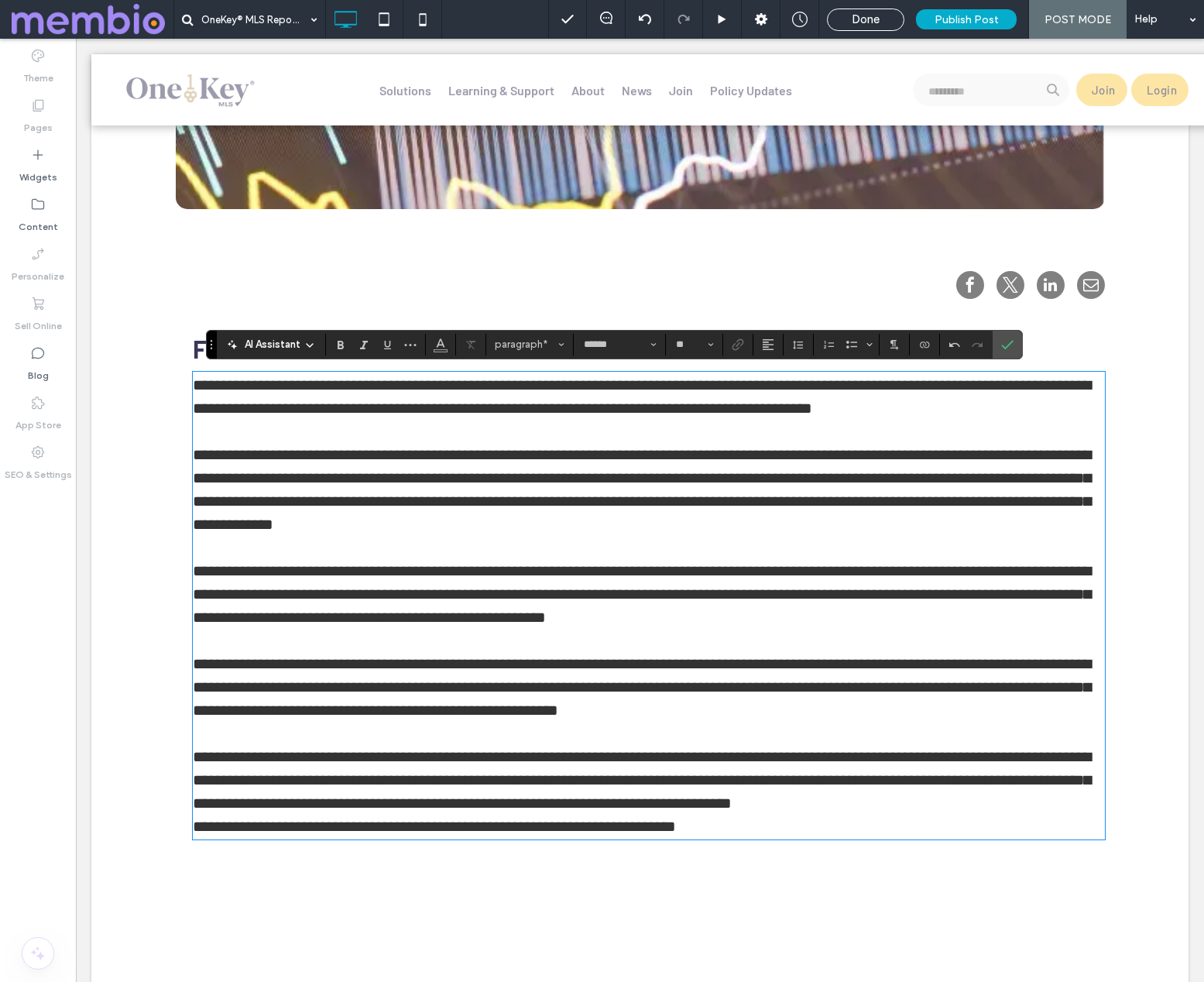
click at [907, 803] on p "**********" at bounding box center [649, 780] width 911 height 70
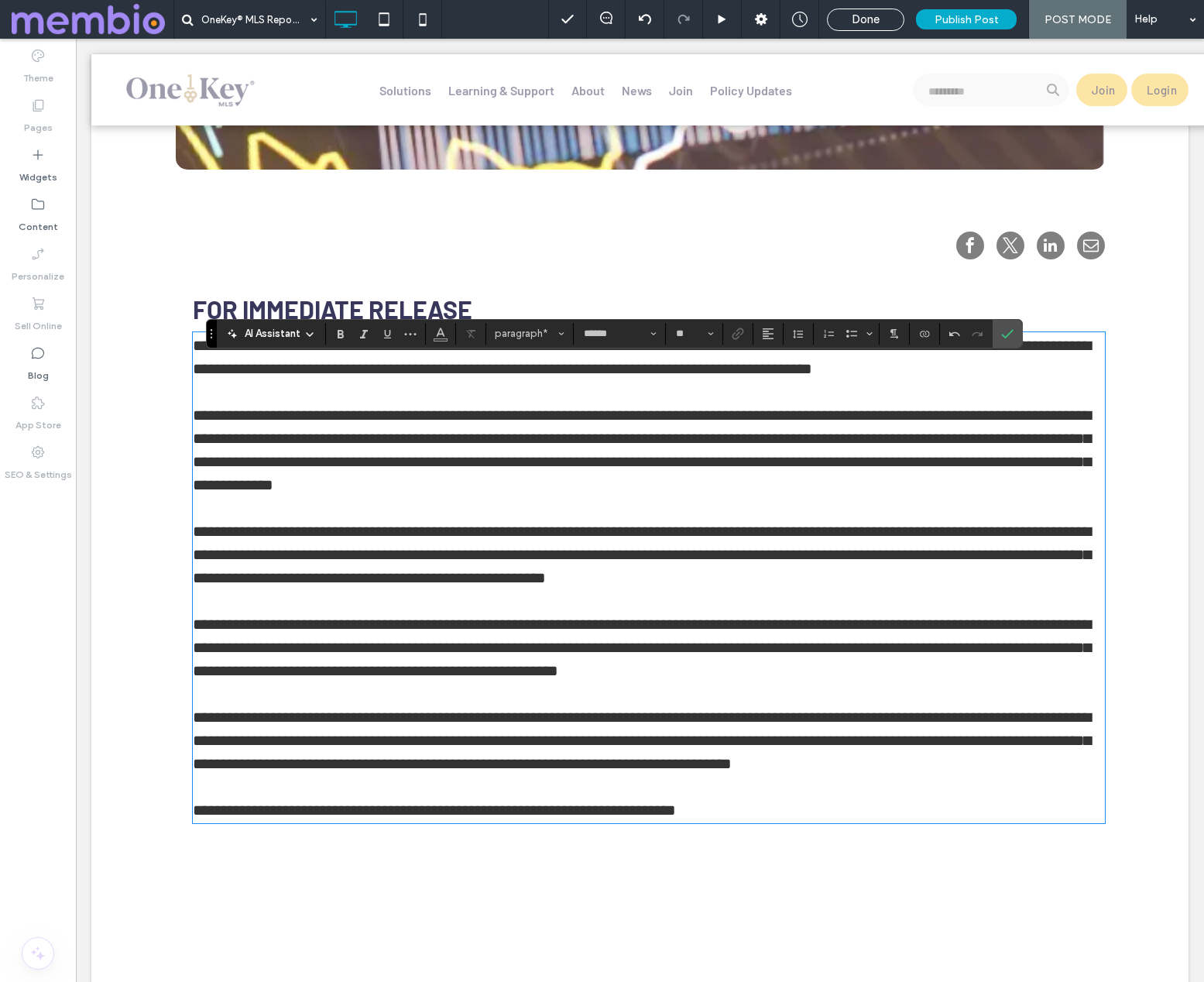
scroll to position [795, 0]
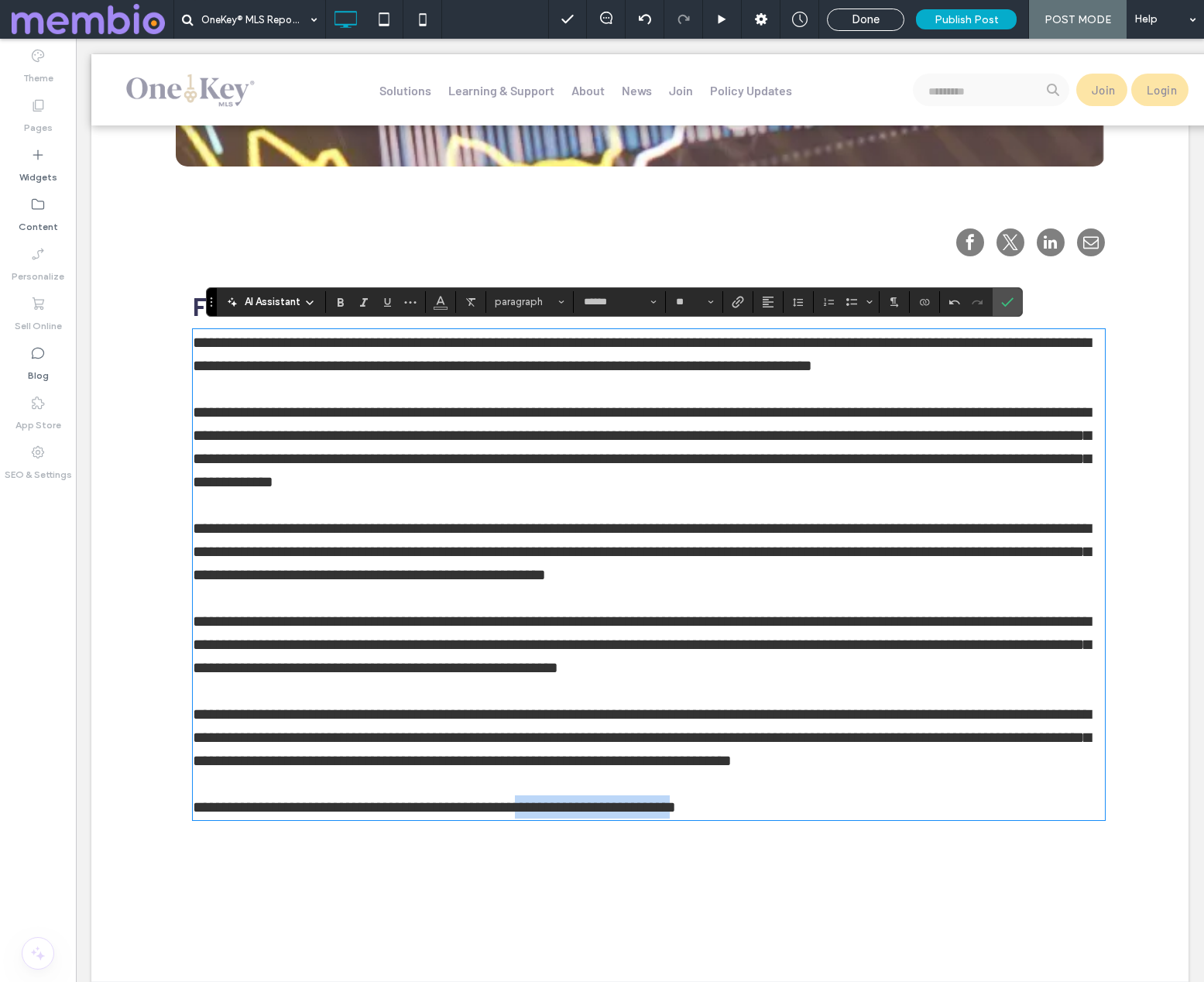
drag, startPoint x: 533, startPoint y: 808, endPoint x: 717, endPoint y: 815, distance: 184.1
click at [717, 815] on p "**********" at bounding box center [649, 807] width 911 height 24
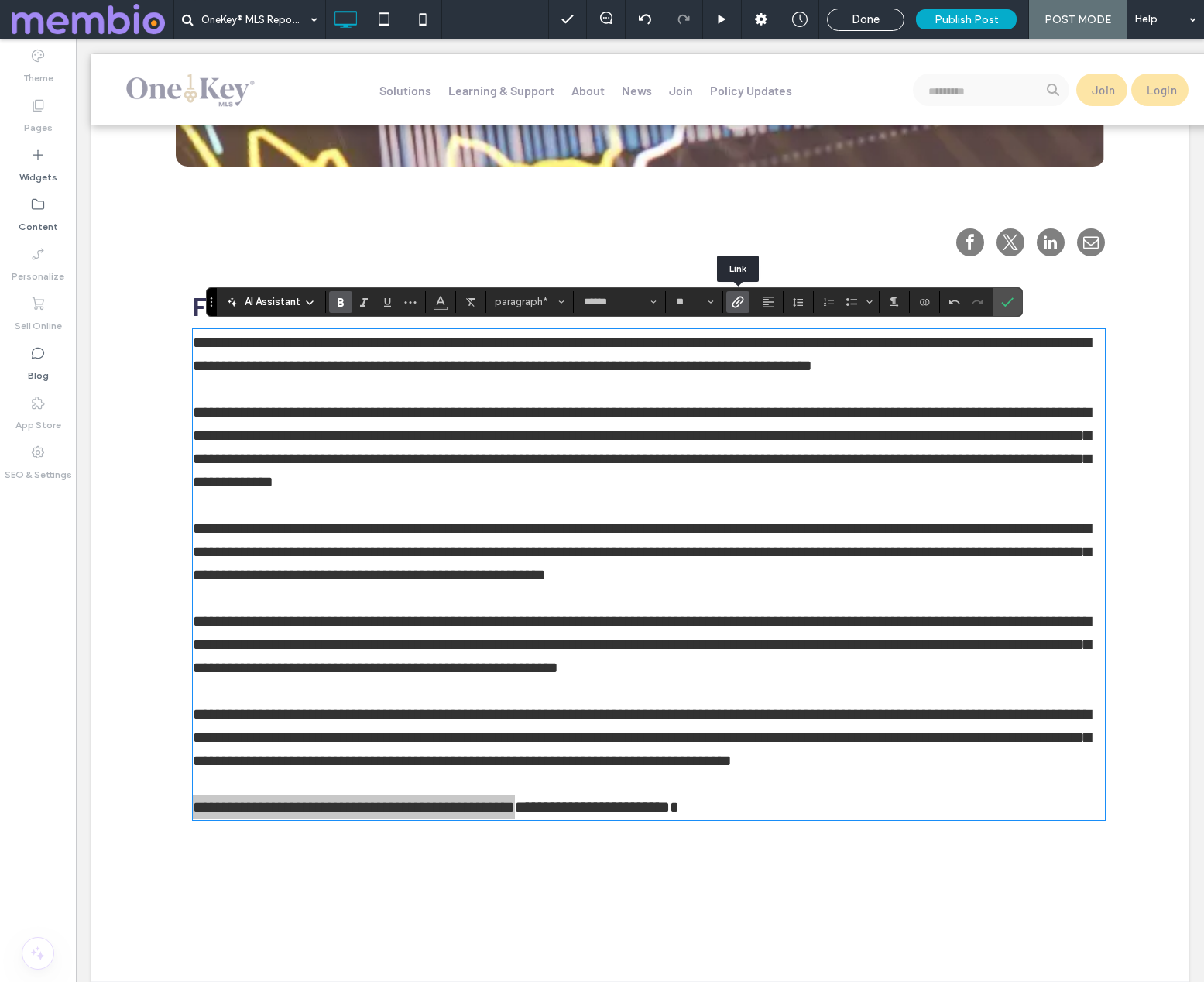
click at [740, 307] on icon "Link" at bounding box center [738, 302] width 13 height 13
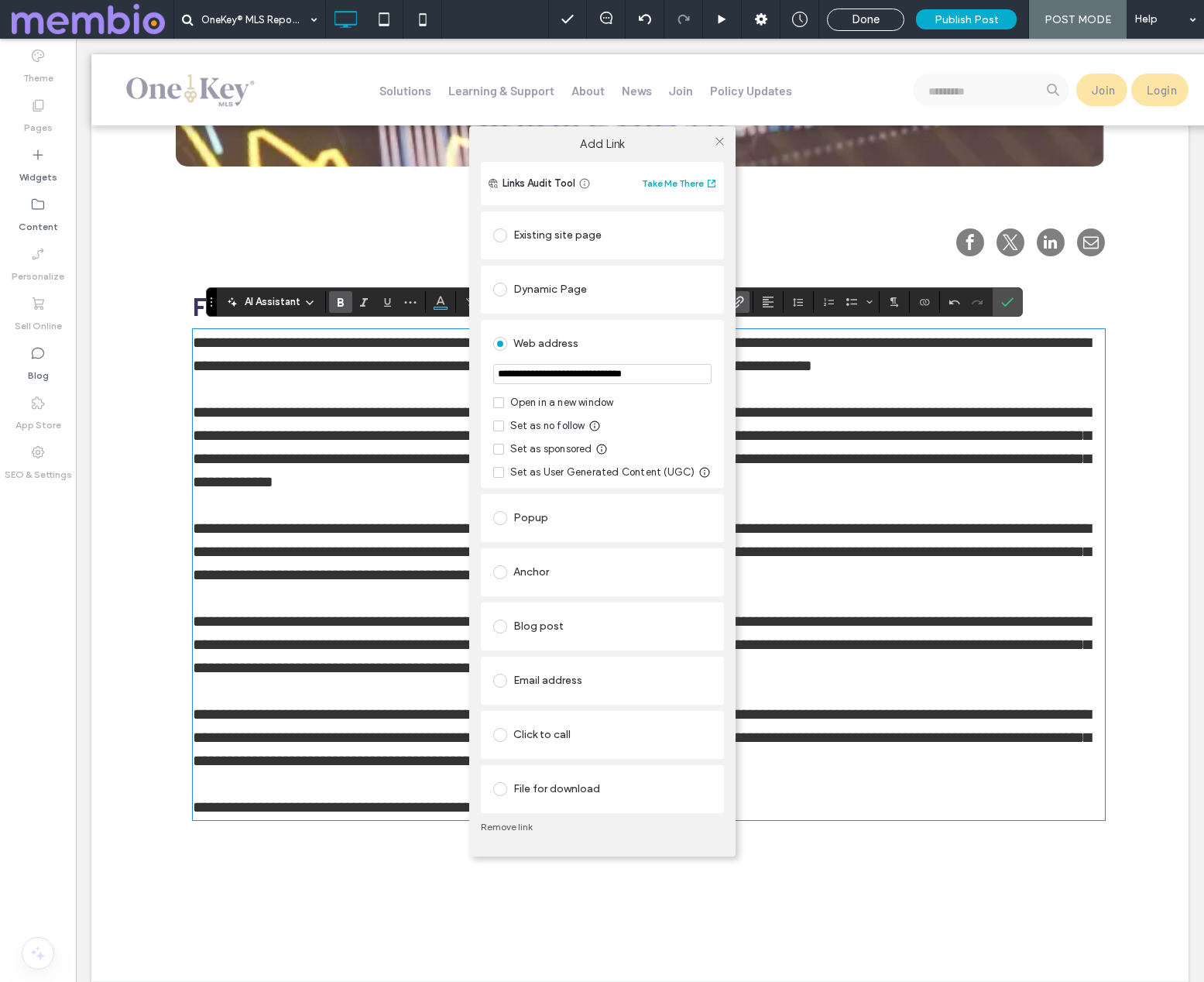
drag, startPoint x: 500, startPoint y: 401, endPoint x: 514, endPoint y: 402, distance: 14.0
click at [500, 401] on icon at bounding box center [499, 402] width 6 height 5
click at [850, 691] on div "**********" at bounding box center [602, 491] width 1204 height 982
drag, startPoint x: 717, startPoint y: 139, endPoint x: 732, endPoint y: 175, distance: 39.0
click at [717, 139] on icon at bounding box center [720, 141] width 12 height 12
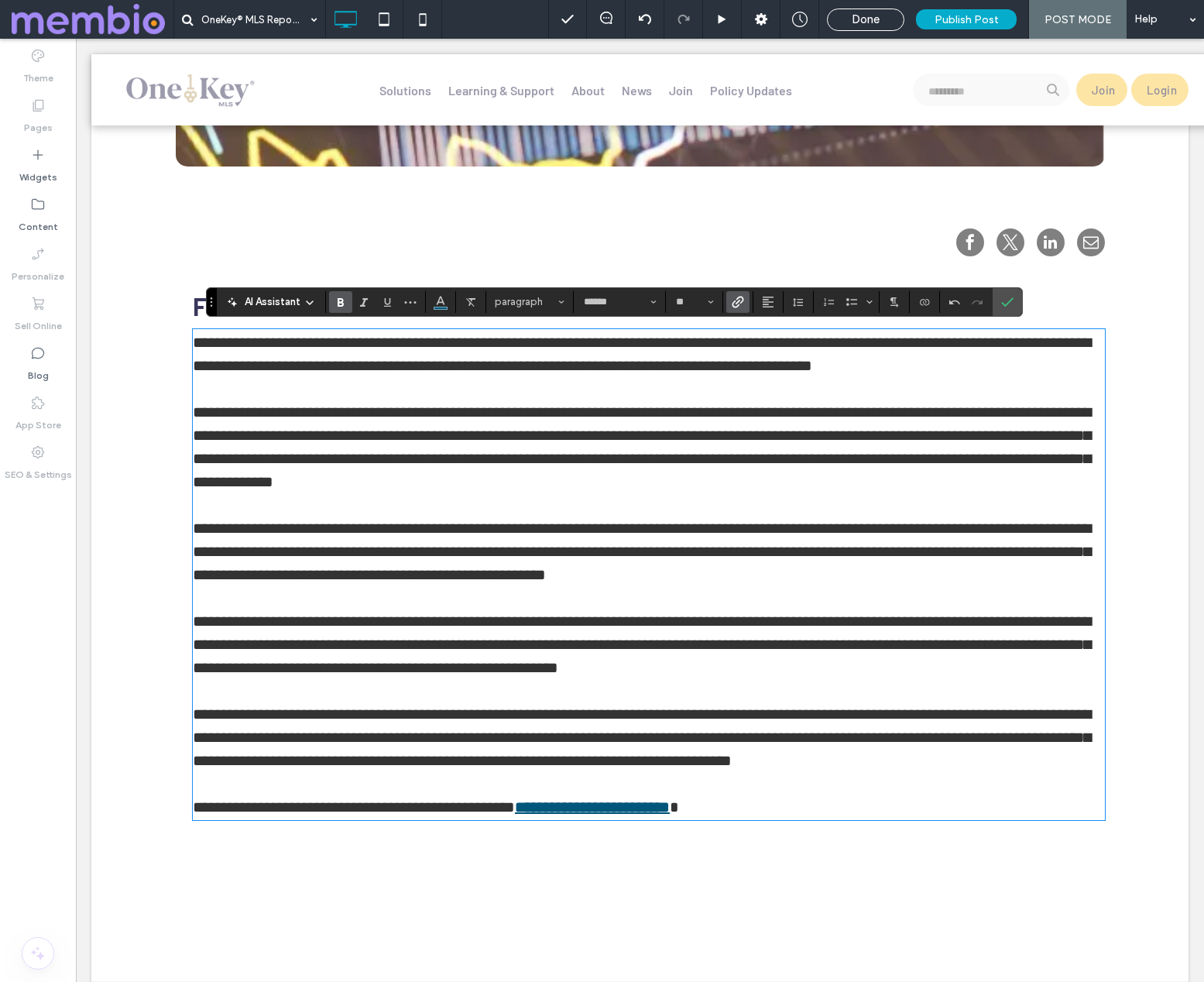
click at [822, 682] on p at bounding box center [649, 691] width 911 height 24
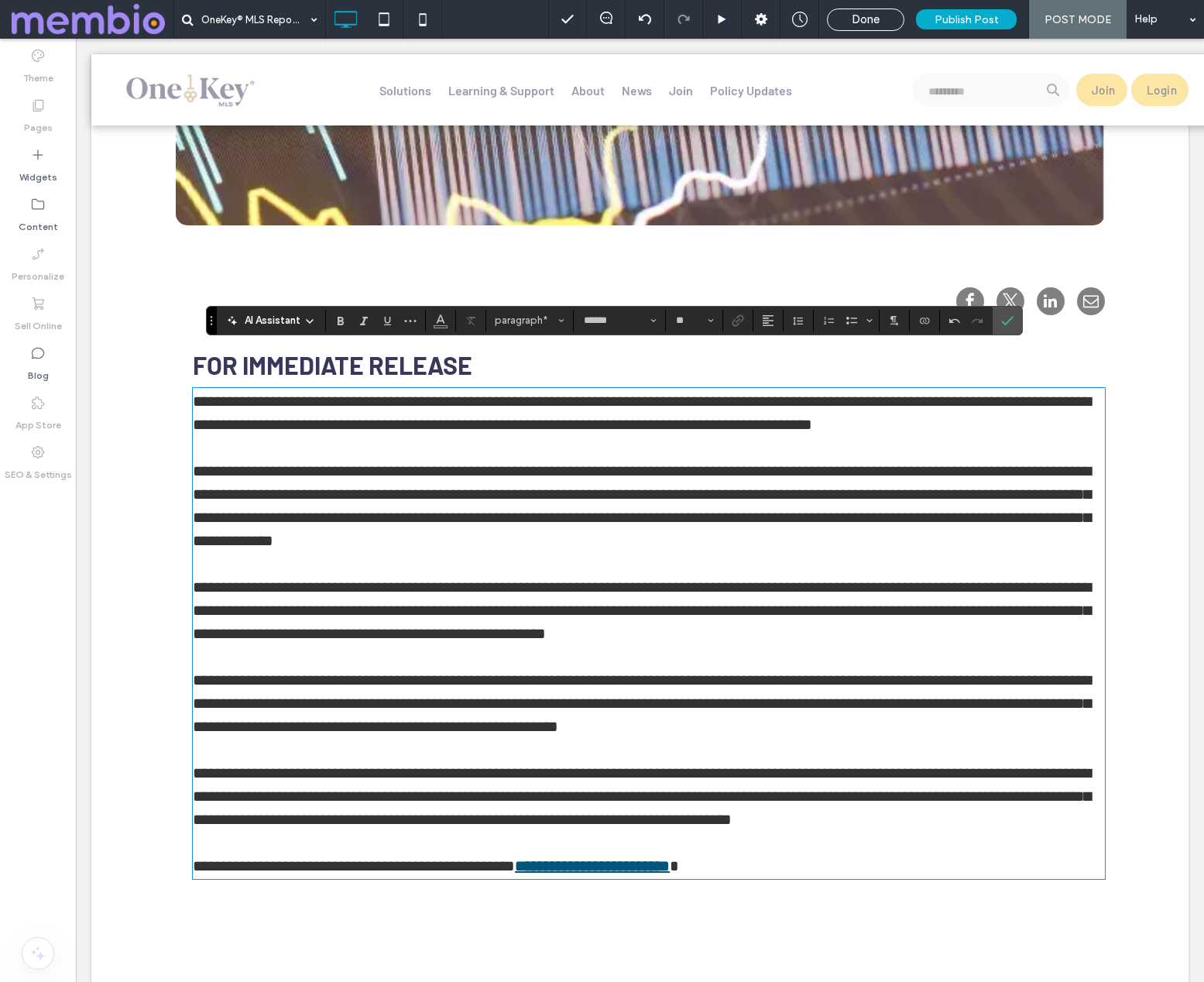
scroll to position [726, 0]
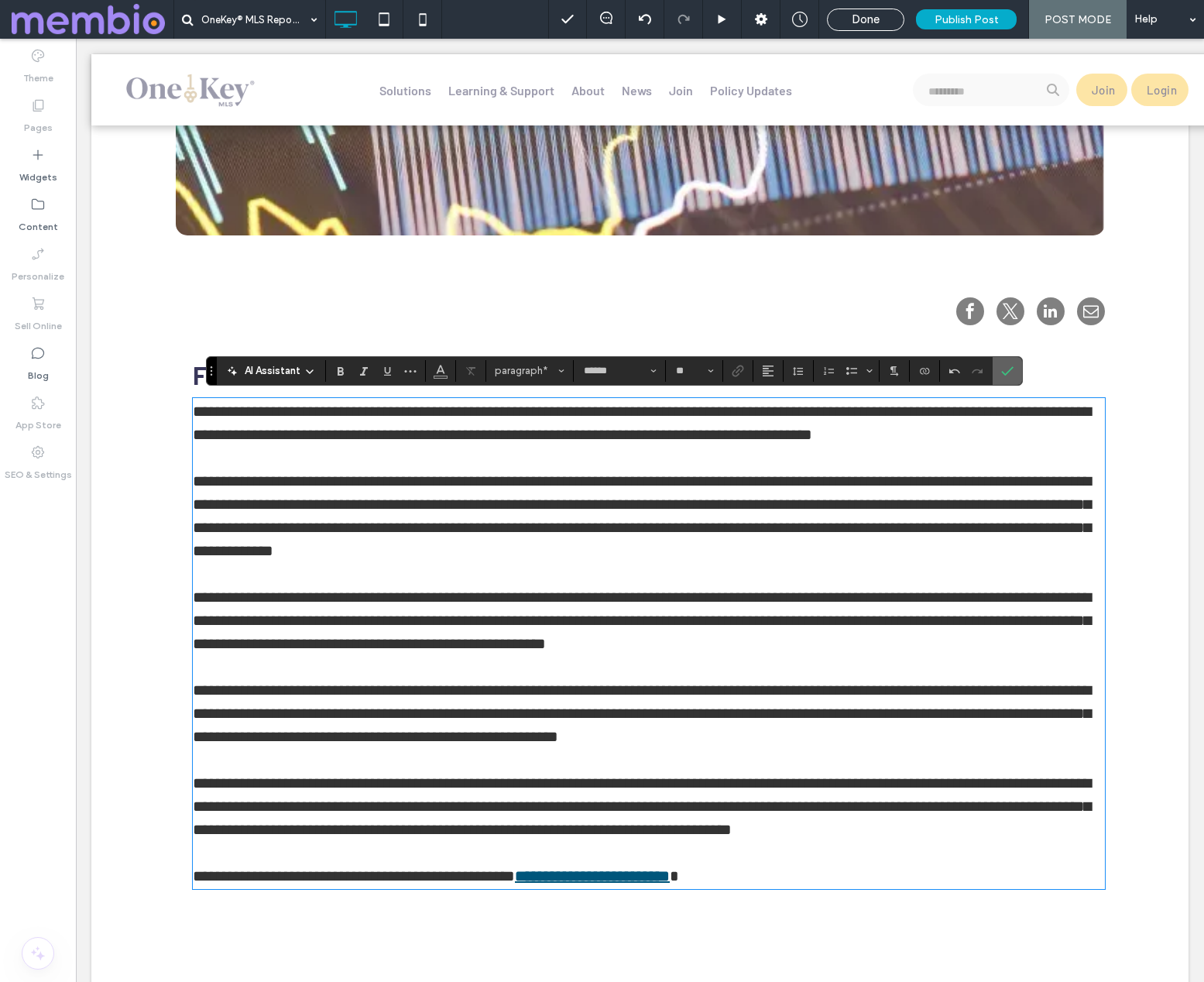
click at [1005, 365] on icon "Confirm" at bounding box center [1008, 371] width 13 height 13
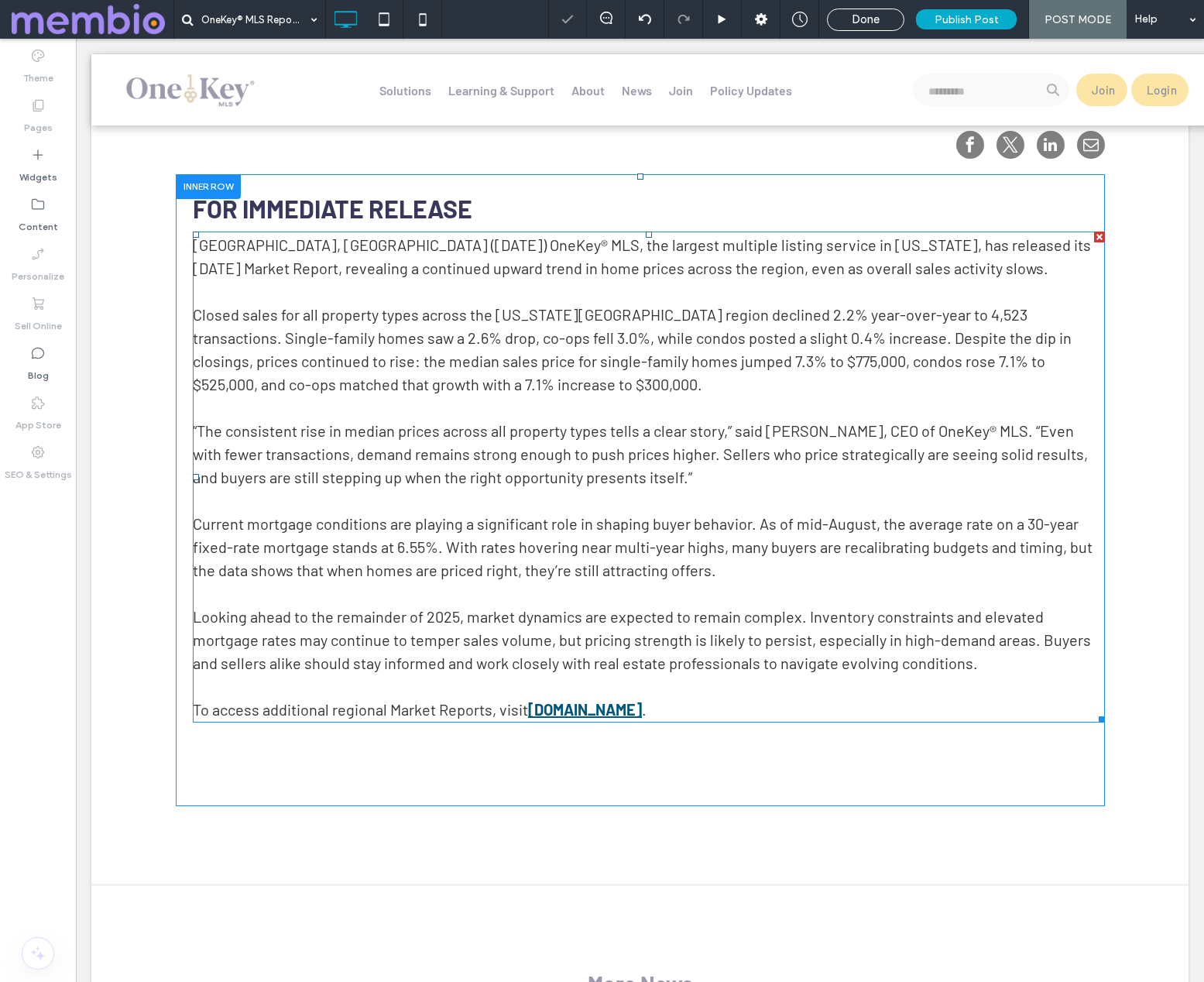
scroll to position [904, 0]
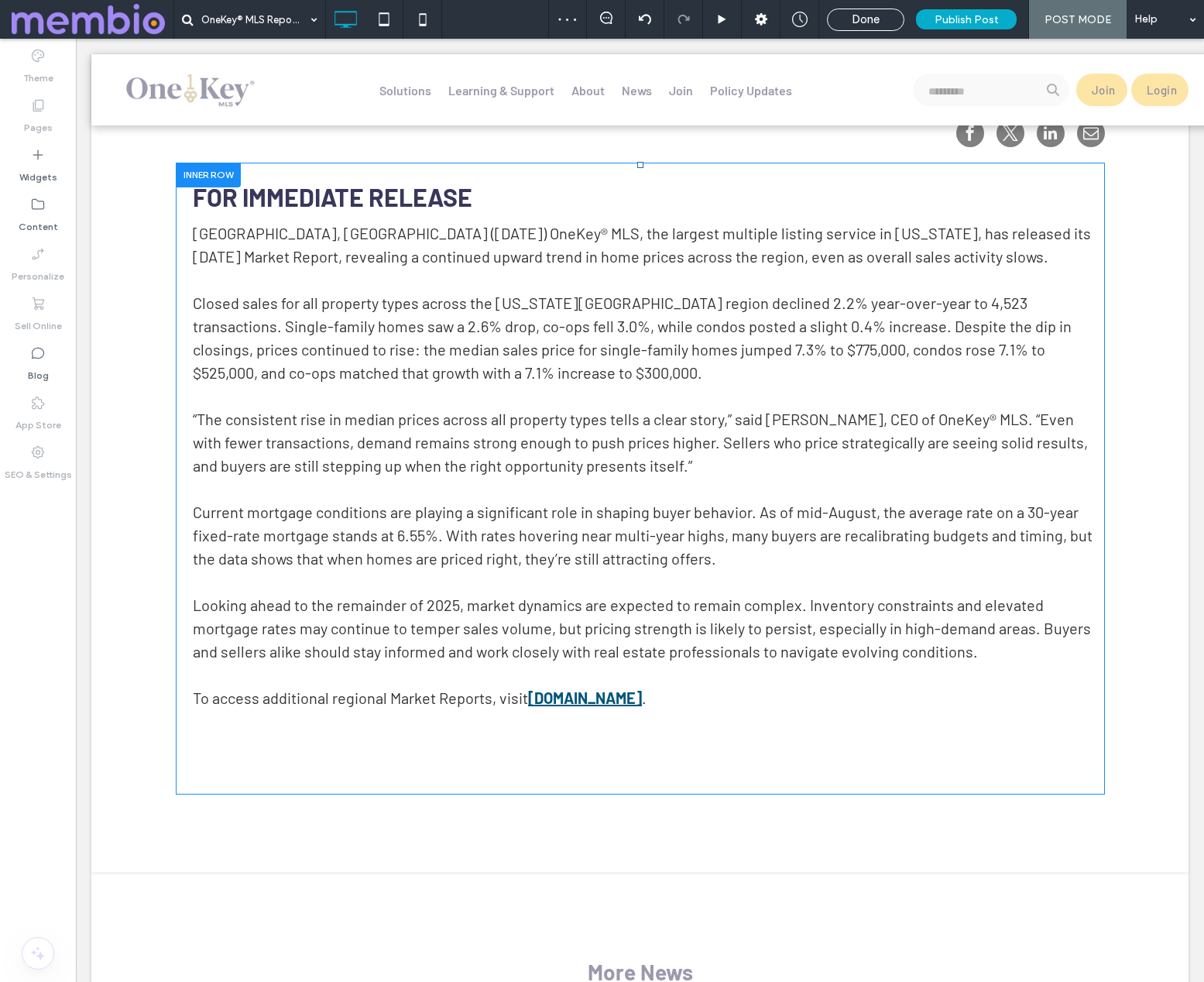
click at [719, 741] on div "FOR IMMEDIATE RELEASE FARMINGDALE, NY (August 14, 2025) OneKey® MLS, the larges…" at bounding box center [640, 478] width 930 height 631
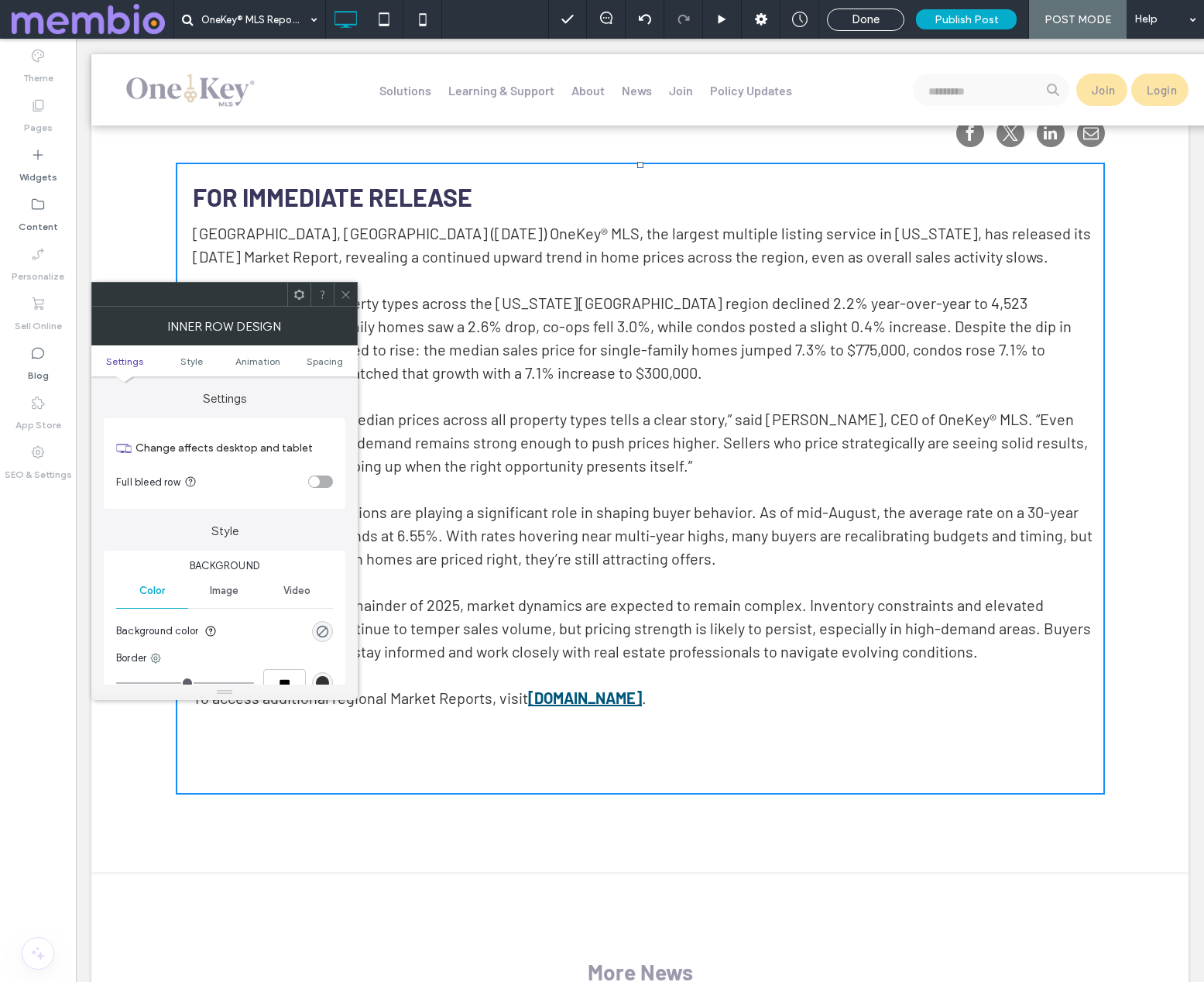
click at [347, 292] on use at bounding box center [345, 295] width 8 height 8
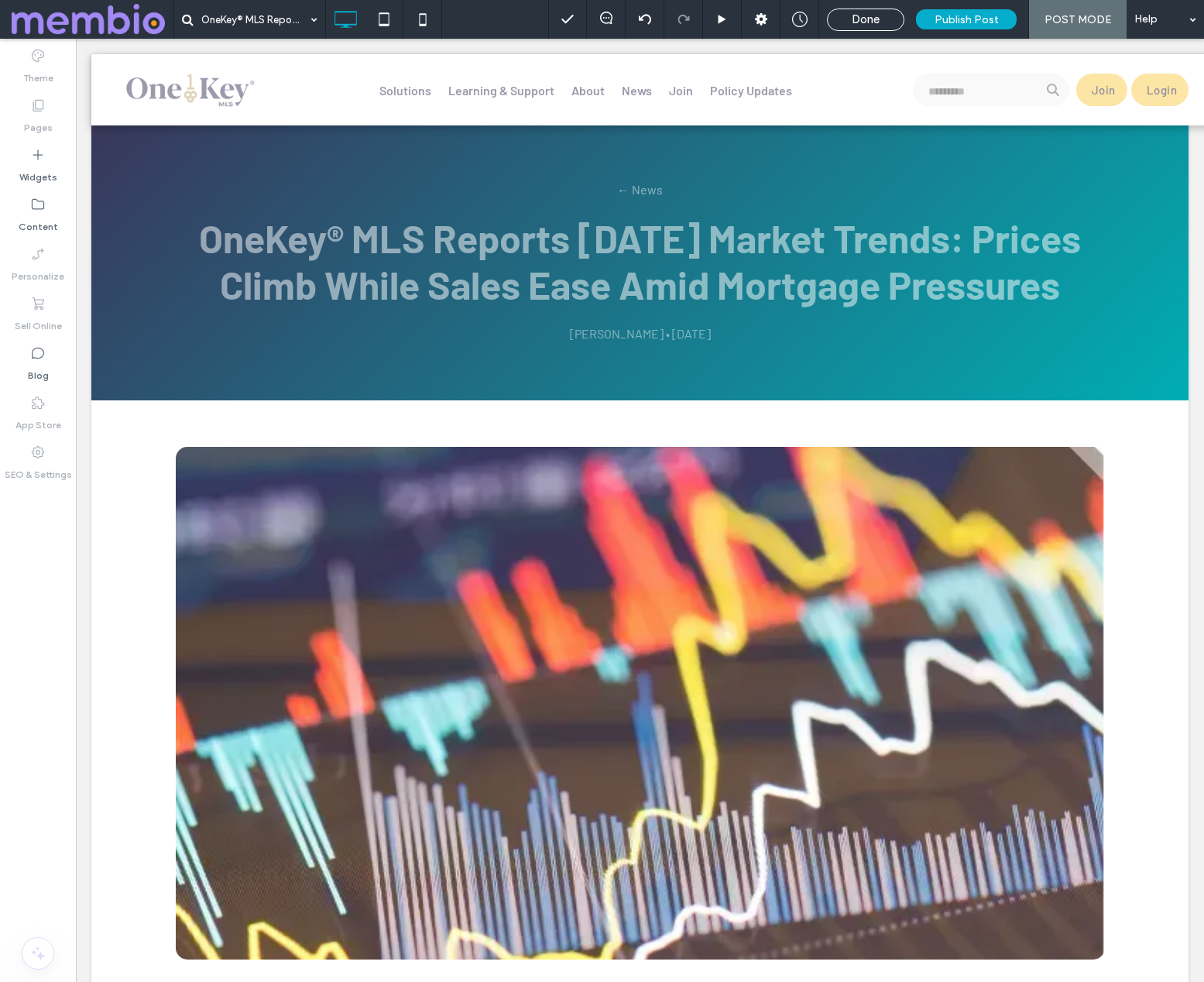
scroll to position [0, 0]
